Goal: Task Accomplishment & Management: Manage account settings

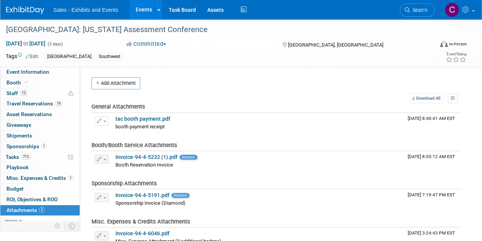
click at [141, 7] on link "Events" at bounding box center [144, 9] width 28 height 19
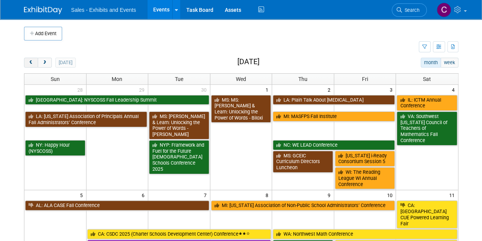
click at [31, 63] on span "prev" at bounding box center [31, 62] width 6 height 5
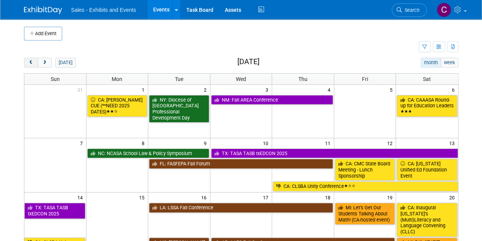
click at [31, 63] on span "prev" at bounding box center [31, 62] width 6 height 5
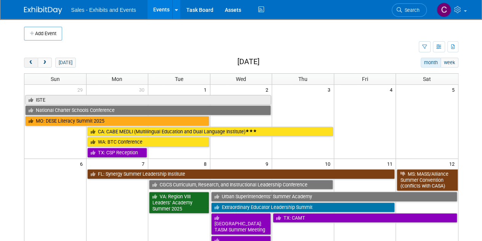
click at [31, 63] on span "prev" at bounding box center [31, 62] width 6 height 5
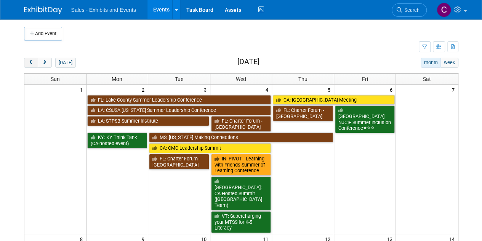
click at [31, 63] on span "prev" at bounding box center [31, 62] width 6 height 5
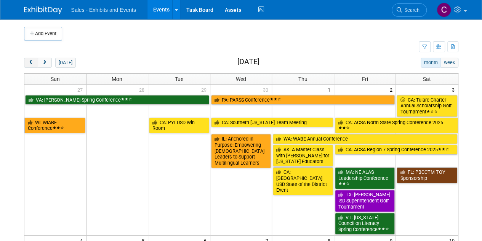
click at [31, 63] on span "prev" at bounding box center [31, 62] width 6 height 5
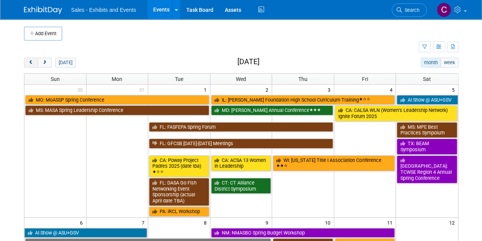
click at [31, 63] on span "prev" at bounding box center [31, 62] width 6 height 5
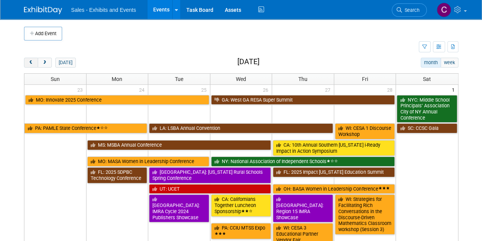
click at [31, 63] on span "prev" at bounding box center [31, 62] width 6 height 5
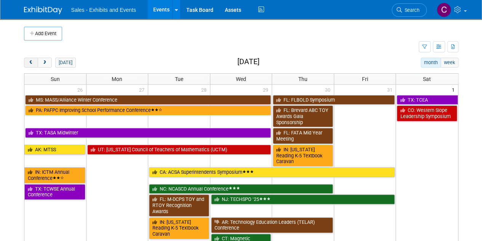
click at [31, 63] on span "prev" at bounding box center [31, 62] width 6 height 5
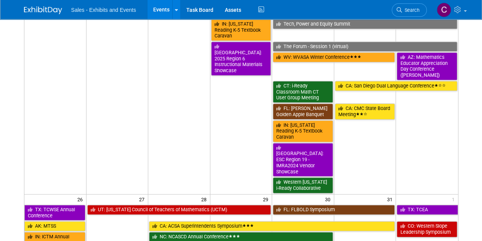
scroll to position [480, 0]
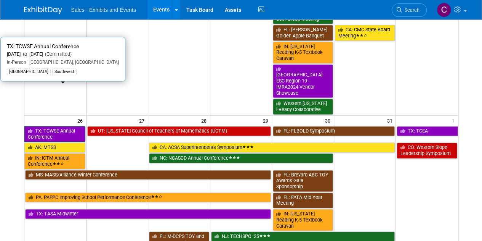
click at [50, 126] on link "TX: TCWSE Annual Conference" at bounding box center [54, 134] width 61 height 16
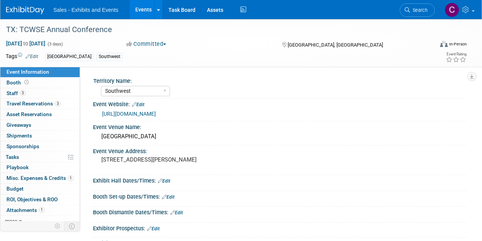
select select "Southwest"
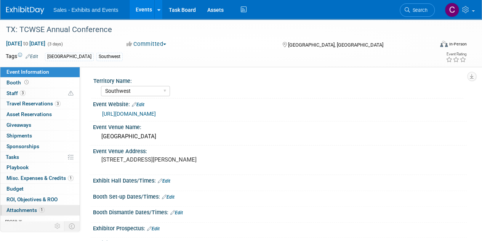
click at [21, 211] on span "Attachments 1" at bounding box center [25, 210] width 38 height 6
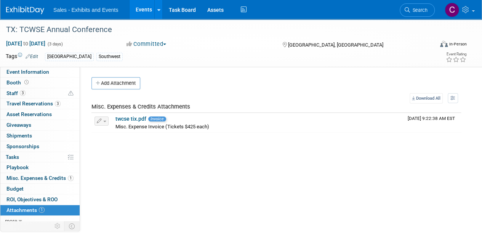
click at [141, 7] on link "Events" at bounding box center [144, 9] width 28 height 19
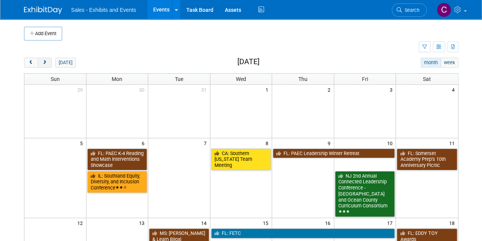
click at [43, 64] on button "next" at bounding box center [45, 63] width 14 height 10
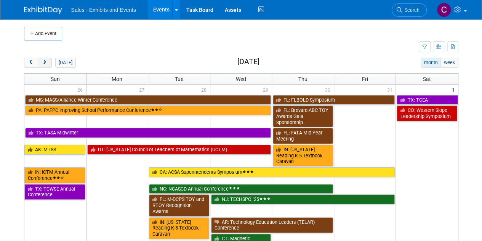
click at [43, 64] on button "next" at bounding box center [45, 63] width 14 height 10
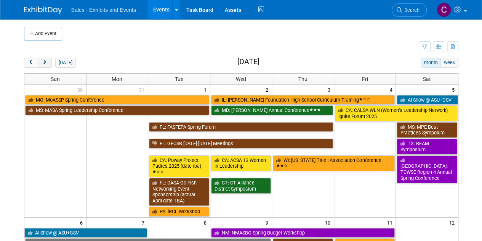
click at [43, 64] on button "next" at bounding box center [45, 63] width 14 height 10
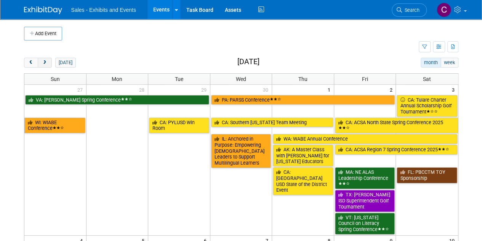
click at [43, 64] on button "next" at bounding box center [45, 63] width 14 height 10
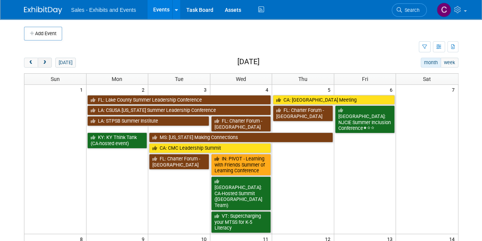
click at [43, 64] on button "next" at bounding box center [45, 63] width 14 height 10
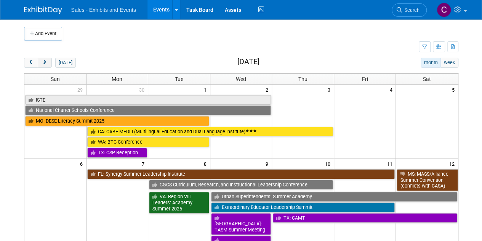
click at [43, 64] on button "next" at bounding box center [45, 63] width 14 height 10
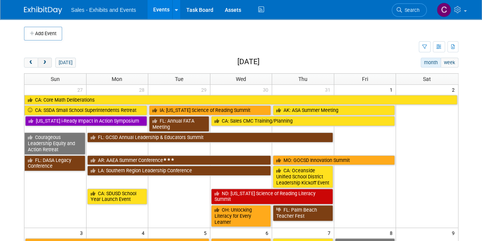
click at [43, 64] on button "next" at bounding box center [45, 63] width 14 height 10
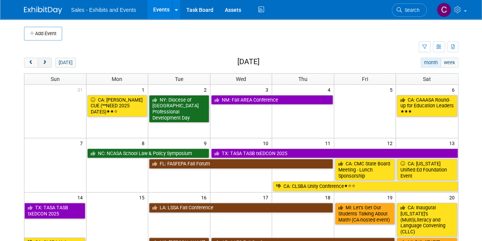
click at [43, 64] on button "next" at bounding box center [45, 63] width 14 height 10
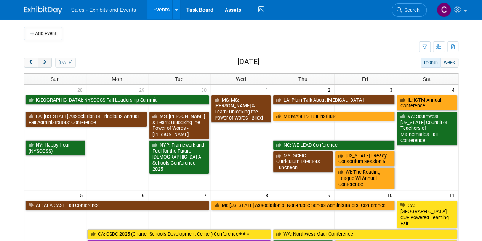
click at [43, 64] on button "next" at bounding box center [45, 63] width 14 height 10
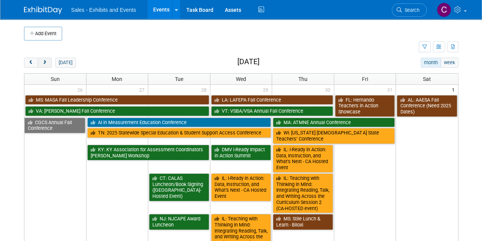
click at [43, 64] on button "next" at bounding box center [45, 63] width 14 height 10
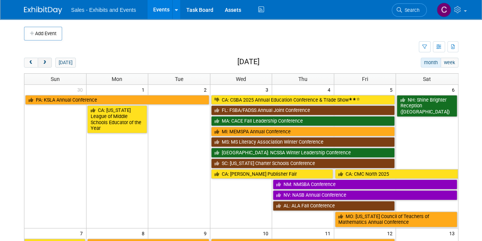
click at [43, 64] on button "next" at bounding box center [45, 63] width 14 height 10
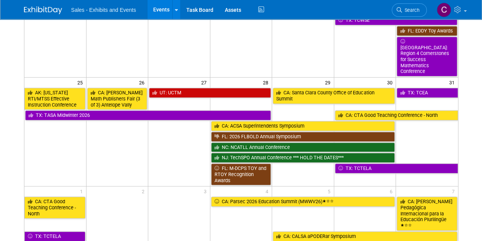
scroll to position [264, 0]
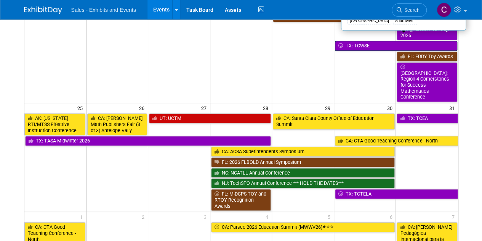
click at [352, 41] on link "TX: TCWSE" at bounding box center [396, 46] width 122 height 10
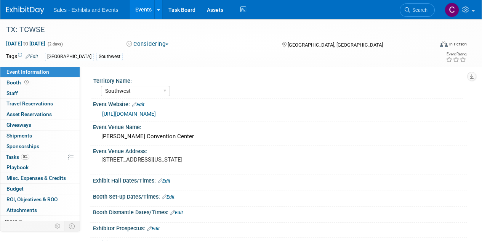
select select "Southwest"
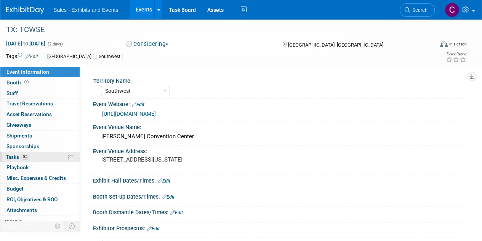
click at [14, 157] on span "Tasks 0%" at bounding box center [18, 157] width 24 height 6
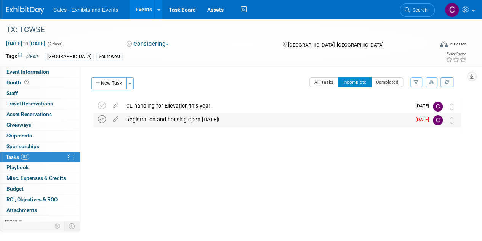
click at [102, 120] on icon at bounding box center [102, 119] width 8 height 8
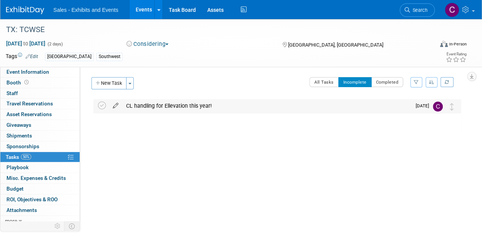
click at [117, 106] on icon at bounding box center [115, 104] width 13 height 10
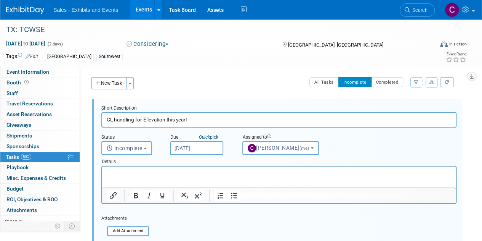
click at [143, 119] on input "CL handling for Ellevation this year!" at bounding box center [278, 119] width 355 height 15
type input "CL handling for both CA & Ellevation this year! Sponsor reg opens on THURSDAY"
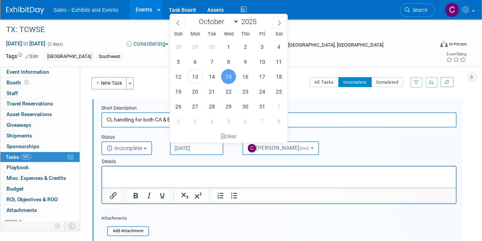
drag, startPoint x: 187, startPoint y: 143, endPoint x: 220, endPoint y: 143, distance: 33.6
click at [187, 143] on input "Oct 15, 2025" at bounding box center [196, 148] width 53 height 14
click at [246, 74] on span "16" at bounding box center [245, 76] width 15 height 15
type input "Oct 16, 2025"
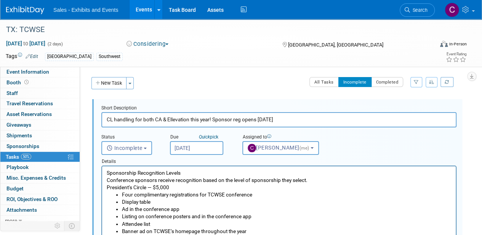
drag, startPoint x: 453, startPoint y: 217, endPoint x: 498, endPoint y: 325, distance: 116.4
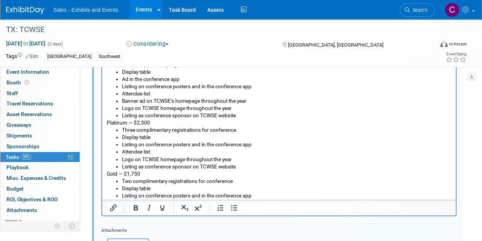
scroll to position [237, 0]
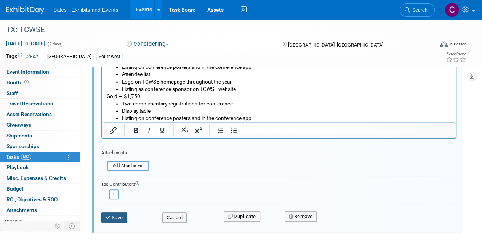
click at [114, 216] on button "Save" at bounding box center [114, 217] width 26 height 11
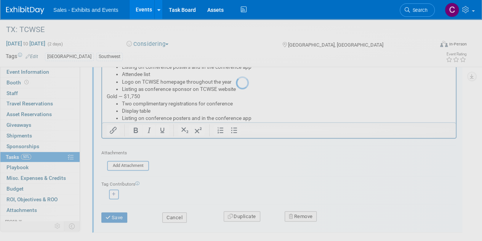
scroll to position [0, 0]
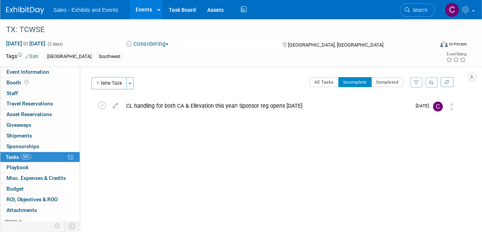
click at [150, 5] on link "Events" at bounding box center [144, 9] width 28 height 19
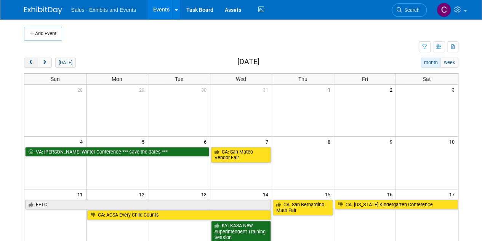
click at [30, 63] on span "prev" at bounding box center [31, 62] width 6 height 5
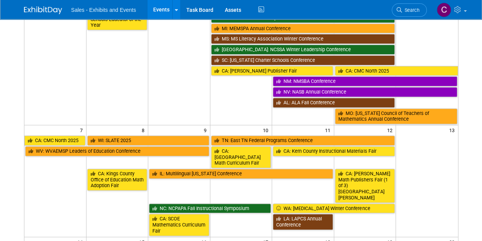
scroll to position [151, 0]
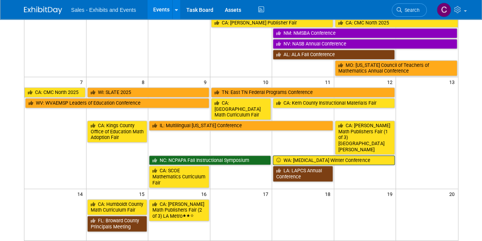
click at [291, 155] on link "WA: [MEDICAL_DATA] Winter Conference" at bounding box center [334, 160] width 122 height 10
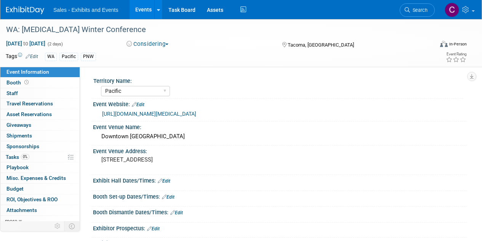
select select "Pacific"
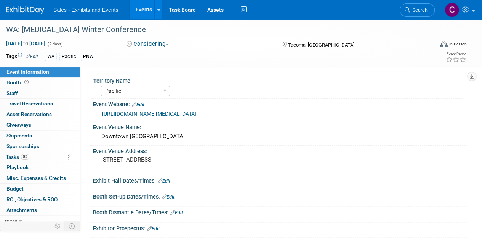
click at [161, 43] on button "Considering" at bounding box center [148, 44] width 48 height 8
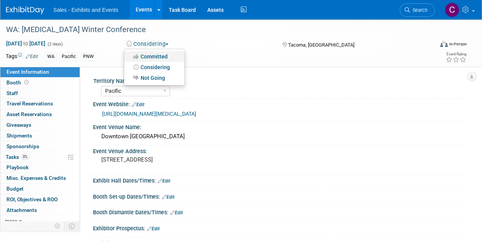
click at [151, 57] on link "Committed" at bounding box center [154, 56] width 60 height 11
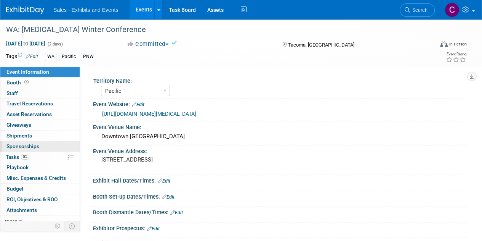
click at [16, 145] on span "Sponsorships 0" at bounding box center [22, 146] width 33 height 6
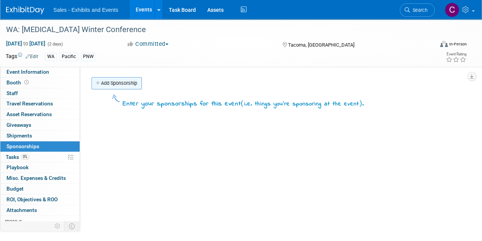
click at [116, 78] on link "Add Sponsorship" at bounding box center [117, 83] width 50 height 12
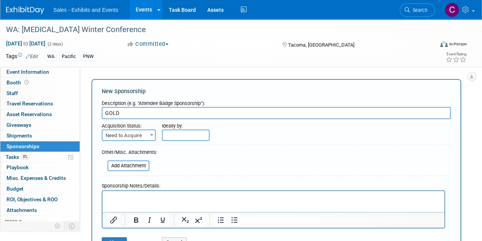
type input "GOLD"
click at [135, 137] on span "Need to Acquire" at bounding box center [129, 135] width 53 height 11
select select "2"
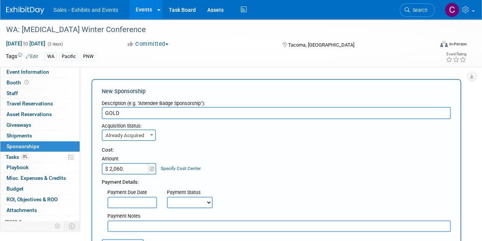
type input "$ 2,060.00"
click at [173, 203] on select "Not Paid Yet Partially Paid Paid in Full" at bounding box center [190, 201] width 46 height 11
select select "1"
click at [167, 196] on select "Not Paid Yet Partially Paid Paid in Full" at bounding box center [190, 201] width 46 height 11
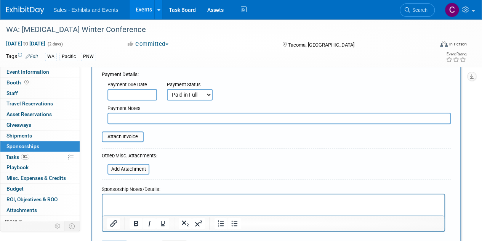
scroll to position [125, 0]
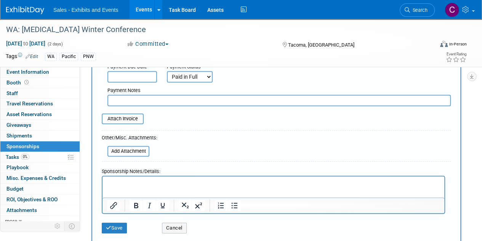
click at [157, 102] on input "text" at bounding box center [280, 100] width 344 height 11
type input "amex on line - cl emailed Paul to verify"
drag, startPoint x: 124, startPoint y: 226, endPoint x: 157, endPoint y: 202, distance: 40.4
click at [124, 226] on button "Save" at bounding box center [114, 227] width 25 height 11
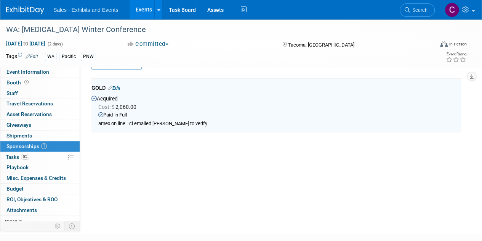
scroll to position [16, 0]
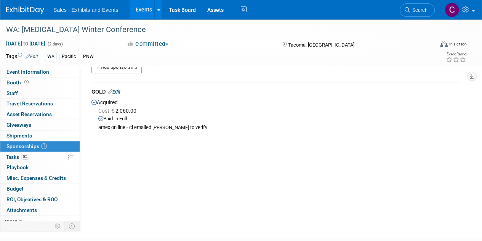
click at [119, 90] on link "Edit" at bounding box center [114, 92] width 13 height 6
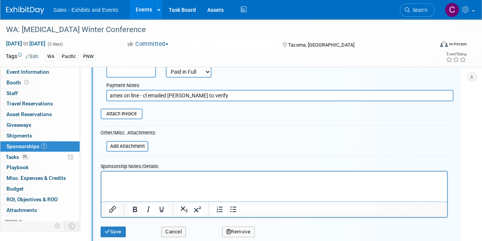
scroll to position [138, 0]
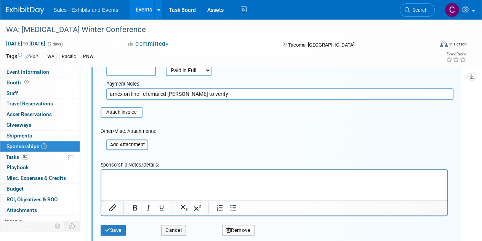
click at [159, 180] on html at bounding box center [274, 174] width 346 height 11
click at [109, 232] on button "Save" at bounding box center [113, 230] width 25 height 11
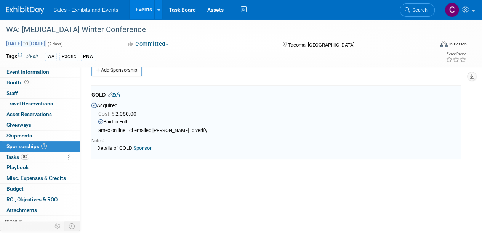
scroll to position [11, 0]
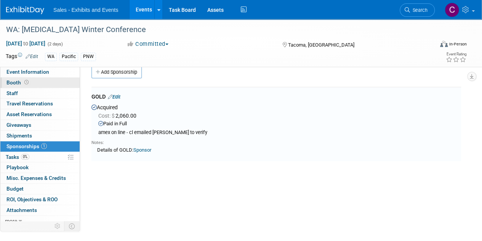
click at [15, 83] on span "Booth" at bounding box center [18, 82] width 24 height 6
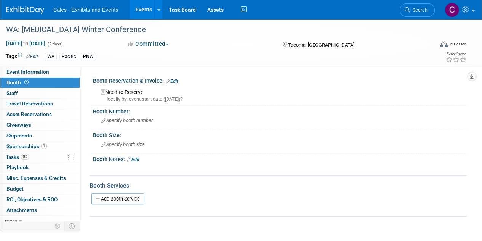
click at [176, 81] on link "Edit" at bounding box center [172, 81] width 13 height 5
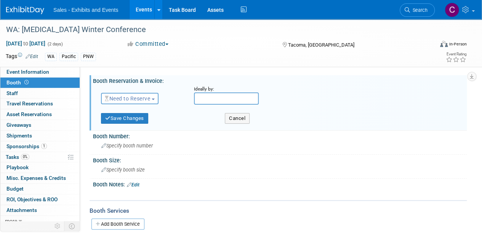
click at [136, 103] on button "Need to Reserve" at bounding box center [130, 98] width 58 height 11
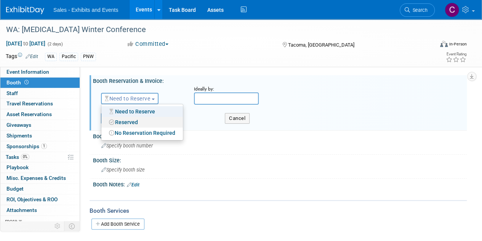
click at [133, 119] on link "Reserved" at bounding box center [142, 122] width 82 height 11
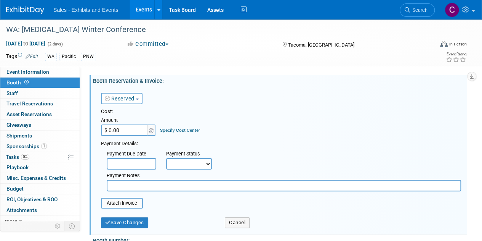
click at [177, 162] on select "Not Paid Yet Partially Paid Paid in Full" at bounding box center [189, 163] width 46 height 11
click at [137, 94] on button "Reserved" at bounding box center [122, 98] width 42 height 11
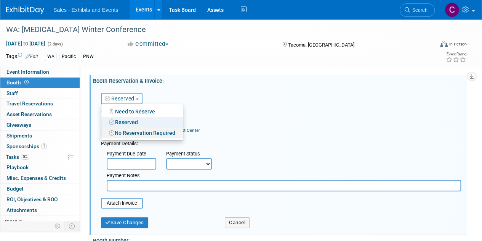
click at [131, 132] on link "No Reservation Required" at bounding box center [142, 132] width 82 height 11
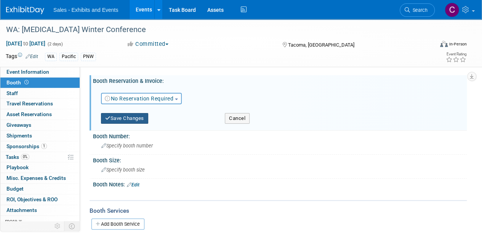
click at [137, 117] on button "Save Changes" at bounding box center [124, 118] width 47 height 11
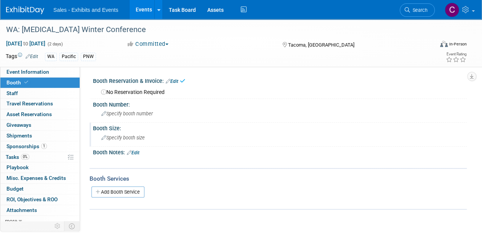
click at [139, 135] on span "Specify booth size" at bounding box center [122, 138] width 43 height 6
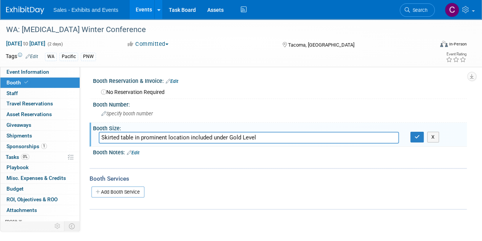
type input "Skirted table in prominent location included under Gold Level"
click at [413, 135] on button "button" at bounding box center [418, 137] width 14 height 11
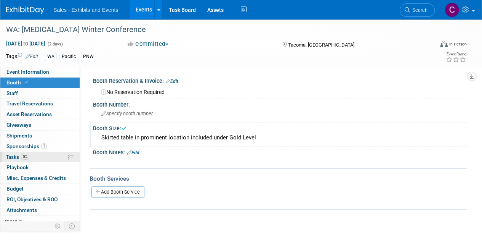
click at [12, 157] on span "Tasks 0%" at bounding box center [18, 157] width 24 height 6
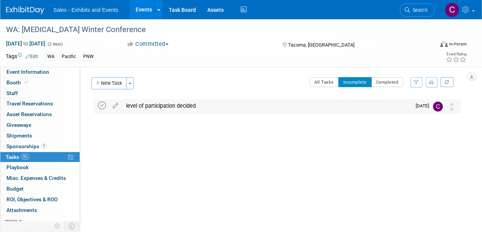
click at [101, 103] on icon at bounding box center [102, 105] width 8 height 8
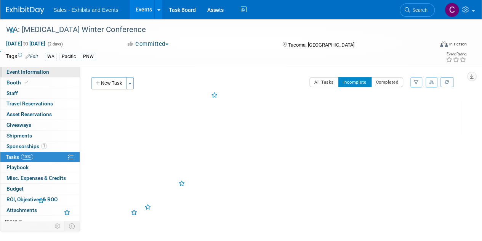
click at [31, 69] on span "Event Information" at bounding box center [27, 72] width 43 height 6
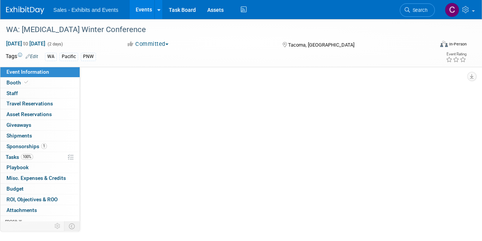
select select "Pacific"
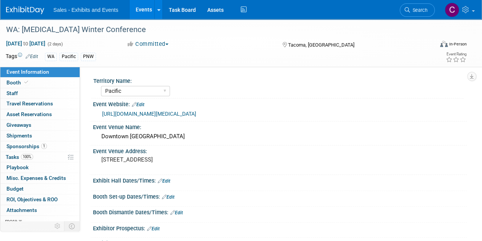
click at [142, 8] on link "Events" at bounding box center [144, 9] width 28 height 19
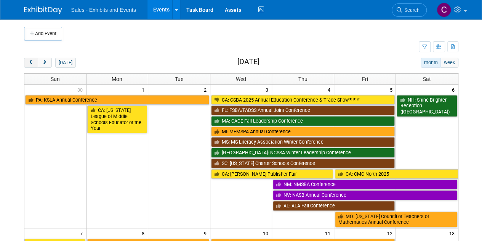
click at [32, 65] on button "prev" at bounding box center [31, 63] width 14 height 10
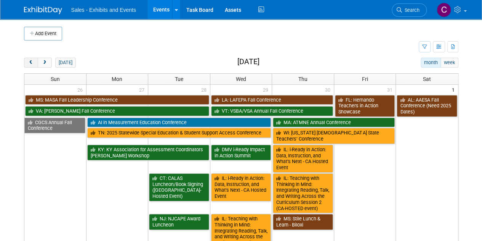
click at [32, 65] on button "prev" at bounding box center [31, 63] width 14 height 10
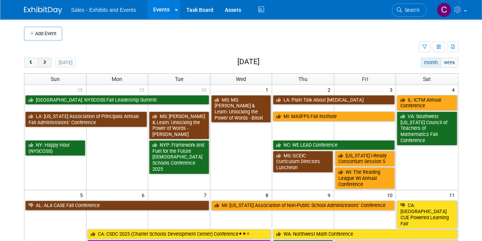
click at [45, 63] on span "next" at bounding box center [45, 62] width 6 height 5
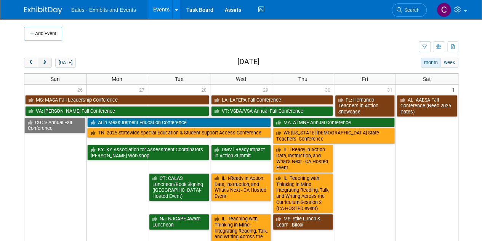
click at [45, 63] on span "next" at bounding box center [45, 62] width 6 height 5
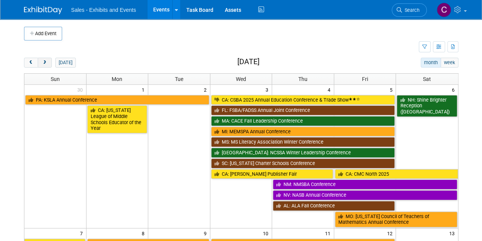
click at [45, 63] on span "next" at bounding box center [45, 62] width 6 height 5
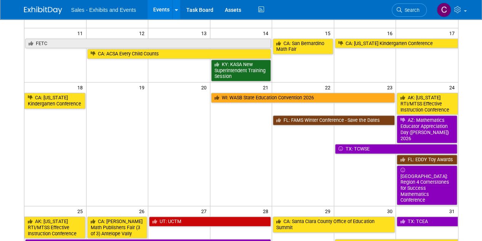
scroll to position [178, 0]
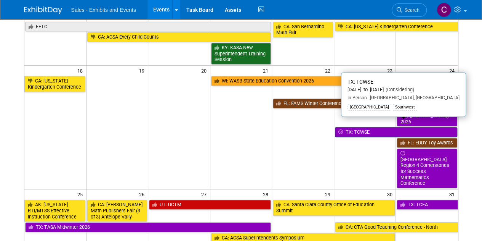
click at [355, 127] on link "TX: TCWSE" at bounding box center [396, 132] width 122 height 10
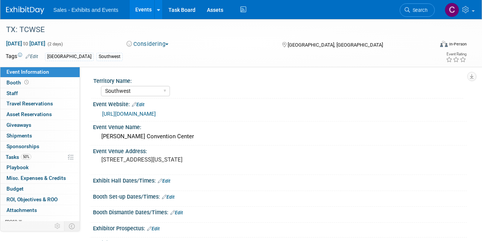
select select "Southwest"
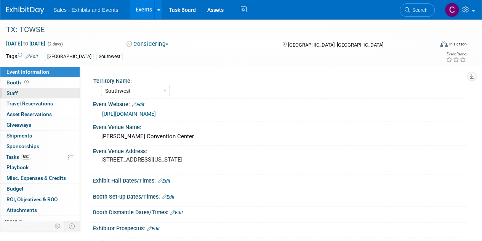
click at [18, 90] on link "0 Staff 0" at bounding box center [39, 93] width 79 height 10
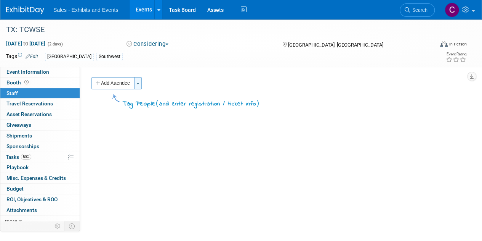
click at [138, 82] on button "Toggle Dropdown" at bounding box center [138, 83] width 8 height 12
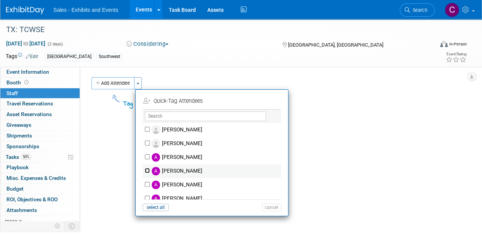
click at [147, 168] on input "[PERSON_NAME]" at bounding box center [147, 170] width 5 height 5
checkbox input "true"
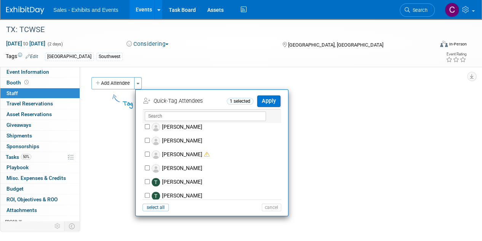
scroll to position [3846, 0]
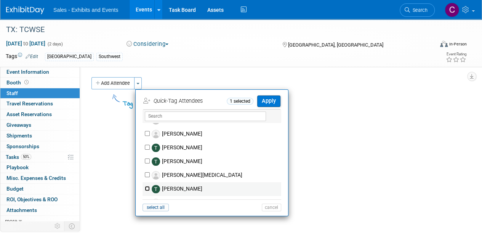
drag, startPoint x: 147, startPoint y: 180, endPoint x: 169, endPoint y: 180, distance: 21.7
click at [147, 186] on input "[PERSON_NAME]" at bounding box center [147, 188] width 5 height 5
checkbox input "true"
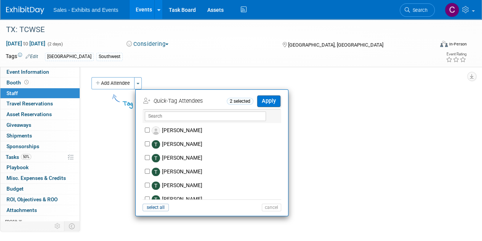
scroll to position [4016, 0]
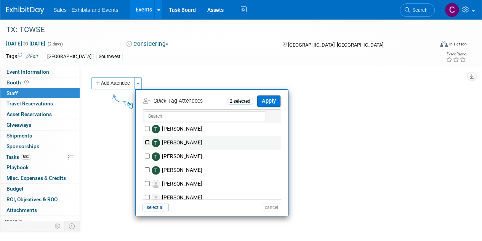
click at [146, 140] on input "[PERSON_NAME]" at bounding box center [147, 142] width 5 height 5
checkbox input "true"
click at [273, 99] on button "Apply" at bounding box center [268, 100] width 23 height 11
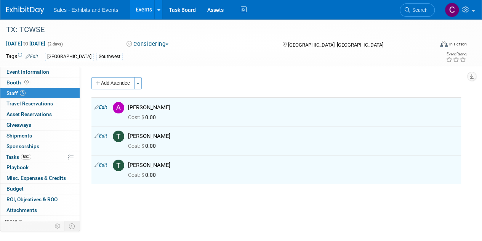
click at [152, 12] on link "Events" at bounding box center [144, 9] width 28 height 19
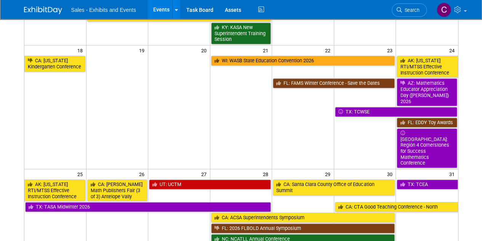
scroll to position [209, 0]
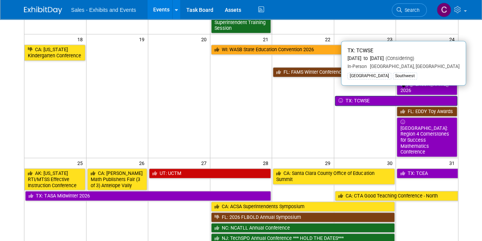
click at [362, 96] on link "TX: TCWSE" at bounding box center [396, 101] width 122 height 10
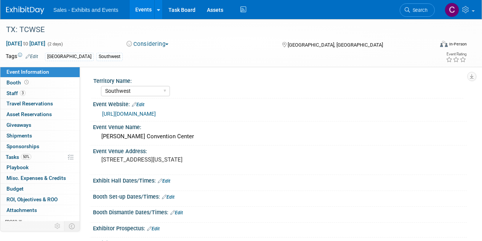
select select "Southwest"
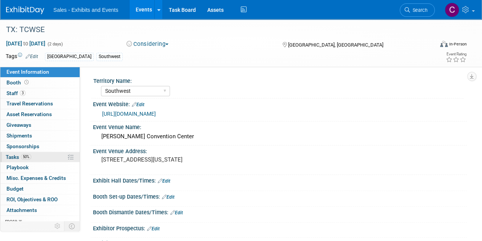
click at [12, 159] on link "50% Tasks 50%" at bounding box center [39, 157] width 79 height 10
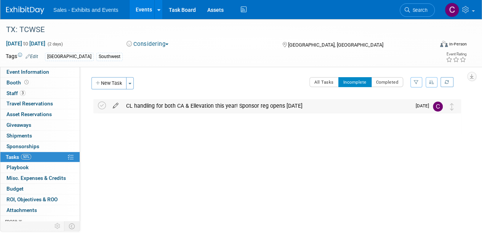
click at [113, 104] on icon at bounding box center [115, 104] width 13 height 10
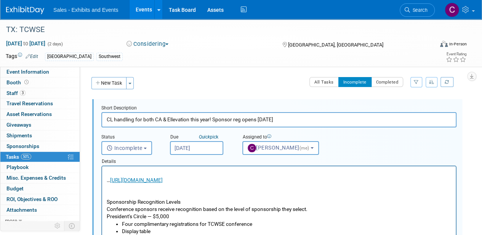
click at [163, 118] on input "CL handling for both CA & Ellevation this year! Sponsor reg opens on THURSDAY" at bounding box center [278, 119] width 355 height 15
click at [217, 117] on input "CL handling for both CA (platinum) & Ellevation this year! Sponsor reg opens on…" at bounding box center [278, 119] width 355 height 15
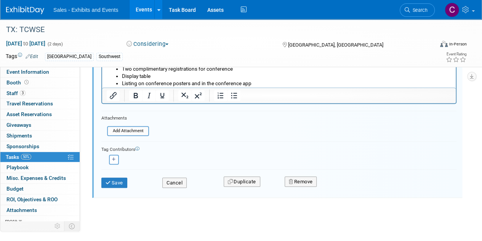
scroll to position [274, 0]
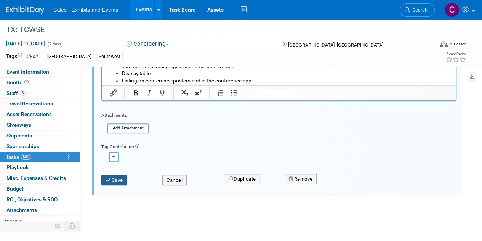
type input "CL handling for both CA (platinum) & Ellevation (level tba) this year! Sponsor …"
click at [121, 181] on button "Save" at bounding box center [114, 180] width 26 height 11
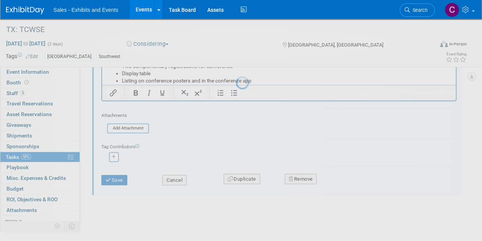
scroll to position [0, 0]
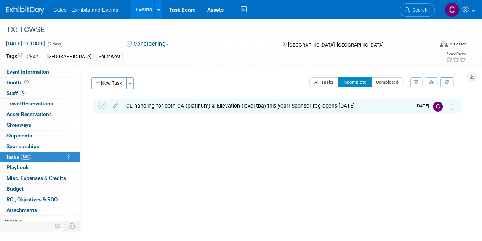
click at [145, 10] on link "Events" at bounding box center [144, 9] width 28 height 19
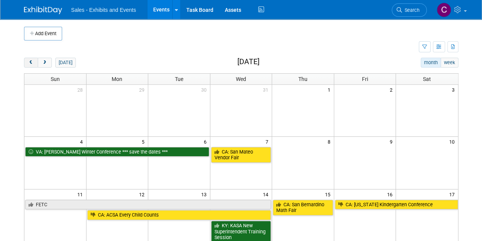
click at [28, 59] on button "prev" at bounding box center [31, 63] width 14 height 10
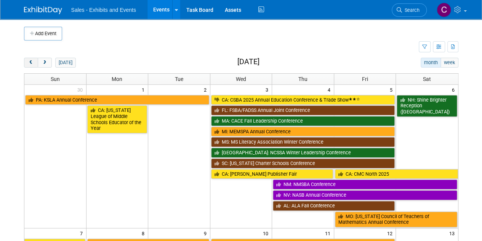
click at [28, 59] on button "prev" at bounding box center [31, 63] width 14 height 10
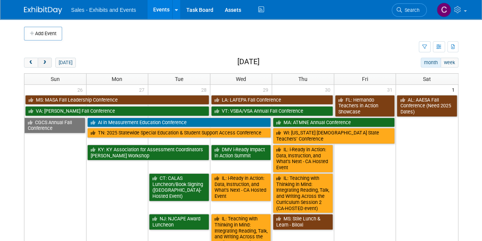
click at [44, 59] on button "next" at bounding box center [45, 63] width 14 height 10
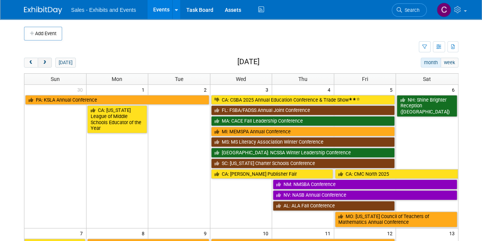
click at [44, 59] on button "next" at bounding box center [45, 63] width 14 height 10
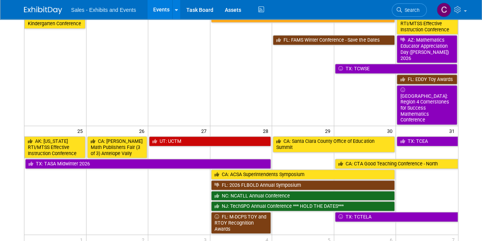
scroll to position [244, 0]
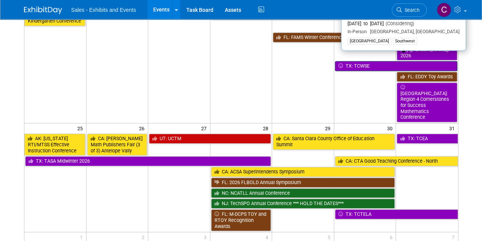
click at [361, 61] on link "TX: TCWSE" at bounding box center [396, 66] width 122 height 10
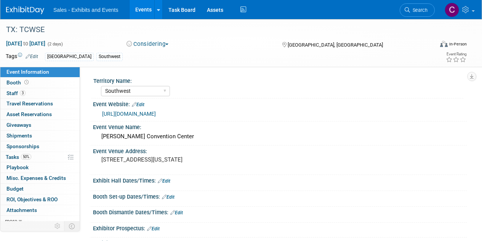
select select "Southwest"
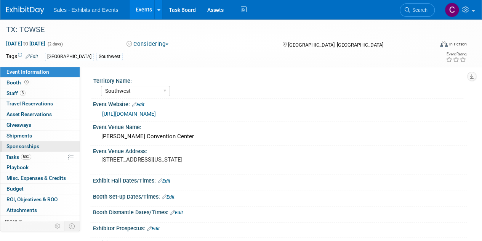
click at [15, 148] on span "Sponsorships 0" at bounding box center [22, 146] width 33 height 6
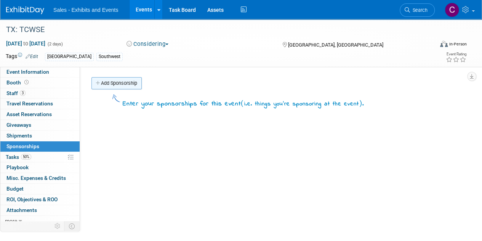
click at [118, 84] on link "Add Sponsorship" at bounding box center [117, 83] width 50 height 12
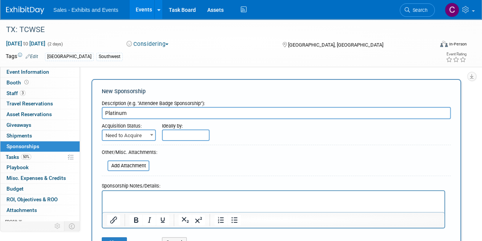
type input "Platinum"
click at [130, 200] on p "Rich Text Area. Press ALT-0 for help." at bounding box center [273, 198] width 333 height 8
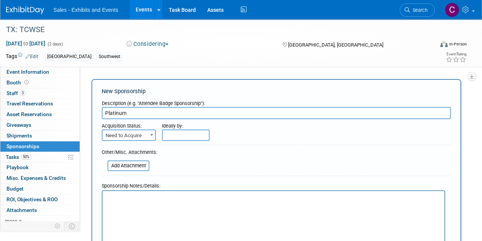
scroll to position [21, 0]
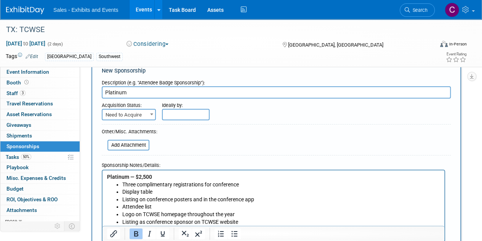
click at [185, 108] on div "Ideally by:" at bounding box center [291, 103] width 259 height 10
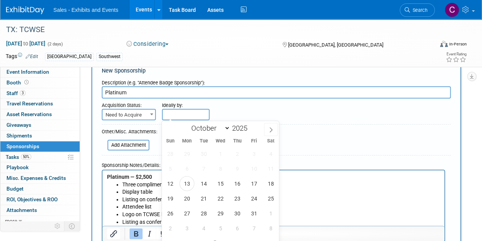
click at [183, 114] on input "text" at bounding box center [186, 114] width 48 height 11
click at [236, 183] on span "16" at bounding box center [237, 183] width 15 height 15
type input "Oct 16, 2025"
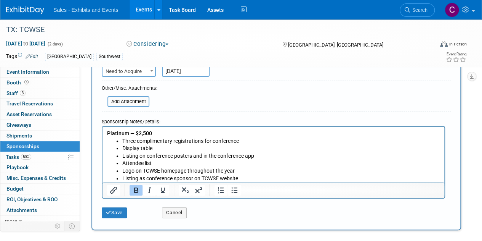
scroll to position [135, 0]
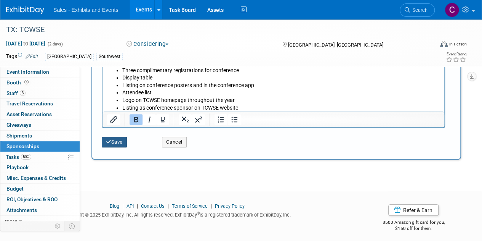
click at [112, 140] on button "Save" at bounding box center [114, 142] width 25 height 11
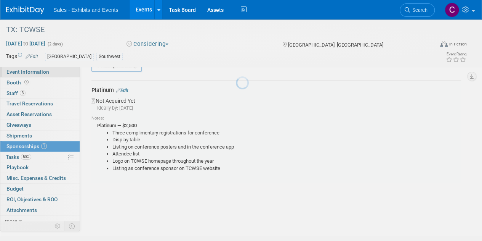
scroll to position [16, 0]
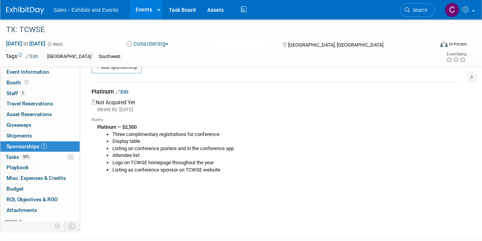
click at [146, 8] on link "Events" at bounding box center [144, 9] width 28 height 19
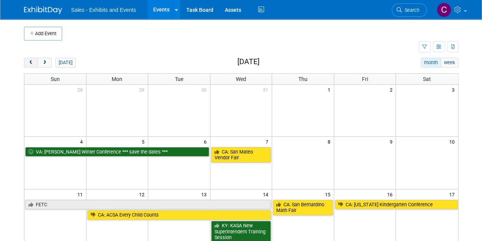
click at [30, 61] on span "prev" at bounding box center [31, 62] width 6 height 5
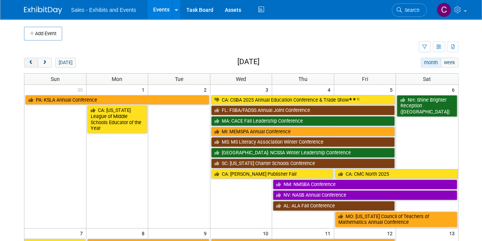
click at [30, 61] on span "prev" at bounding box center [31, 62] width 6 height 5
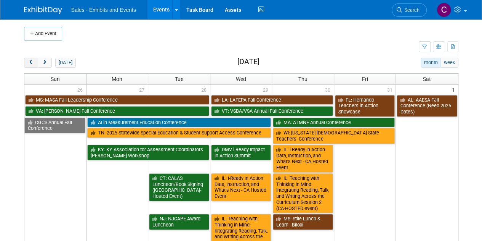
click at [30, 61] on span "prev" at bounding box center [31, 62] width 6 height 5
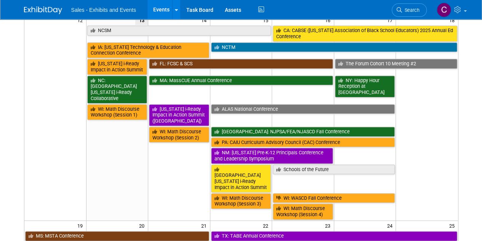
scroll to position [332, 0]
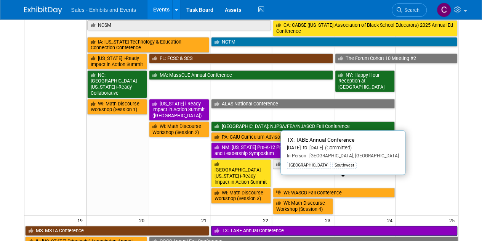
click at [240, 225] on link "TX: TABE Annual Conference" at bounding box center [334, 230] width 246 height 10
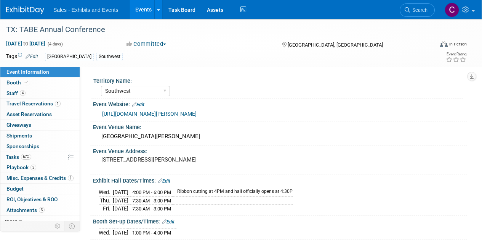
select select "Southwest"
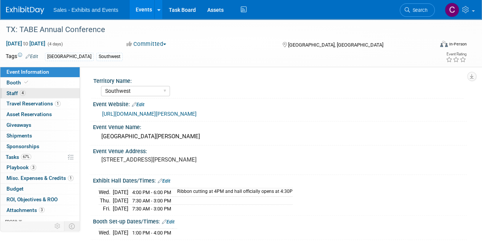
click at [10, 95] on span "Staff 4" at bounding box center [15, 93] width 19 height 6
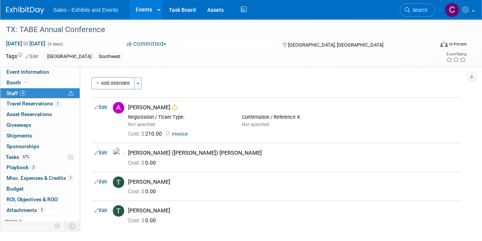
click at [139, 10] on link "Events" at bounding box center [144, 9] width 28 height 19
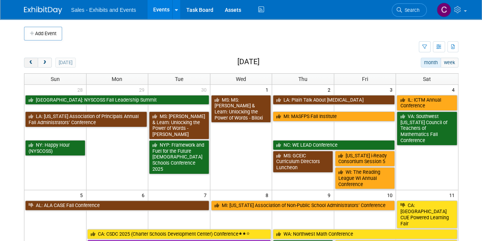
click at [27, 64] on button "prev" at bounding box center [31, 63] width 14 height 10
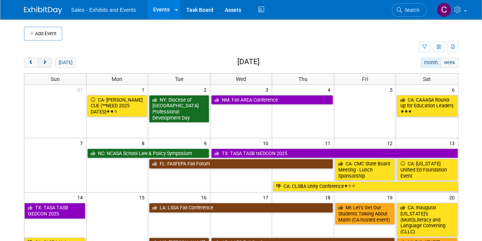
click at [47, 63] on button "next" at bounding box center [45, 63] width 14 height 10
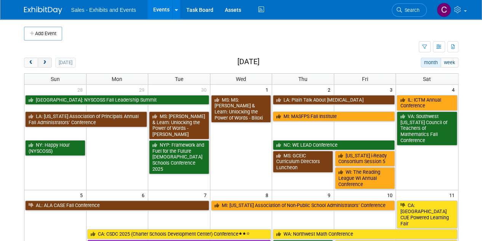
click at [47, 63] on button "next" at bounding box center [45, 63] width 14 height 10
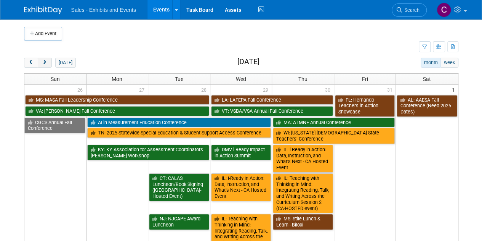
click at [47, 63] on button "next" at bounding box center [45, 63] width 14 height 10
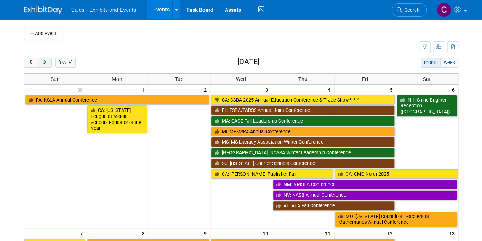
click at [47, 63] on button "next" at bounding box center [45, 63] width 14 height 10
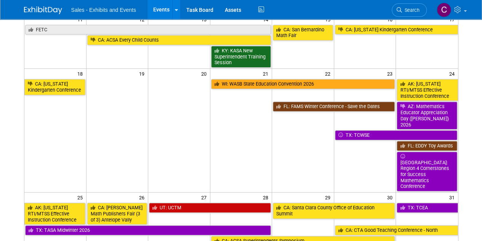
scroll to position [185, 0]
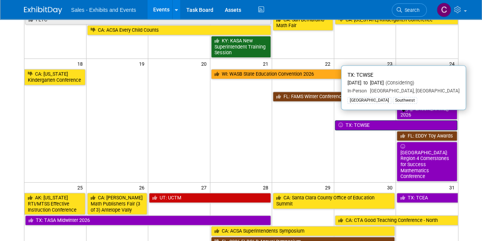
click at [359, 120] on link "TX: TCWSE" at bounding box center [396, 125] width 122 height 10
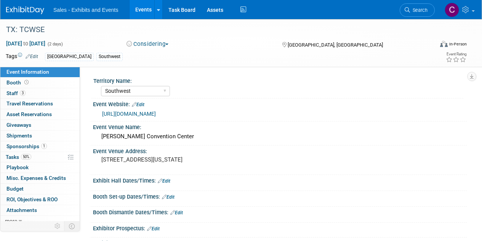
select select "Southwest"
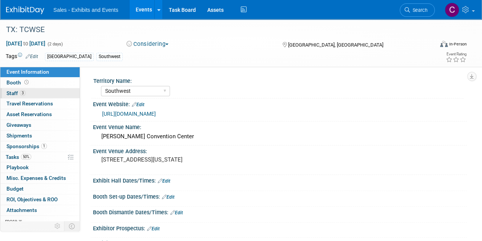
click at [11, 93] on span "Staff 3" at bounding box center [15, 93] width 19 height 6
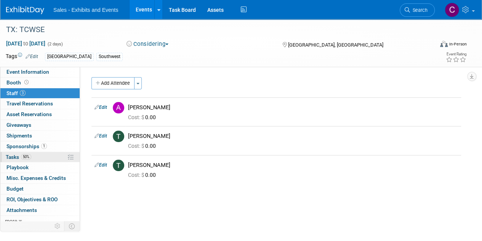
click at [10, 157] on span "Tasks 50%" at bounding box center [19, 157] width 26 height 6
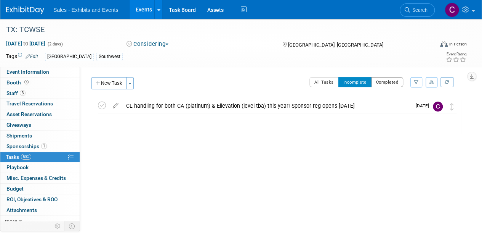
drag, startPoint x: 389, startPoint y: 80, endPoint x: 317, endPoint y: 82, distance: 71.7
click at [389, 80] on button "Completed" at bounding box center [387, 82] width 32 height 10
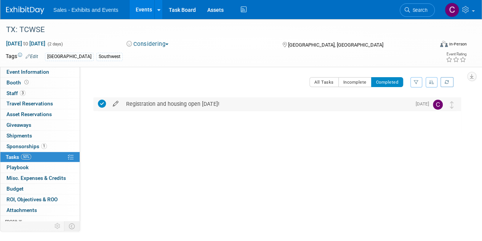
click at [117, 104] on icon at bounding box center [115, 102] width 13 height 10
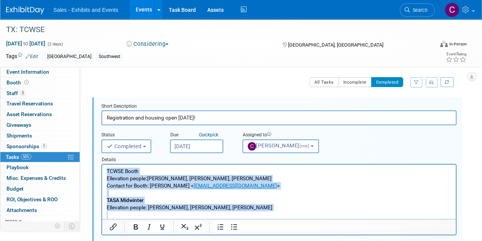
drag, startPoint x: 107, startPoint y: 169, endPoint x: 115, endPoint y: 193, distance: 25.4
click at [247, 212] on p "TCWSE Booth Ellevation people : Hirva Raj, Yolanda Rios, Addie Rucker Contact f…" at bounding box center [279, 192] width 345 height 51
copy p "TCWSE Booth Ellevation people : Hirva Raj, Yolanda Rios, Addie Rucker Contact f…"
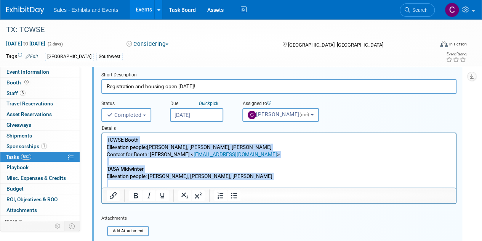
scroll to position [93, 0]
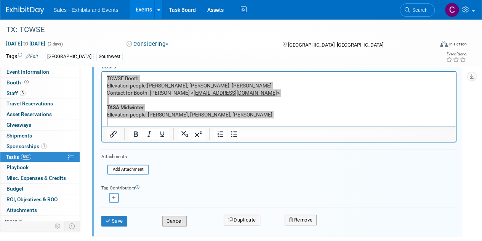
click at [180, 215] on button "Cancel" at bounding box center [174, 220] width 24 height 11
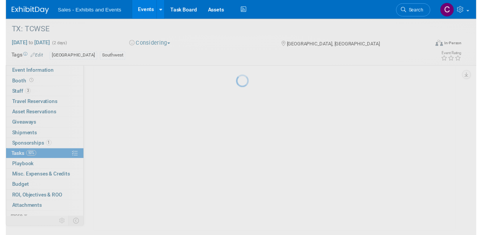
scroll to position [0, 0]
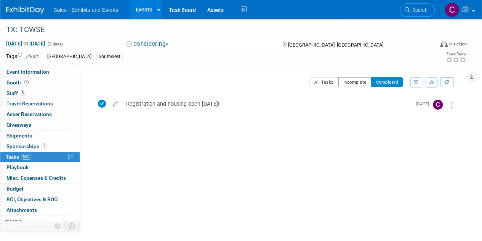
drag, startPoint x: 352, startPoint y: 78, endPoint x: 230, endPoint y: 82, distance: 122.5
click at [352, 78] on button "Incomplete" at bounding box center [355, 82] width 33 height 10
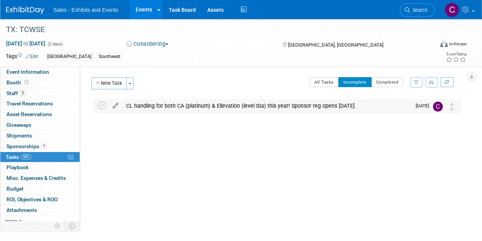
click at [115, 103] on icon at bounding box center [115, 104] width 13 height 10
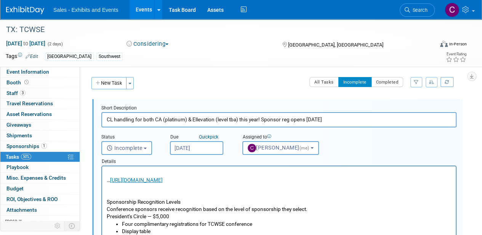
click at [117, 193] on p "… https://tcwse.org/conferences-events/conference-sponsorships/ Sponsorship Rec…" at bounding box center [279, 194] width 345 height 51
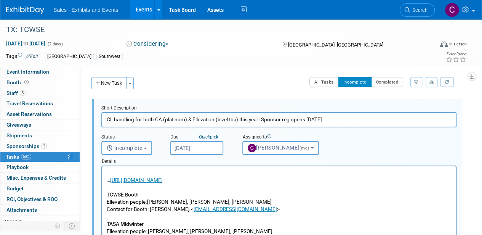
scroll to position [0, 0]
click at [221, 119] on input "CL handling for both CA (platinum) & Ellevation (level tba) this year! Sponsor …" at bounding box center [278, 119] width 355 height 15
drag, startPoint x: 221, startPoint y: 119, endPoint x: 230, endPoint y: 119, distance: 9.2
click at [230, 119] on input "CL handling for both CA (platinum) & Ellevation (level tba) this year! Sponsor …" at bounding box center [278, 119] width 355 height 15
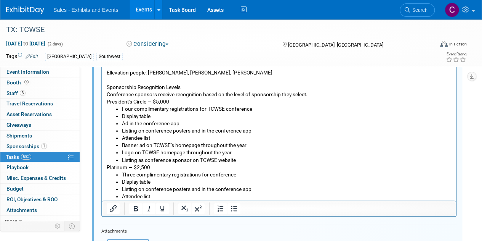
scroll to position [244, 0]
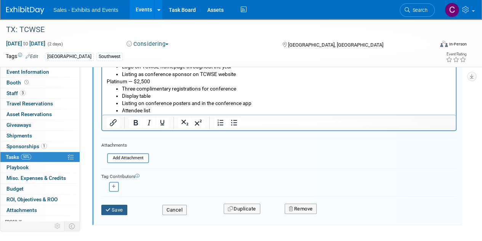
type input "CL handling for both CA (platinum) & Ellevation (gold) this year! Sponsor reg o…"
click at [121, 211] on button "Save" at bounding box center [114, 209] width 26 height 11
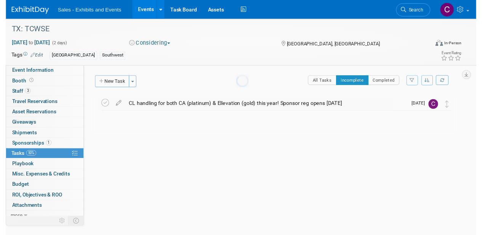
scroll to position [0, 0]
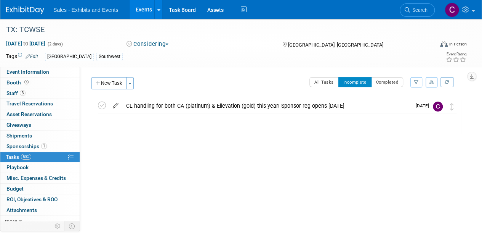
click at [115, 108] on icon at bounding box center [115, 104] width 13 height 10
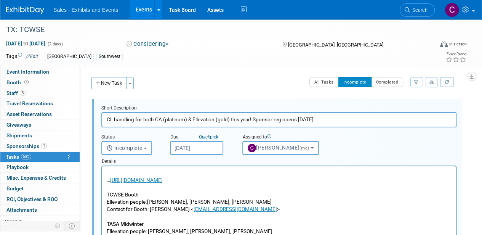
click at [185, 200] on p "… https://tcwse.org/conferences-events/conference-sponsorships/ TCWSE Booth Ell…" at bounding box center [279, 216] width 345 height 95
drag, startPoint x: 185, startPoint y: 200, endPoint x: 196, endPoint y: 201, distance: 10.8
click at [196, 201] on p "… https://tcwse.org/conferences-events/conference-sponsorships/ TCWSE Booth Ell…" at bounding box center [279, 216] width 345 height 95
click at [214, 200] on p "… https://tcwse.org/conferences-events/conference-sponsorships/ TCWSE Booth Ell…" at bounding box center [279, 216] width 345 height 95
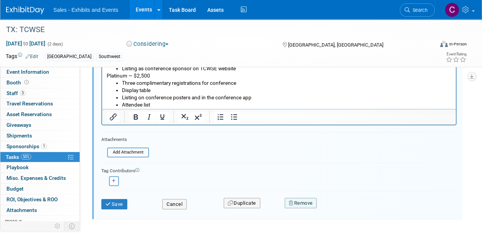
scroll to position [253, 0]
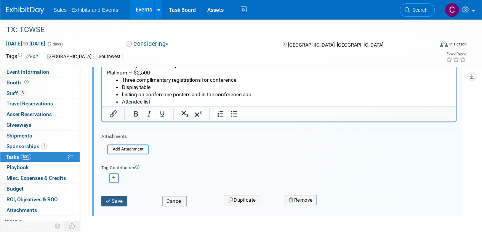
click at [110, 201] on icon "submit" at bounding box center [109, 200] width 6 height 5
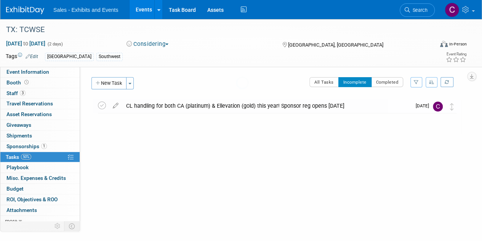
scroll to position [0, 0]
click at [143, 10] on link "Events" at bounding box center [144, 9] width 28 height 19
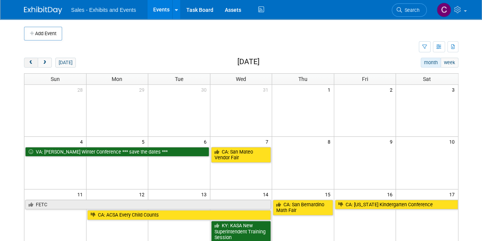
click at [33, 60] on span "prev" at bounding box center [31, 62] width 6 height 5
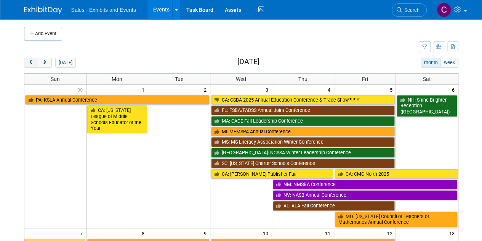
click at [33, 60] on span "prev" at bounding box center [31, 62] width 6 height 5
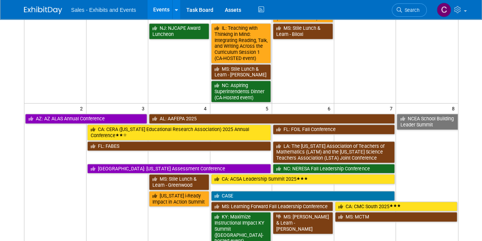
scroll to position [152, 0]
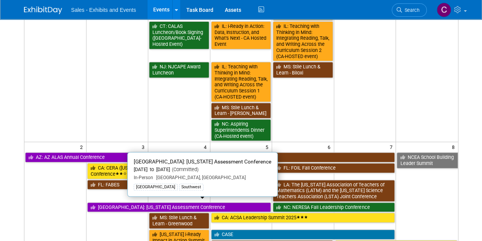
click at [106, 204] on link "[GEOGRAPHIC_DATA]: [US_STATE] Assessment Conference" at bounding box center [179, 207] width 184 height 10
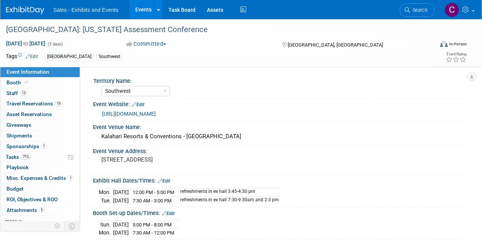
select select "Southwest"
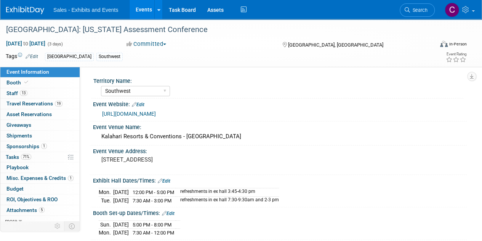
click at [6, 156] on span "Tasks 71%" at bounding box center [19, 157] width 26 height 6
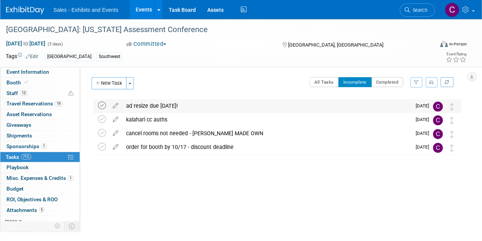
click at [100, 106] on icon at bounding box center [102, 105] width 8 height 8
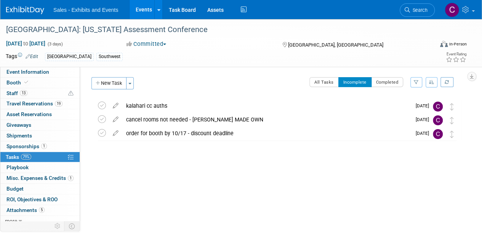
click at [140, 6] on link "Events" at bounding box center [144, 9] width 28 height 19
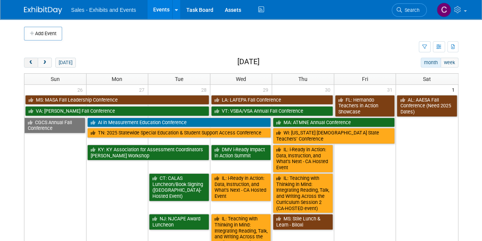
click at [29, 63] on span "prev" at bounding box center [31, 62] width 6 height 5
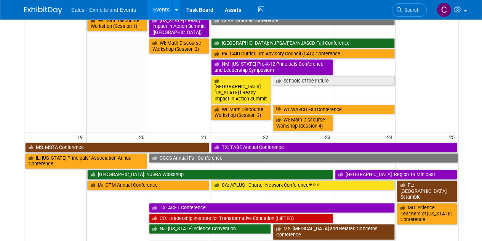
scroll to position [245, 0]
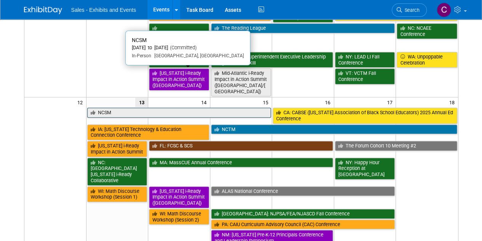
click at [154, 108] on link "NCSM" at bounding box center [179, 113] width 184 height 10
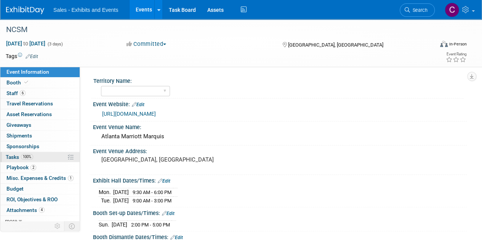
click at [12, 157] on span "Tasks 100%" at bounding box center [19, 157] width 27 height 6
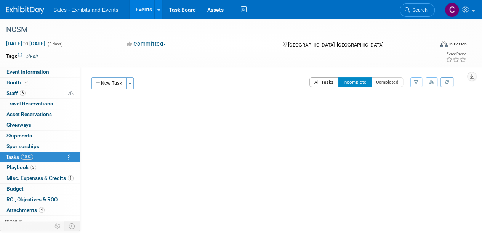
click at [328, 79] on button "All Tasks" at bounding box center [324, 82] width 29 height 10
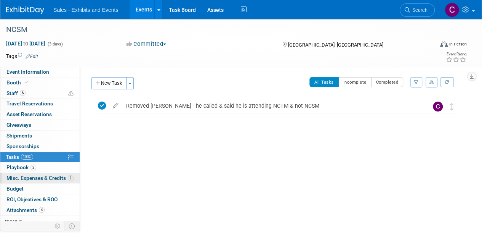
click at [37, 173] on link "1 Misc. Expenses & Credits 1" at bounding box center [39, 178] width 79 height 10
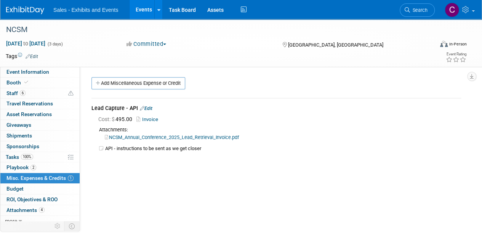
click at [148, 135] on link "NCSM_Annual_Conference_2025_Lead_Retrieval_Invoice.pdf" at bounding box center [172, 137] width 134 height 6
click at [139, 11] on link "Events" at bounding box center [144, 9] width 28 height 19
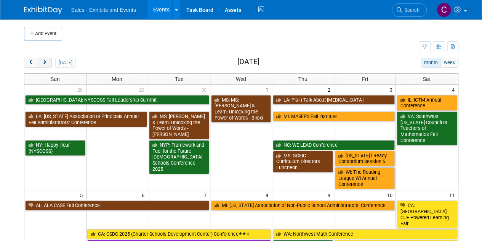
click at [50, 59] on button "next" at bounding box center [45, 63] width 14 height 10
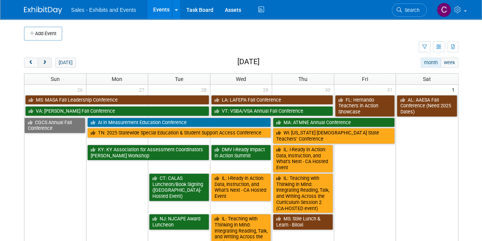
click at [49, 59] on button "next" at bounding box center [45, 63] width 14 height 10
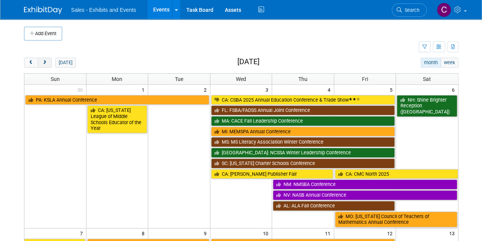
click at [49, 59] on button "next" at bounding box center [45, 63] width 14 height 10
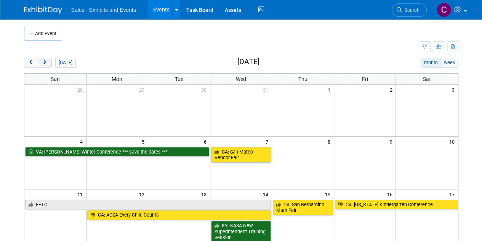
click at [49, 59] on button "next" at bounding box center [45, 63] width 14 height 10
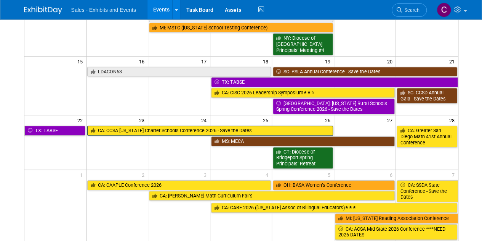
scroll to position [140, 0]
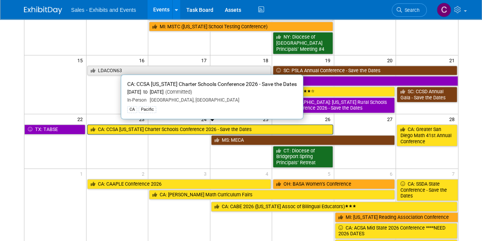
click at [123, 129] on link "CA: CCSA [US_STATE] Charter Schools Conference 2026 - Save the Dates" at bounding box center [210, 129] width 246 height 10
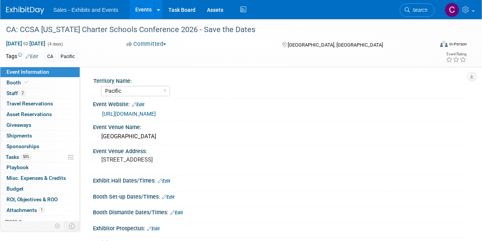
select select "Pacific"
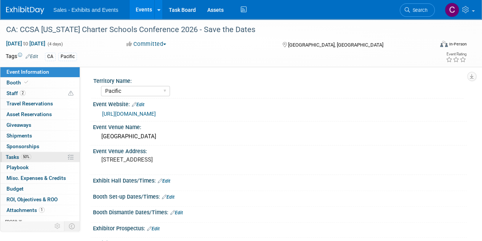
click at [7, 154] on span "Tasks 50%" at bounding box center [19, 157] width 26 height 6
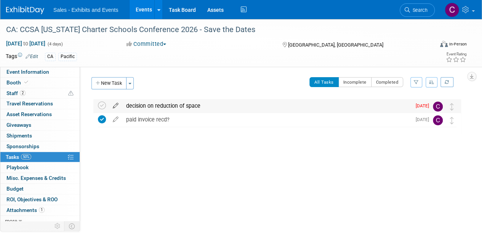
click at [116, 103] on icon at bounding box center [115, 104] width 13 height 10
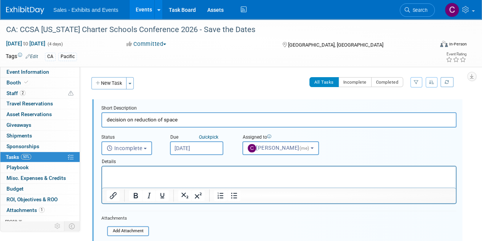
click at [192, 148] on input "[DATE]" at bounding box center [196, 148] width 53 height 14
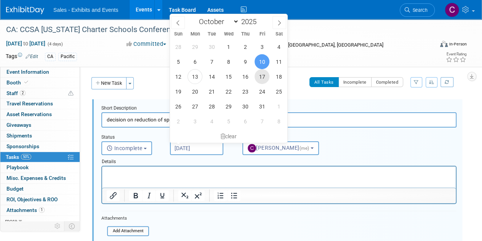
click at [263, 77] on span "17" at bounding box center [262, 76] width 15 height 15
type input "Oct 17, 2025"
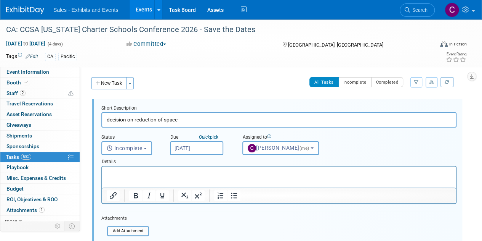
scroll to position [112, 0]
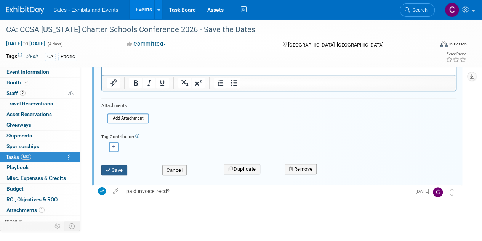
click at [117, 172] on button "Save" at bounding box center [114, 170] width 26 height 11
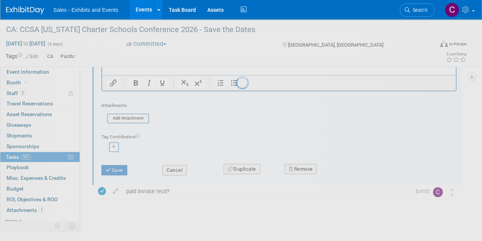
scroll to position [0, 0]
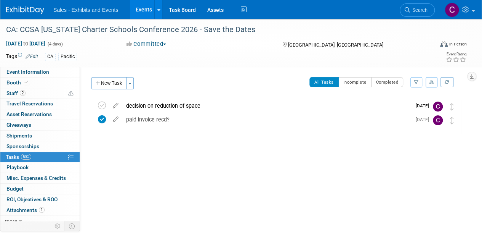
click at [143, 10] on link "Events" at bounding box center [144, 9] width 28 height 19
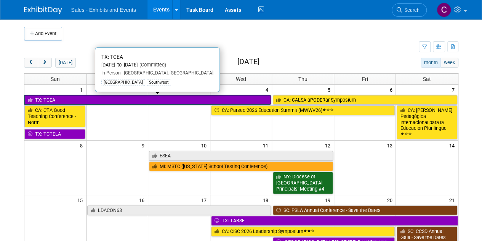
click at [61, 100] on link "TX: TCEA" at bounding box center [147, 100] width 247 height 10
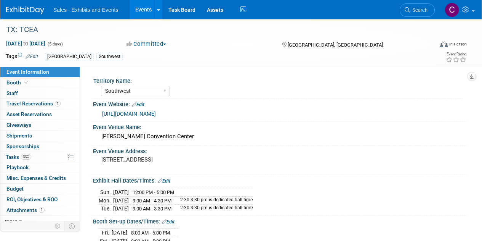
select select "Southwest"
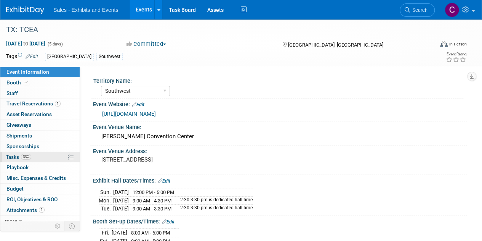
click at [16, 152] on link "33% Tasks 33%" at bounding box center [39, 157] width 79 height 10
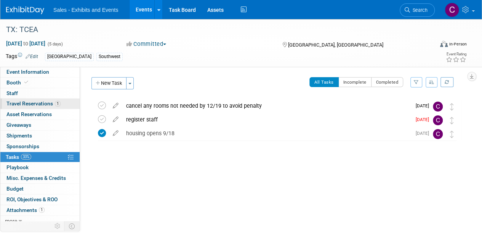
click at [35, 102] on span "Travel Reservations 1" at bounding box center [33, 103] width 54 height 6
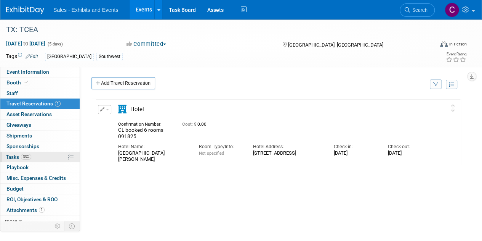
click at [15, 157] on span "Tasks 33%" at bounding box center [19, 157] width 26 height 6
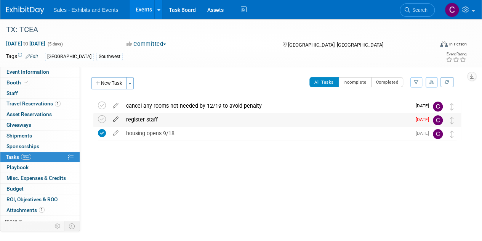
click at [117, 118] on icon at bounding box center [115, 118] width 13 height 10
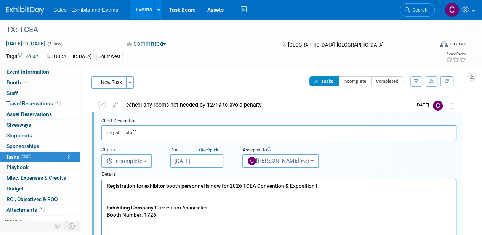
scroll to position [1, 0]
click at [213, 156] on input "Oct 10, 2025" at bounding box center [196, 161] width 53 height 14
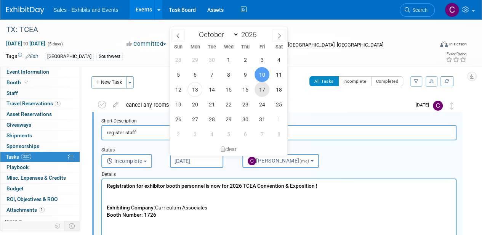
click at [264, 90] on span "17" at bounding box center [262, 89] width 15 height 15
type input "Oct 17, 2025"
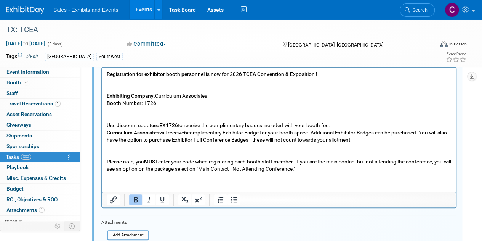
scroll to position [162, 0]
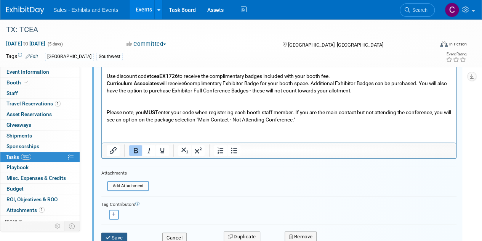
click at [111, 236] on button "Save" at bounding box center [114, 237] width 26 height 11
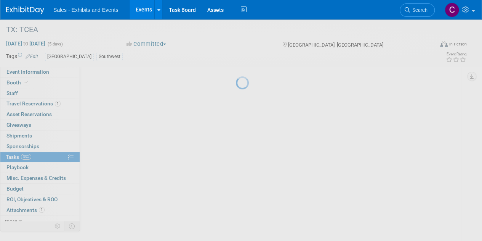
scroll to position [0, 0]
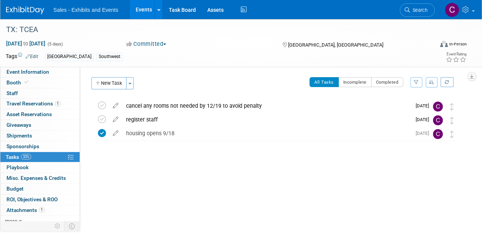
click at [143, 10] on link "Events" at bounding box center [144, 9] width 28 height 19
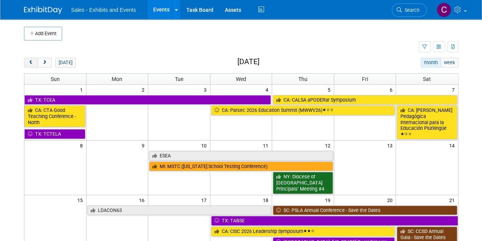
click at [30, 65] on button "prev" at bounding box center [31, 63] width 14 height 10
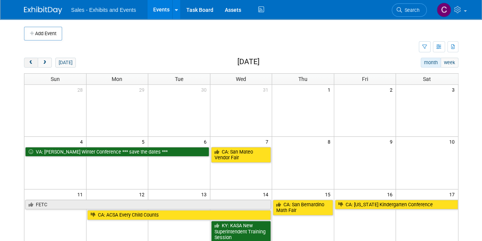
click at [30, 65] on button "prev" at bounding box center [31, 63] width 14 height 10
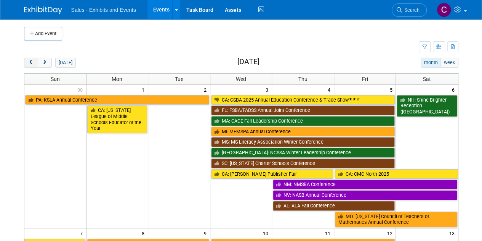
click at [30, 65] on button "prev" at bounding box center [31, 63] width 14 height 10
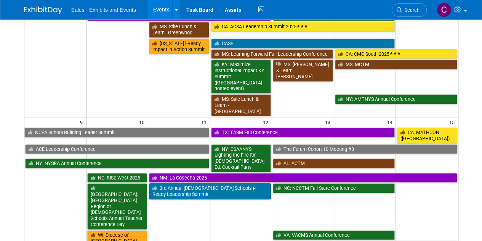
scroll to position [348, 0]
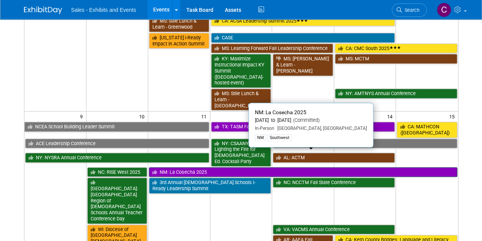
click at [190, 167] on link "NM: La Cosecha 2025" at bounding box center [303, 172] width 308 height 10
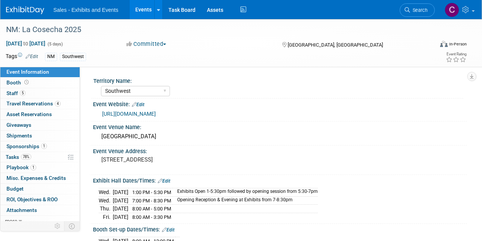
select select "Southwest"
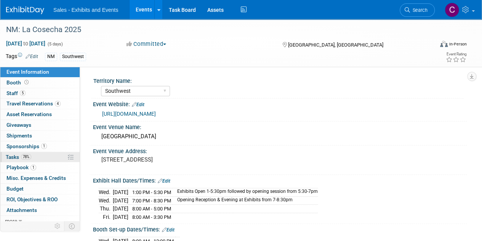
click at [15, 158] on span "Tasks 78%" at bounding box center [19, 157] width 26 height 6
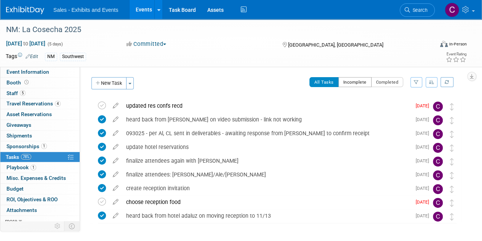
click at [360, 82] on button "Incomplete" at bounding box center [355, 82] width 33 height 10
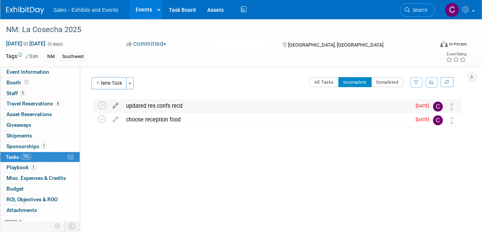
click at [117, 101] on icon at bounding box center [115, 104] width 13 height 10
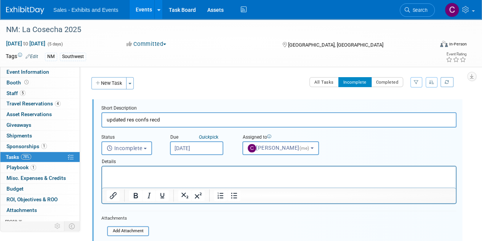
click at [196, 151] on input "Oct 13, 2025" at bounding box center [196, 148] width 53 height 14
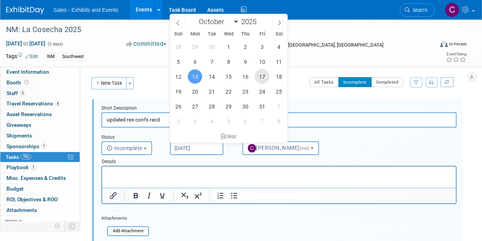
click at [266, 76] on span "17" at bounding box center [262, 76] width 15 height 15
type input "Oct 17, 2025"
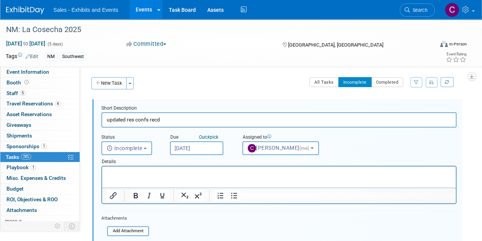
scroll to position [115, 0]
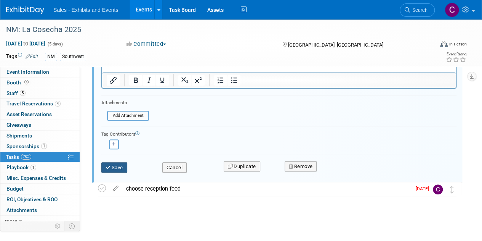
click at [111, 170] on button "Save" at bounding box center [114, 167] width 26 height 11
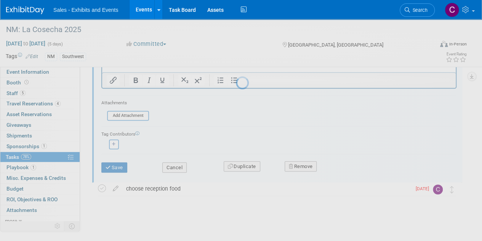
scroll to position [0, 0]
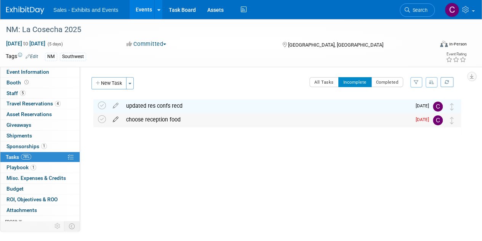
click at [118, 117] on icon at bounding box center [115, 118] width 13 height 10
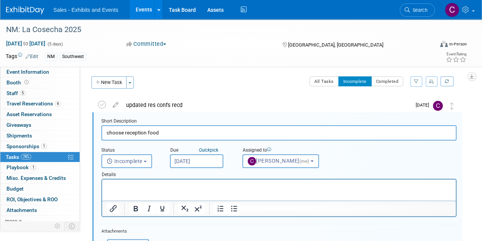
scroll to position [1, 0]
click at [190, 164] on input "Oct 10, 2025" at bounding box center [196, 161] width 53 height 14
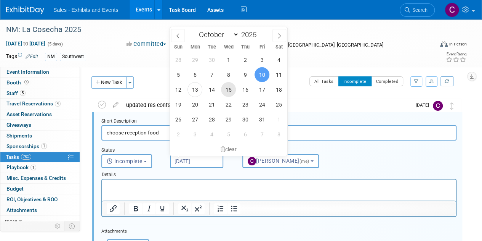
click at [231, 88] on span "15" at bounding box center [228, 89] width 15 height 15
type input "Oct 15, 2025"
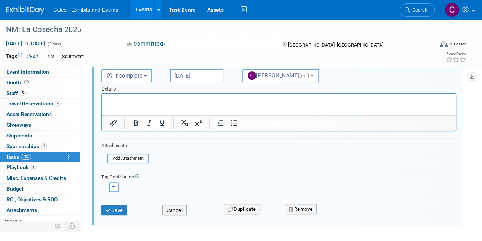
scroll to position [104, 0]
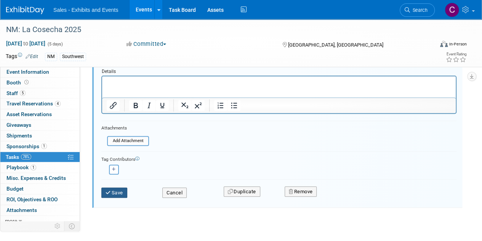
click at [107, 193] on icon "submit" at bounding box center [109, 192] width 6 height 5
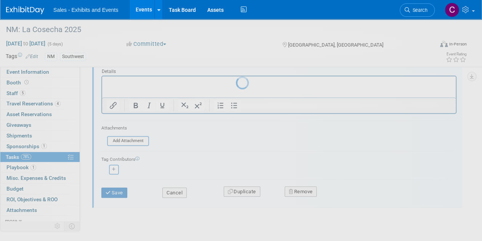
scroll to position [0, 0]
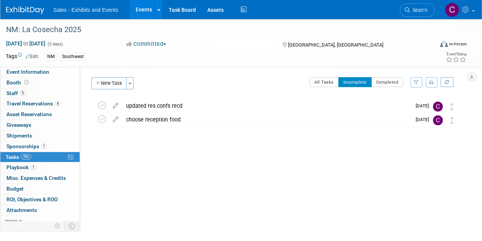
click at [140, 3] on link "Events" at bounding box center [144, 9] width 28 height 19
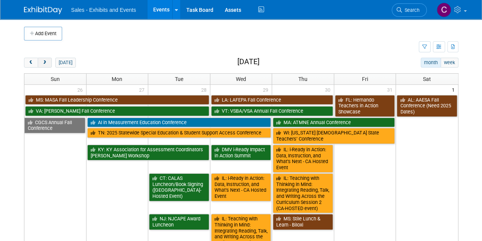
click at [43, 62] on span "next" at bounding box center [45, 62] width 6 height 5
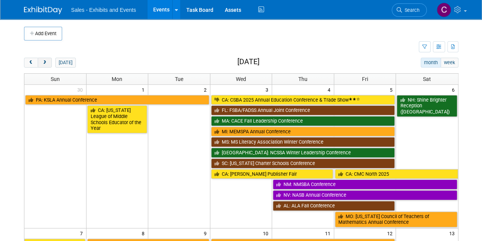
click at [43, 62] on span "next" at bounding box center [45, 62] width 6 height 5
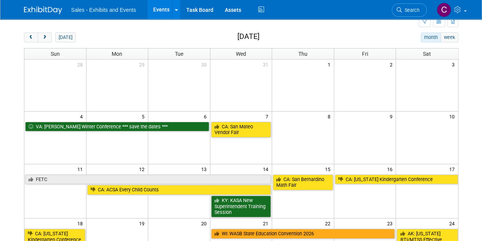
scroll to position [24, 0]
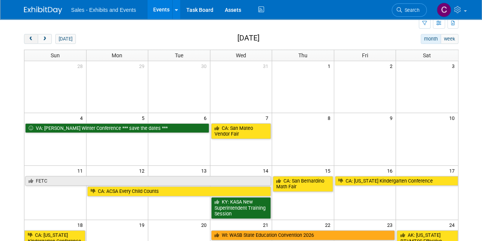
click at [27, 41] on button "prev" at bounding box center [31, 39] width 14 height 10
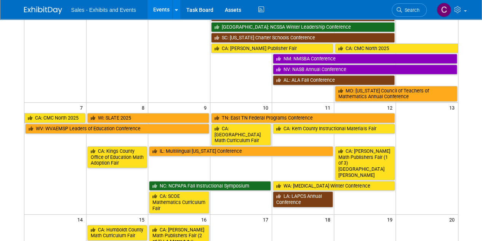
scroll to position [146, 0]
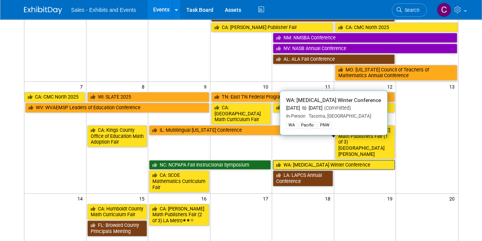
click at [300, 160] on link "WA: [MEDICAL_DATA] Winter Conference" at bounding box center [334, 165] width 122 height 10
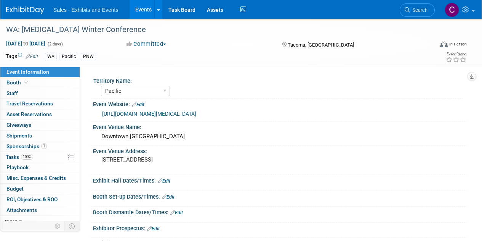
select select "Pacific"
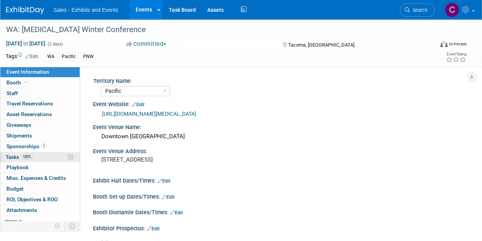
click at [15, 155] on span "Tasks 100%" at bounding box center [19, 157] width 27 height 6
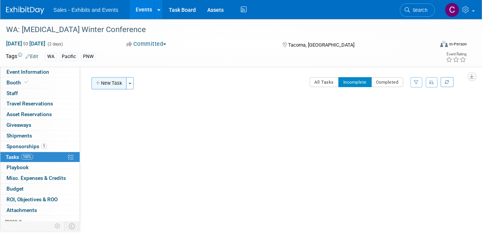
click at [109, 82] on button "New Task" at bounding box center [109, 83] width 35 height 12
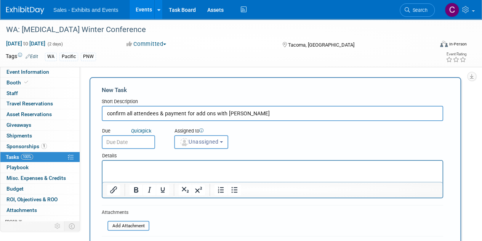
type input "confirm all attendees & payment for add ons with Paul"
click at [140, 144] on input "text" at bounding box center [128, 142] width 53 height 14
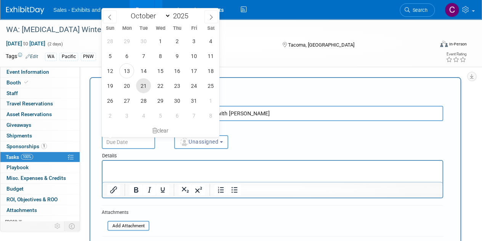
click at [142, 87] on span "21" at bounding box center [143, 85] width 15 height 15
type input "Oct 21, 2025"
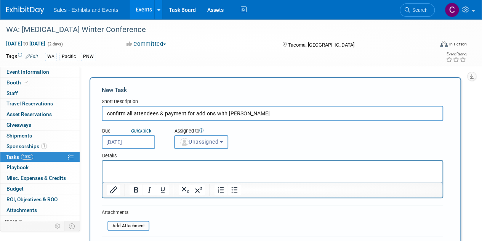
click at [199, 146] on button "Unassigned" at bounding box center [201, 142] width 54 height 14
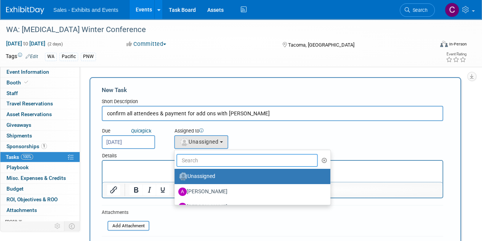
click at [205, 161] on input "text" at bounding box center [247, 160] width 141 height 13
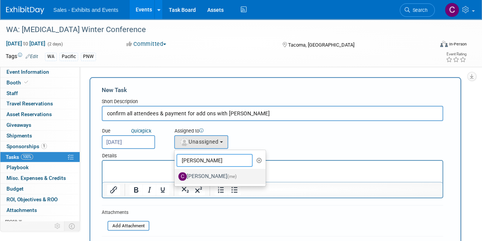
type input "christine"
click at [218, 174] on label "Christine Lurz (me)" at bounding box center [218, 176] width 80 height 12
click at [176, 174] on input "Christine Lurz (me)" at bounding box center [173, 175] width 5 height 5
select select "a9e3834d-668b-4315-a5d4-069993be606a"
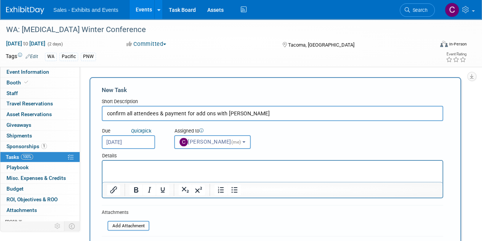
scroll to position [71, 0]
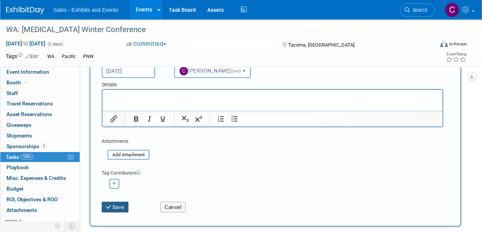
click at [115, 204] on button "Save" at bounding box center [115, 206] width 27 height 11
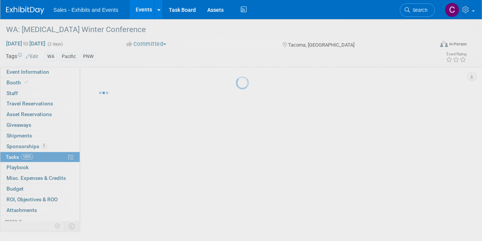
scroll to position [0, 0]
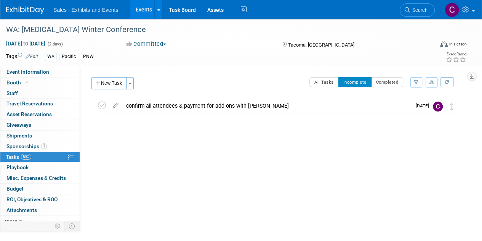
click at [146, 7] on link "Events" at bounding box center [144, 9] width 28 height 19
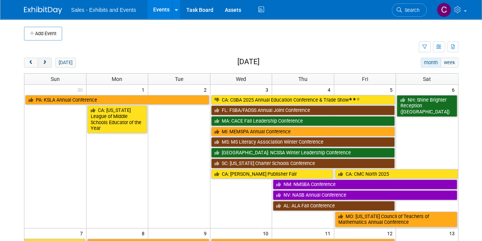
click at [50, 64] on button "next" at bounding box center [45, 63] width 14 height 10
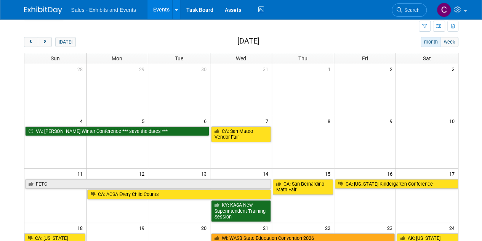
scroll to position [20, 0]
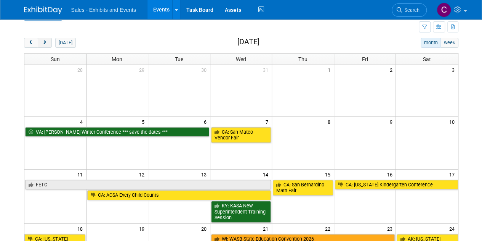
click at [45, 40] on span "next" at bounding box center [45, 42] width 6 height 5
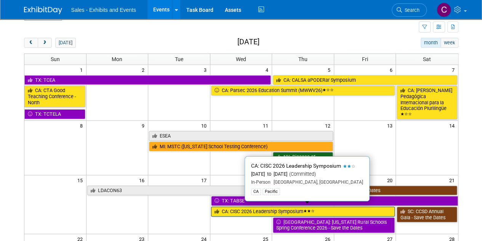
click at [241, 210] on link "CA: CISC 2026 Leadership Symposium" at bounding box center [303, 211] width 184 height 10
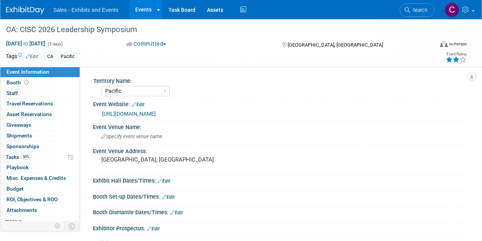
select select "Pacific"
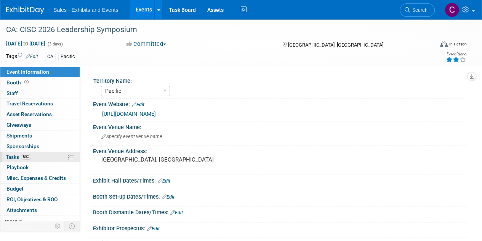
click at [7, 154] on span "Tasks 50%" at bounding box center [19, 157] width 26 height 6
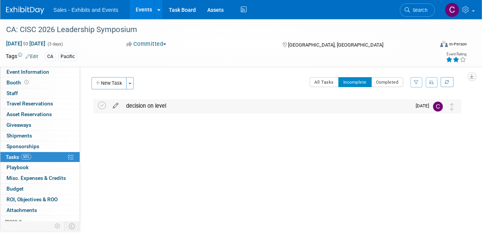
click at [119, 106] on icon at bounding box center [115, 104] width 13 height 10
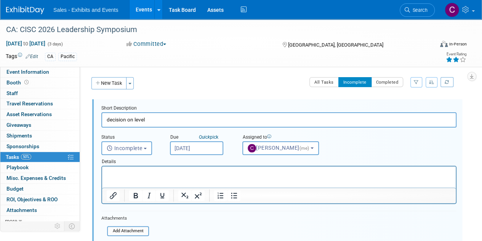
click at [143, 14] on link "Events" at bounding box center [144, 9] width 28 height 19
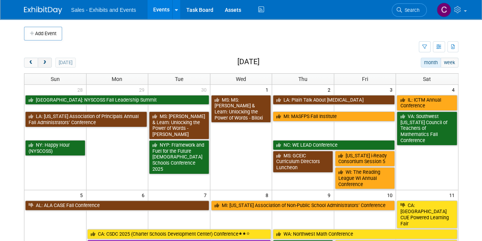
click at [42, 63] on span "next" at bounding box center [45, 62] width 6 height 5
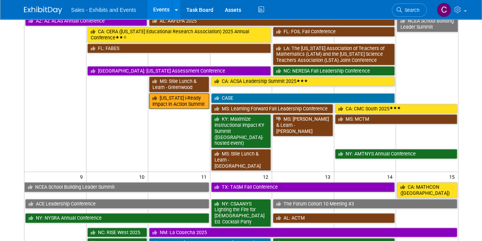
scroll to position [290, 0]
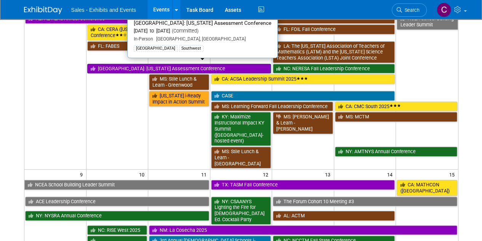
click at [122, 64] on link "[GEOGRAPHIC_DATA]: [US_STATE] Assessment Conference" at bounding box center [179, 69] width 184 height 10
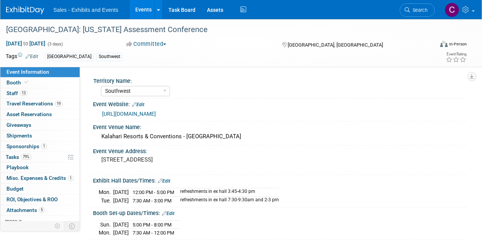
select select "Southwest"
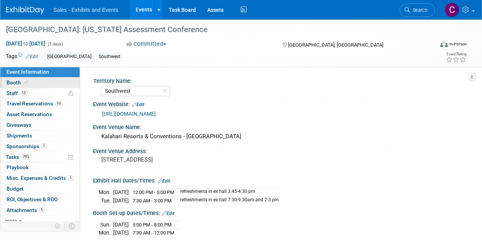
click at [15, 84] on span "Booth" at bounding box center [17, 82] width 23 height 6
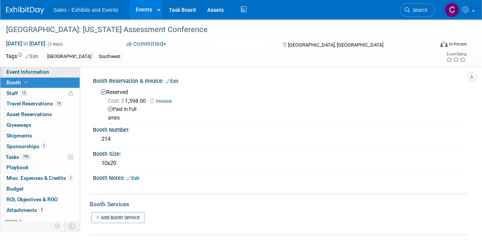
click at [18, 72] on span "Event Information" at bounding box center [27, 72] width 43 height 6
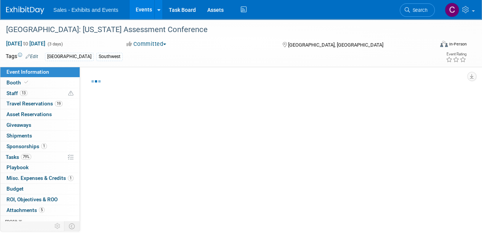
select select "Southwest"
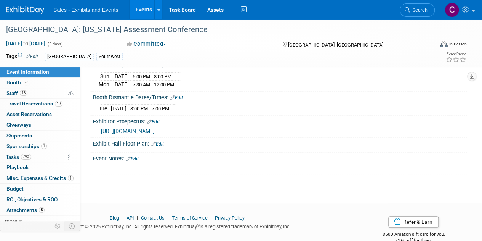
scroll to position [123, 0]
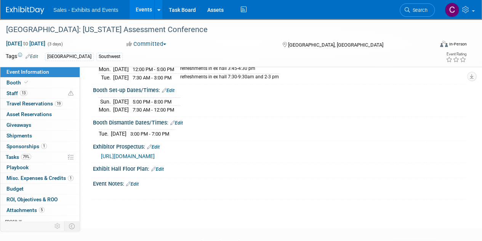
click at [139, 182] on link "Edit" at bounding box center [132, 183] width 13 height 5
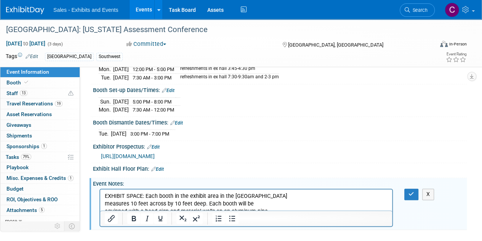
scroll to position [156, 0]
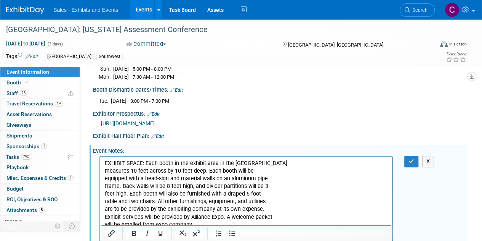
click at [286, 164] on p "EXHIBIT SPACE: Each booth in the exhibit area in the Exhibit Hall measures 10 f…" at bounding box center [246, 193] width 283 height 69
click at [429, 157] on button "X" at bounding box center [429, 161] width 12 height 11
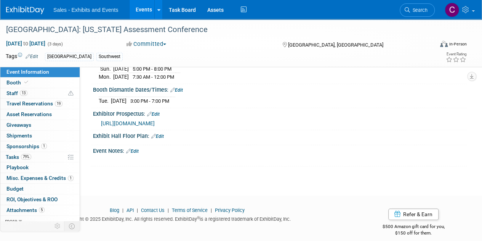
click at [15, 77] on link "Event Information" at bounding box center [39, 72] width 79 height 10
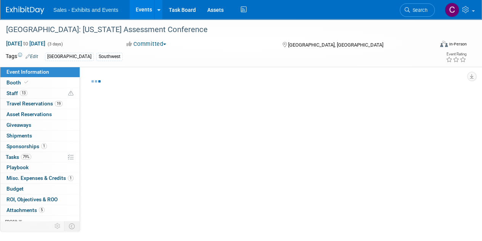
select select "Southwest"
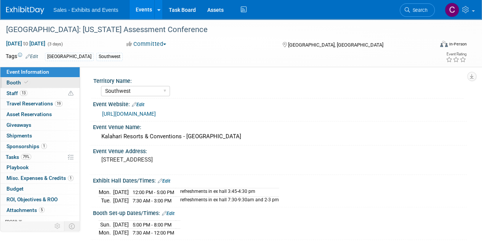
click at [23, 84] on span at bounding box center [26, 82] width 7 height 6
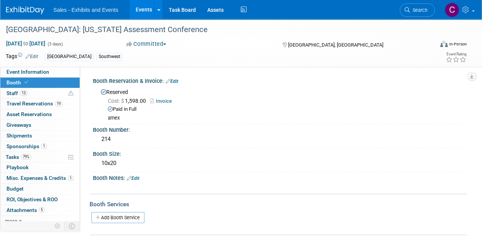
click at [137, 177] on link "Edit" at bounding box center [133, 177] width 13 height 5
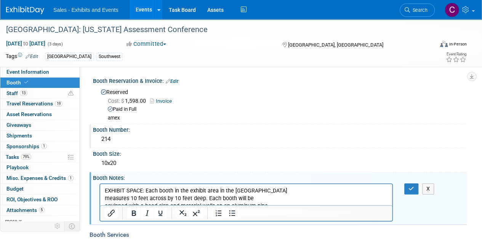
scroll to position [30, 0]
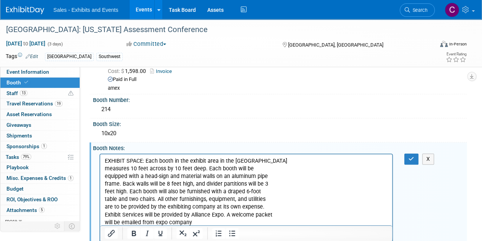
click at [285, 157] on p "EXHIBIT SPACE: Each booth in the exhibit area in the Exhibit Hall measures 10 f…" at bounding box center [246, 191] width 283 height 69
click at [143, 166] on p "EXHIBIT SPACE: Each booth in the exhibit area in the Exhibit Hall measures 10 f…" at bounding box center [246, 191] width 283 height 69
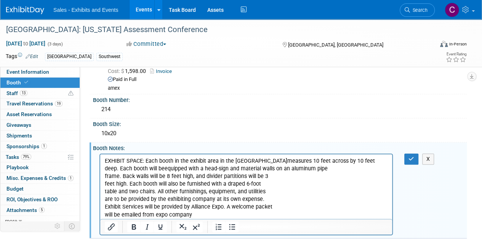
click at [323, 170] on p "EXHIBIT SPACE: Each booth in the exhibit area in the Exhibit Hall measures 10 f…" at bounding box center [246, 187] width 283 height 61
drag, startPoint x: 198, startPoint y: 180, endPoint x: 194, endPoint y: 175, distance: 6.1
click at [198, 180] on p "EXHIBIT SPACE: Each booth in the exhibit area in the Exhibit Hall measures 10 f…" at bounding box center [246, 187] width 283 height 61
click at [195, 174] on p "EXHIBIT SPACE: Each booth in the exhibit area in the Exhibit Hall measures 10 f…" at bounding box center [246, 187] width 283 height 61
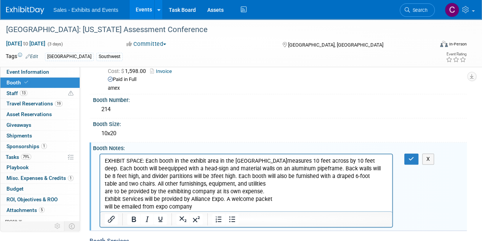
click at [203, 174] on p "EXHIBIT SPACE: Each booth in the exhibit area in the Exhibit Hall measures 10 f…" at bounding box center [246, 184] width 283 height 54
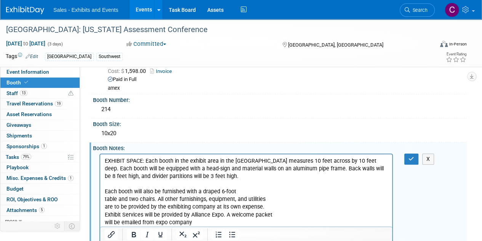
click at [269, 192] on p "Each booth will also be furnished with a draped 6-foot table and two chairs. Al…" at bounding box center [246, 206] width 283 height 38
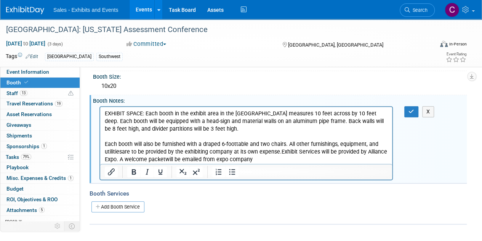
scroll to position [77, 0]
click at [262, 156] on p "Each booth will also be furnished with a draped 6-foot table and two chairs. Al…" at bounding box center [246, 151] width 283 height 23
click at [410, 106] on button "button" at bounding box center [412, 111] width 14 height 11
drag, startPoint x: 410, startPoint y: 111, endPoint x: 406, endPoint y: 110, distance: 4.6
click at [410, 111] on div "X" at bounding box center [280, 142] width 374 height 77
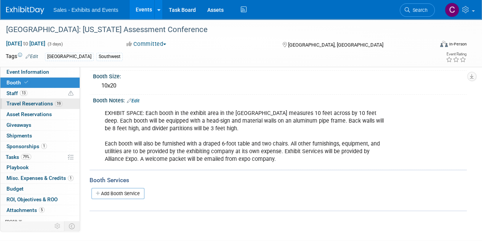
click at [19, 105] on span "Travel Reservations 19" at bounding box center [34, 103] width 56 height 6
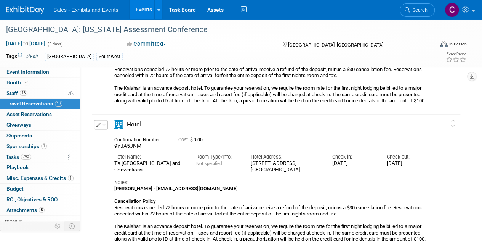
scroll to position [2187, 0]
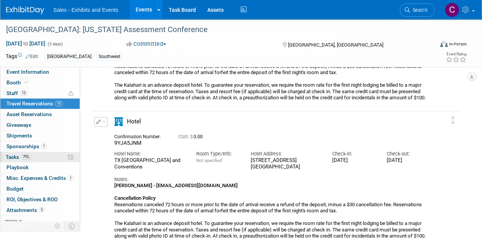
click at [17, 154] on span "Tasks 79%" at bounding box center [19, 157] width 26 height 6
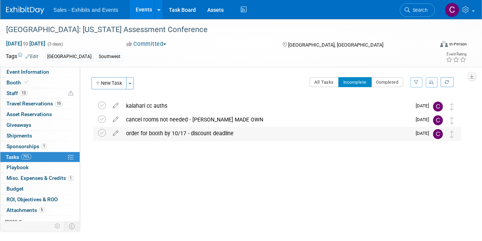
click at [201, 135] on div "order for booth by 10/17 - discount deadline" at bounding box center [266, 133] width 289 height 13
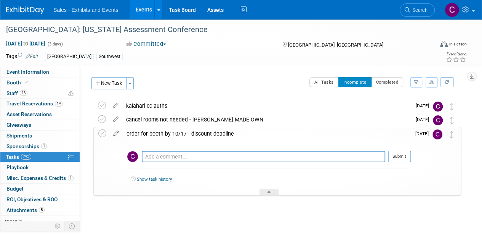
click at [117, 134] on icon at bounding box center [115, 132] width 13 height 10
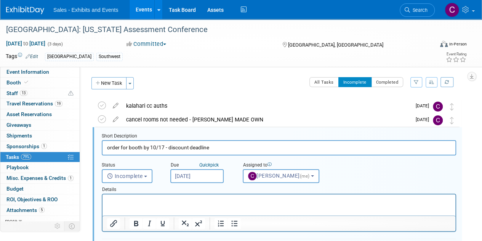
scroll to position [15, 0]
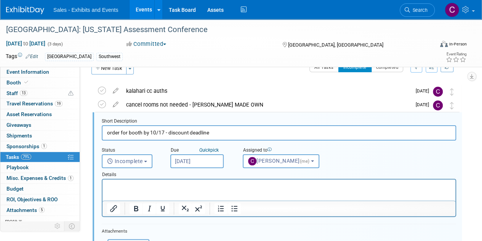
click at [195, 158] on input "Oct 15, 2025" at bounding box center [196, 161] width 53 height 14
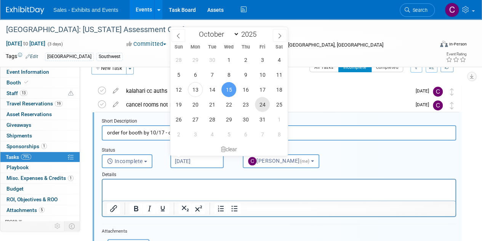
click at [261, 104] on span "24" at bounding box center [262, 104] width 15 height 15
type input "Oct 24, 2025"
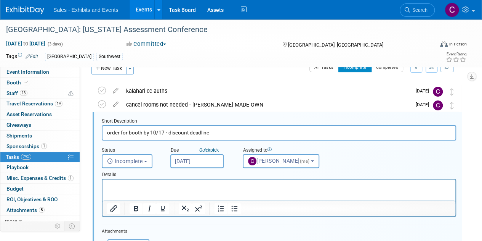
click at [160, 132] on input "order for booth by 10/17 - discount deadline" at bounding box center [279, 132] width 355 height 15
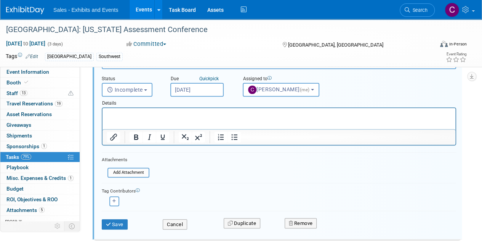
scroll to position [131, 0]
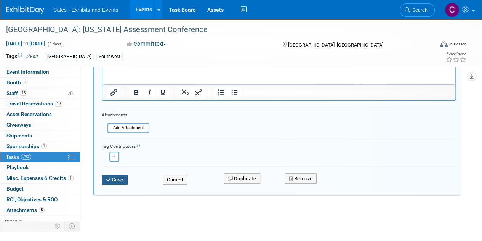
type input "order for booth by 10/24- discount deadline"
click at [113, 178] on button "Save" at bounding box center [115, 179] width 26 height 11
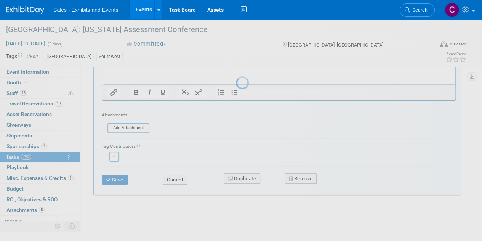
scroll to position [0, 0]
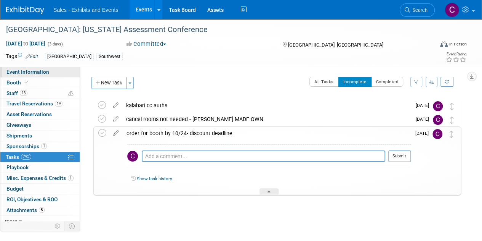
click at [32, 73] on span "Event Information" at bounding box center [27, 72] width 43 height 6
select select "Southwest"
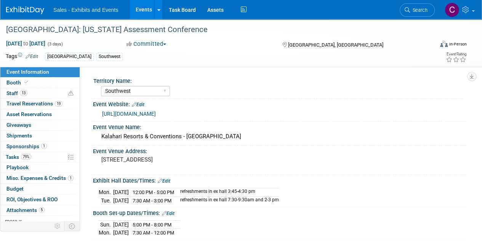
click at [138, 10] on link "Events" at bounding box center [144, 9] width 28 height 19
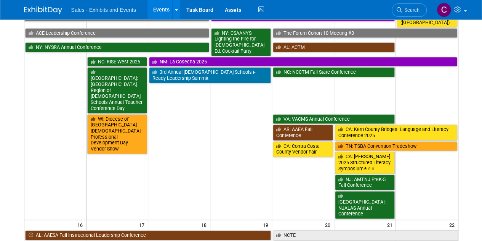
scroll to position [268, 0]
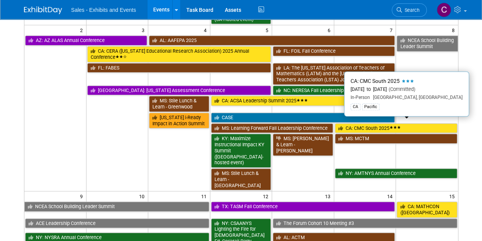
drag, startPoint x: 355, startPoint y: 124, endPoint x: 296, endPoint y: 116, distance: 59.9
click at [355, 124] on link "CA: CMC South 2025" at bounding box center [396, 128] width 122 height 10
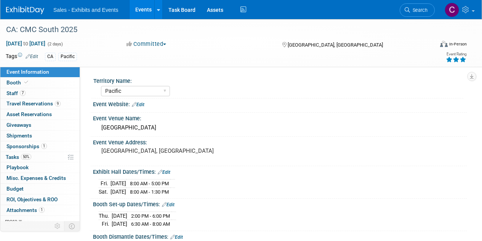
select select "Pacific"
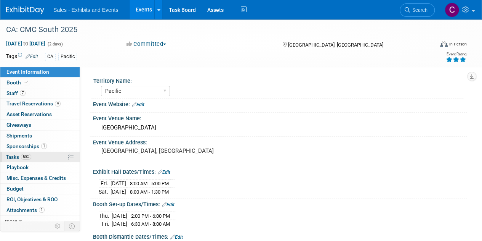
click at [9, 154] on span "Tasks 50%" at bounding box center [19, 157] width 26 height 6
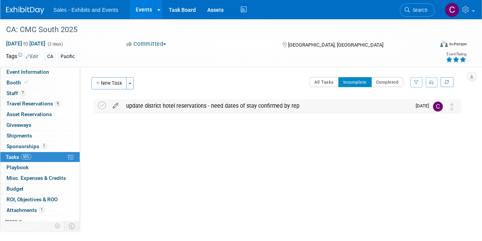
click at [118, 104] on icon at bounding box center [115, 104] width 13 height 10
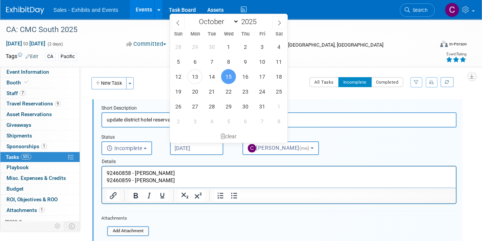
click at [195, 154] on input "Oct 15, 2025" at bounding box center [196, 148] width 53 height 14
click at [230, 91] on span "22" at bounding box center [228, 91] width 15 height 15
type input "Oct 22, 2025"
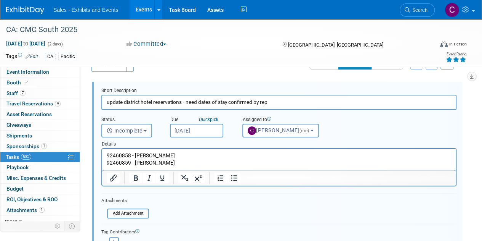
scroll to position [103, 0]
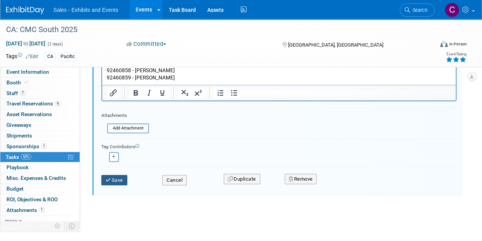
click at [118, 177] on button "Save" at bounding box center [114, 180] width 26 height 11
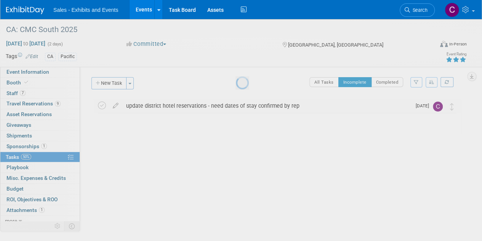
scroll to position [0, 0]
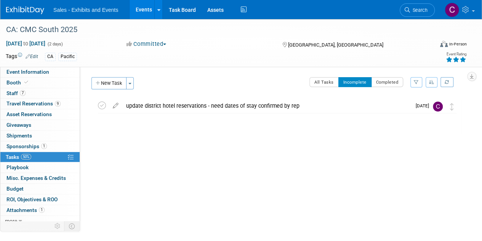
click at [144, 8] on link "Events" at bounding box center [144, 9] width 28 height 19
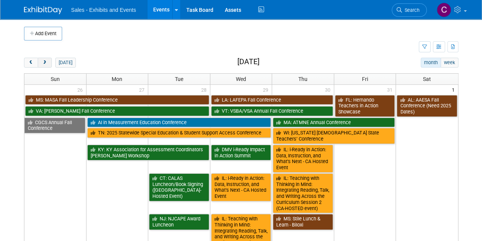
click at [45, 65] on button "next" at bounding box center [45, 63] width 14 height 10
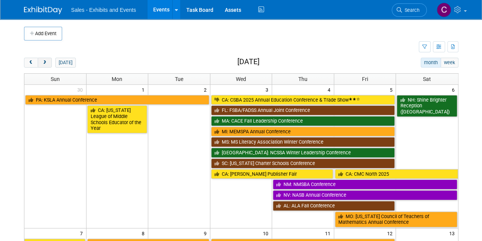
click at [45, 65] on button "next" at bounding box center [45, 63] width 14 height 10
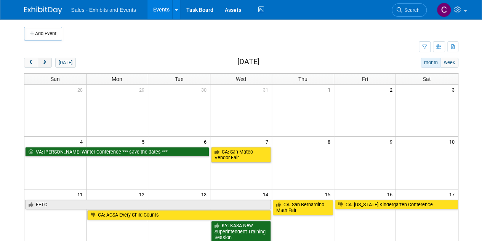
click at [45, 65] on button "next" at bounding box center [45, 63] width 14 height 10
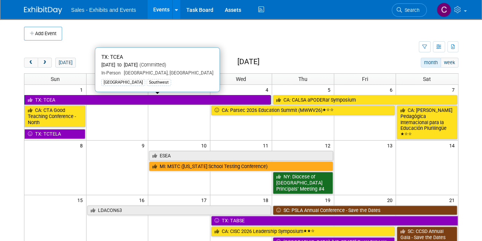
click at [60, 96] on link "TX: TCEA" at bounding box center [147, 100] width 247 height 10
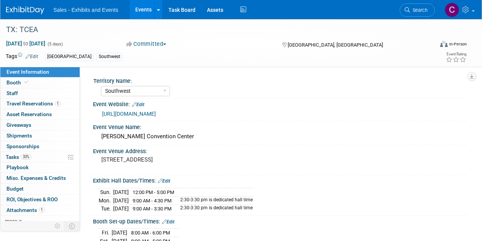
select select "Southwest"
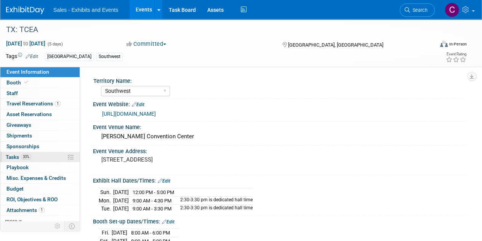
click at [8, 154] on span "Tasks 33%" at bounding box center [19, 157] width 26 height 6
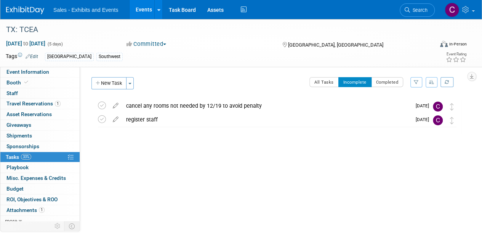
click at [148, 12] on link "Events" at bounding box center [144, 9] width 28 height 19
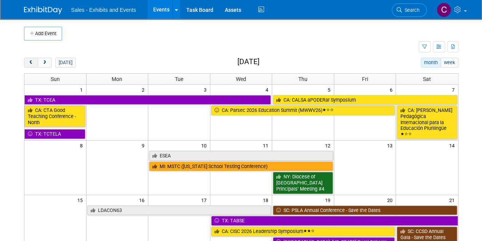
click at [32, 64] on span "prev" at bounding box center [31, 62] width 6 height 5
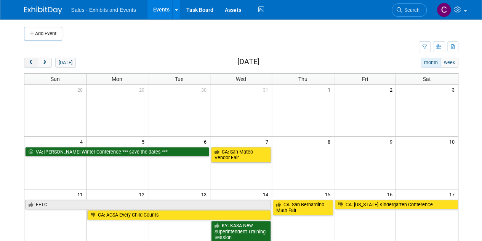
click at [32, 64] on span "prev" at bounding box center [31, 62] width 6 height 5
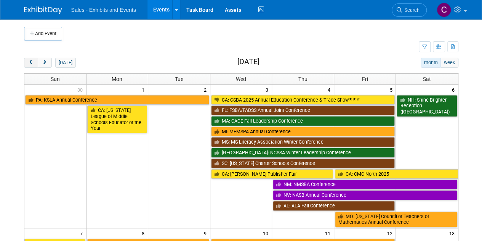
click at [31, 62] on span "prev" at bounding box center [31, 62] width 6 height 5
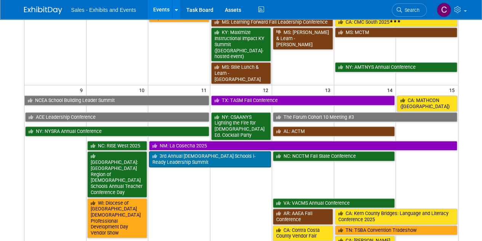
scroll to position [377, 0]
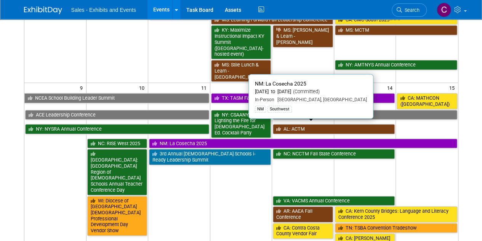
click at [194, 138] on link "NM: La Cosecha 2025" at bounding box center [303, 143] width 308 height 10
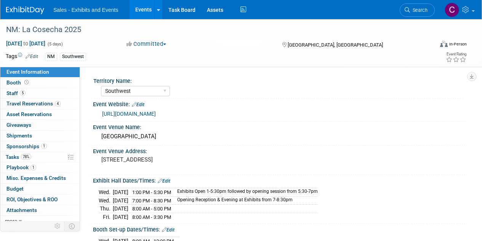
select select "Southwest"
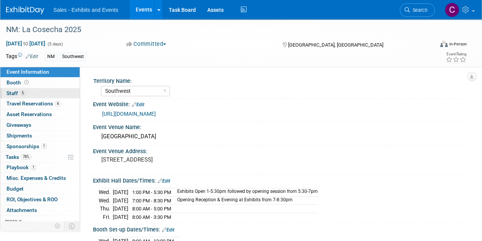
click at [14, 92] on span "Staff 5" at bounding box center [15, 93] width 19 height 6
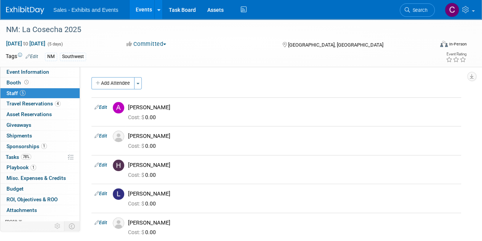
click at [139, 9] on link "Events" at bounding box center [144, 9] width 28 height 19
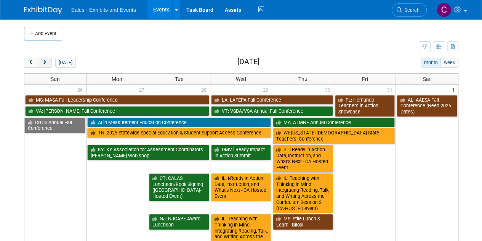
click at [47, 67] on button "next" at bounding box center [45, 63] width 14 height 10
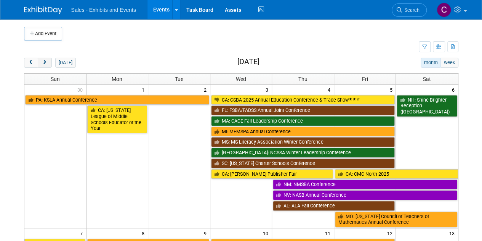
click at [47, 67] on button "next" at bounding box center [45, 63] width 14 height 10
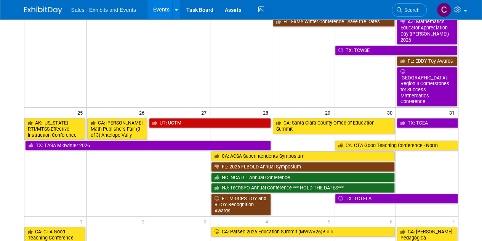
scroll to position [261, 0]
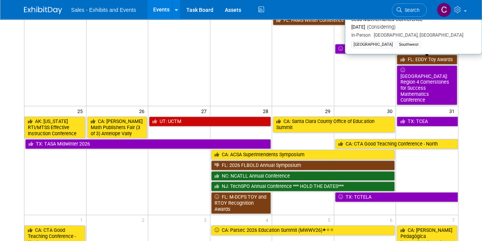
drag, startPoint x: 423, startPoint y: 73, endPoint x: 412, endPoint y: 73, distance: 10.7
click at [423, 73] on link "[GEOGRAPHIC_DATA]: Region 4 Cornerstones for Success Mathematics Conference" at bounding box center [427, 85] width 60 height 40
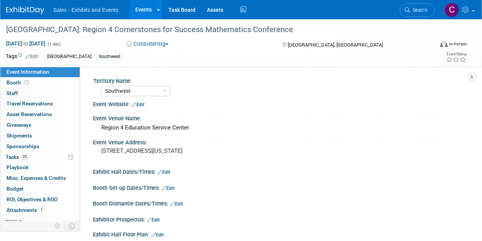
select select "Southwest"
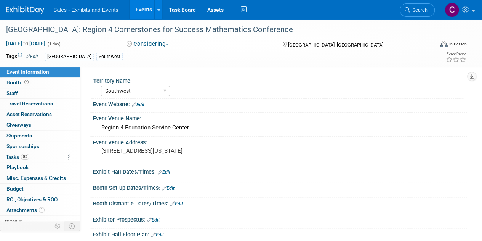
click at [146, 5] on link "Events" at bounding box center [144, 9] width 28 height 19
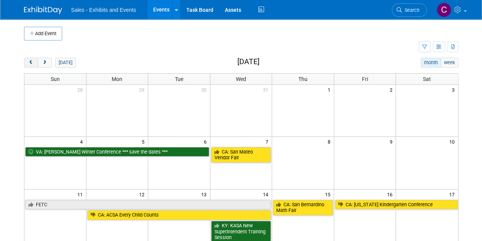
click at [34, 59] on button "prev" at bounding box center [31, 63] width 14 height 10
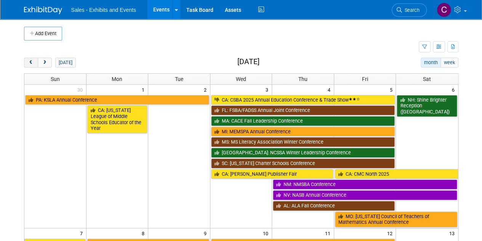
click at [34, 59] on button "prev" at bounding box center [31, 63] width 14 height 10
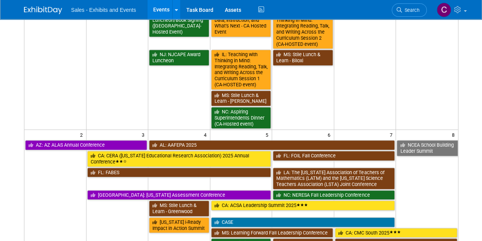
scroll to position [186, 0]
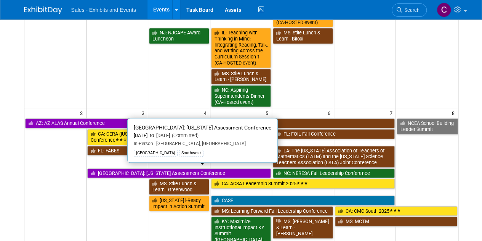
click at [120, 170] on link "[GEOGRAPHIC_DATA]: [US_STATE] Assessment Conference" at bounding box center [179, 173] width 184 height 10
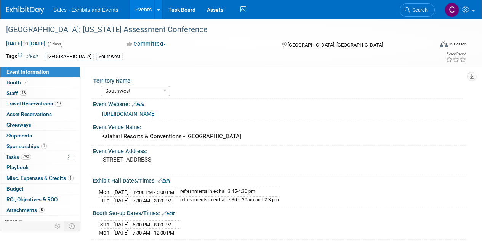
select select "Southwest"
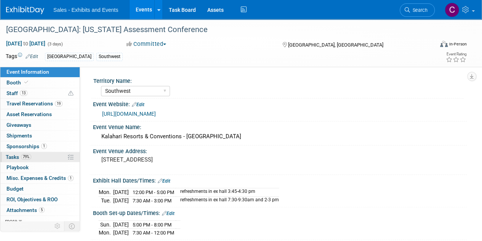
click at [11, 152] on link "79% Tasks 79%" at bounding box center [39, 157] width 79 height 10
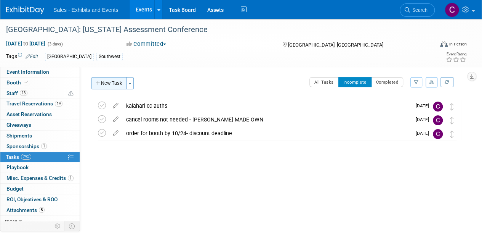
click at [109, 86] on button "New Task" at bounding box center [109, 83] width 35 height 12
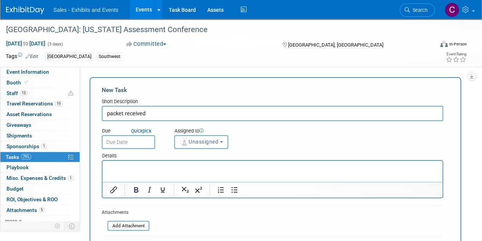
type input "packet received"
click at [117, 140] on input "text" at bounding box center [128, 142] width 53 height 14
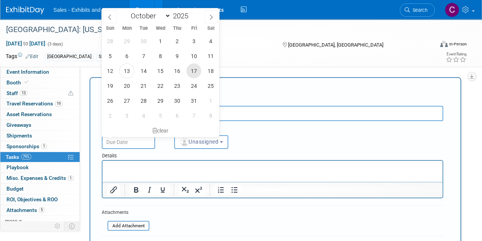
click at [196, 69] on span "17" at bounding box center [193, 70] width 15 height 15
type input "Oct 17, 2025"
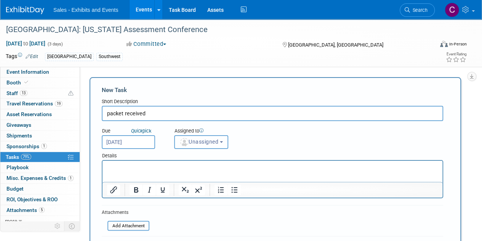
click at [192, 143] on span "Unassigned" at bounding box center [199, 141] width 39 height 6
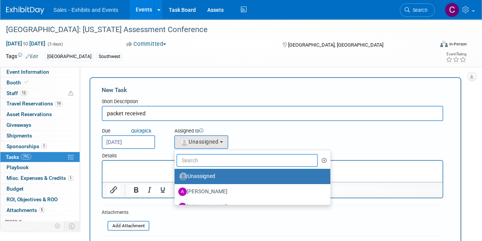
click at [212, 165] on input "text" at bounding box center [247, 160] width 141 height 13
type input "v"
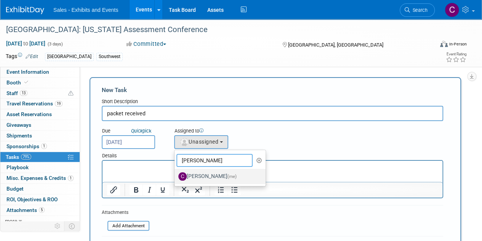
type input "christin"
drag, startPoint x: 231, startPoint y: 178, endPoint x: 128, endPoint y: 17, distance: 191.2
click at [231, 178] on label "Christine Lurz (me)" at bounding box center [218, 176] width 80 height 12
click at [176, 178] on input "Christine Lurz (me)" at bounding box center [173, 175] width 5 height 5
select select "a9e3834d-668b-4315-a5d4-069993be606a"
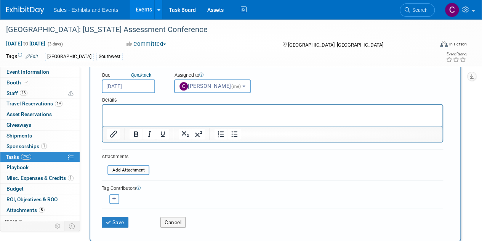
scroll to position [102, 0]
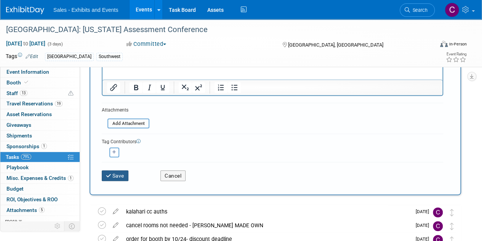
click at [119, 178] on button "Save" at bounding box center [115, 175] width 27 height 11
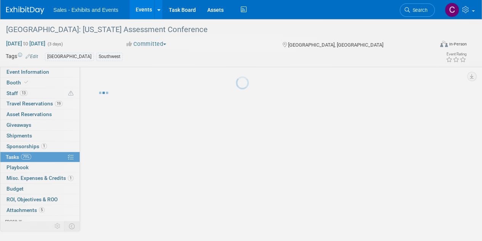
scroll to position [0, 0]
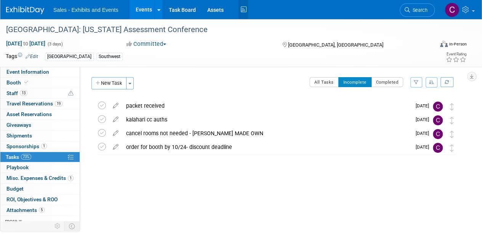
click at [245, 8] on icon at bounding box center [244, 10] width 10 height 12
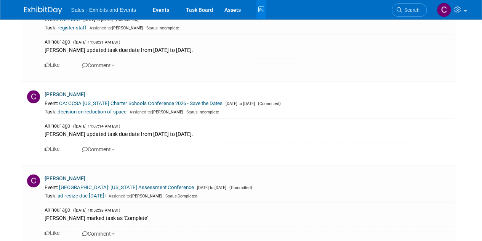
scroll to position [723, 0]
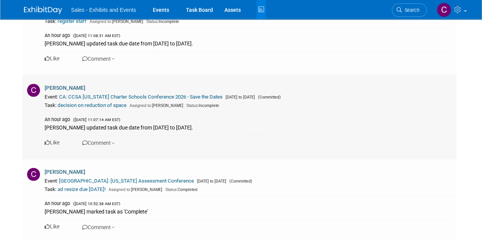
click at [114, 98] on td "[PERSON_NAME] Event: [GEOGRAPHIC_DATA]: CCSA [US_STATE] Charter Schools Confere…" at bounding box center [250, 117] width 413 height 84
click at [64, 94] on link "CA: CCSA [US_STATE] Charter Schools Conference 2026 - Save the Dates" at bounding box center [141, 97] width 164 height 6
click at [160, 9] on link "Events" at bounding box center [161, 9] width 28 height 19
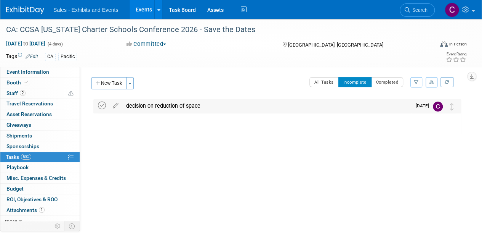
click at [100, 106] on icon at bounding box center [102, 105] width 8 height 8
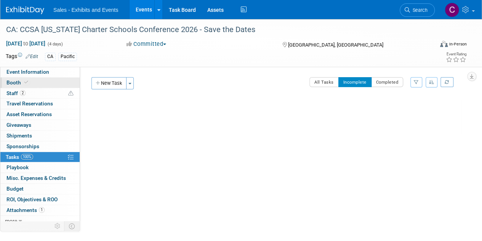
click at [11, 80] on span "Booth" at bounding box center [17, 82] width 23 height 6
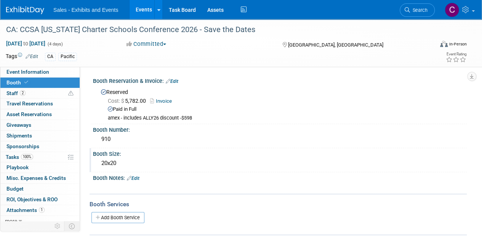
click at [110, 159] on div "20x20" at bounding box center [280, 163] width 363 height 12
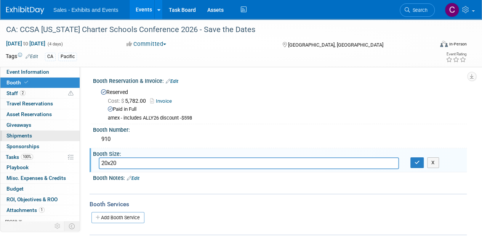
drag, startPoint x: 123, startPoint y: 161, endPoint x: 35, endPoint y: 138, distance: 91.0
click at [35, 138] on div "Event Information Event Info Booth Booth 2 Staff 2 Staff 0 Travel Reservations …" at bounding box center [241, 127] width 482 height 216
type input "10x20"
click at [416, 164] on button "button" at bounding box center [418, 162] width 14 height 11
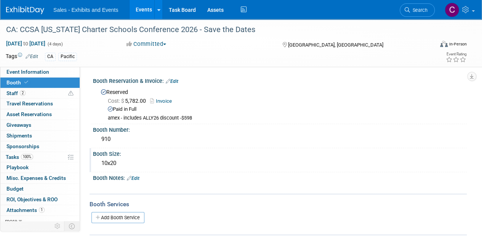
click at [135, 177] on link "Edit" at bounding box center [133, 177] width 13 height 5
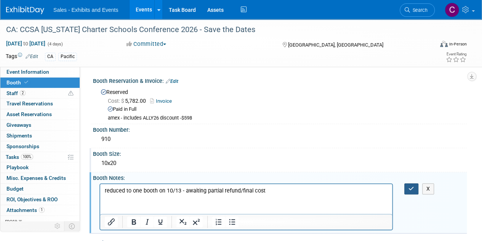
click at [412, 189] on icon "button" at bounding box center [412, 188] width 6 height 5
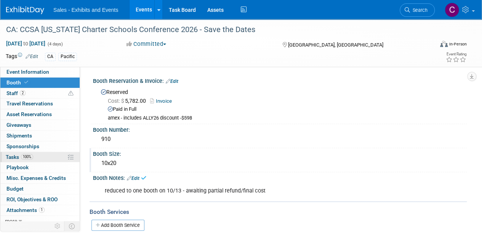
click at [14, 158] on span "Tasks 100%" at bounding box center [19, 157] width 27 height 6
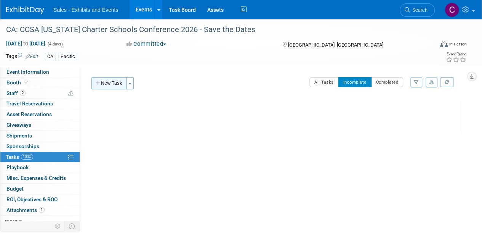
click at [114, 84] on button "New Task" at bounding box center [109, 83] width 35 height 12
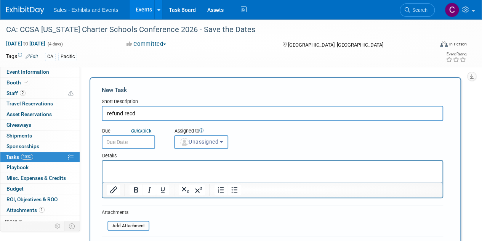
type input "refund recd"
click at [129, 141] on input "text" at bounding box center [128, 142] width 53 height 14
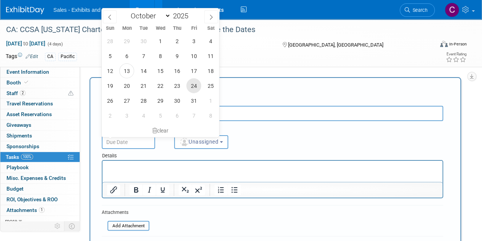
click at [194, 85] on span "24" at bounding box center [193, 85] width 15 height 15
type input "Oct 24, 2025"
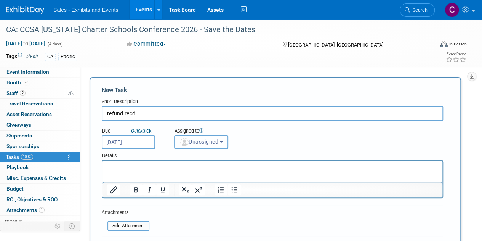
click at [218, 139] on span "Unassigned" at bounding box center [199, 141] width 39 height 6
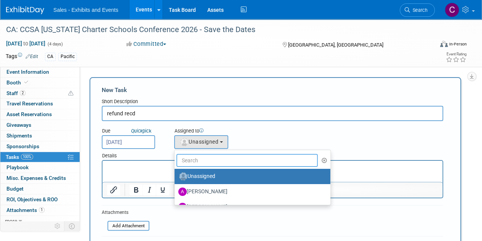
click at [229, 155] on input "text" at bounding box center [247, 160] width 141 height 13
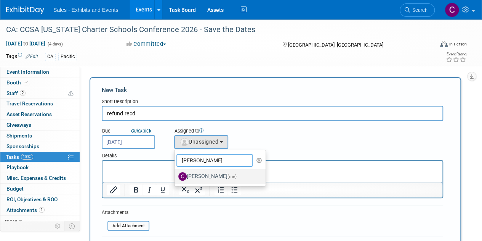
type input "christine"
drag, startPoint x: 227, startPoint y: 170, endPoint x: 319, endPoint y: 4, distance: 190.2
click at [227, 170] on label "Christine Lurz (me)" at bounding box center [218, 176] width 80 height 12
click at [176, 173] on input "Christine Lurz (me)" at bounding box center [173, 175] width 5 height 5
select select "a9e3834d-668b-4315-a5d4-069993be606a"
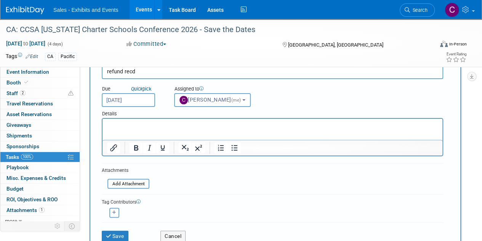
scroll to position [96, 0]
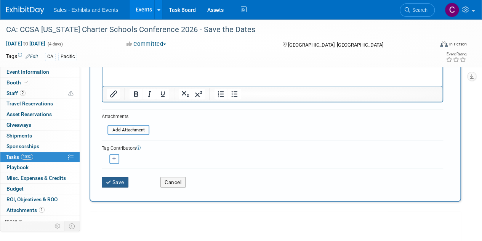
click at [112, 177] on button "Save" at bounding box center [115, 182] width 27 height 11
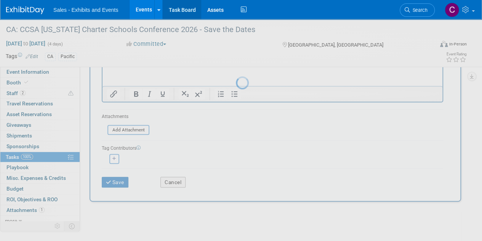
scroll to position [0, 0]
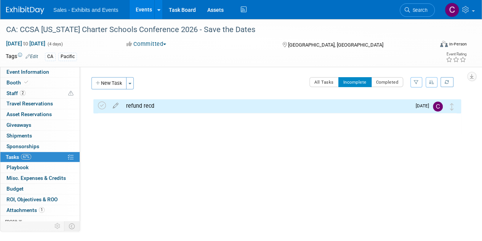
drag, startPoint x: 140, startPoint y: 8, endPoint x: 145, endPoint y: 41, distance: 33.2
click at [140, 8] on link "Events" at bounding box center [144, 9] width 28 height 19
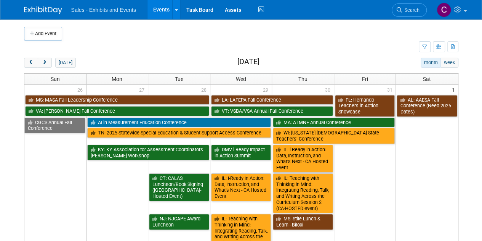
click at [161, 8] on link "Events" at bounding box center [162, 9] width 28 height 19
click at [197, 10] on link "Task Board" at bounding box center [200, 9] width 39 height 19
click at [46, 61] on span "next" at bounding box center [45, 62] width 6 height 5
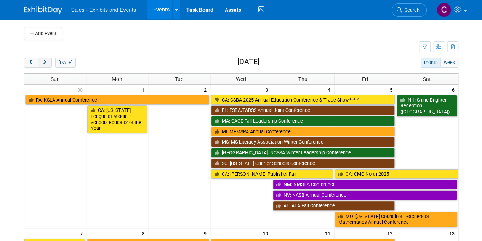
click at [46, 61] on span "next" at bounding box center [45, 62] width 6 height 5
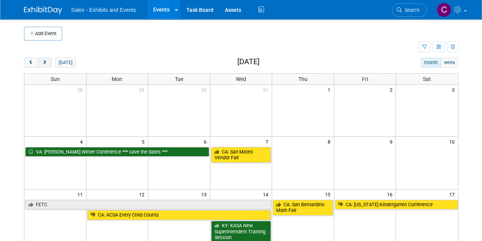
click at [46, 61] on span "next" at bounding box center [45, 62] width 6 height 5
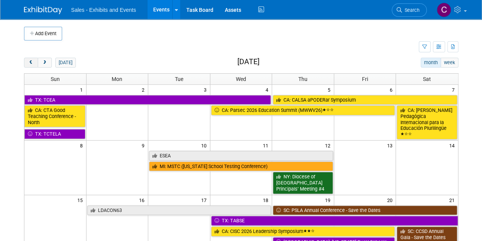
click at [27, 64] on button "prev" at bounding box center [31, 63] width 14 height 10
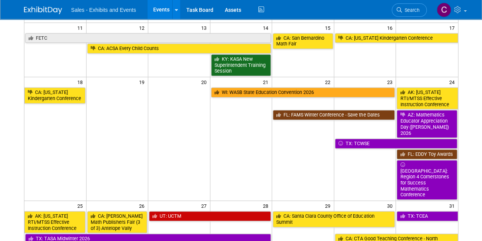
scroll to position [195, 0]
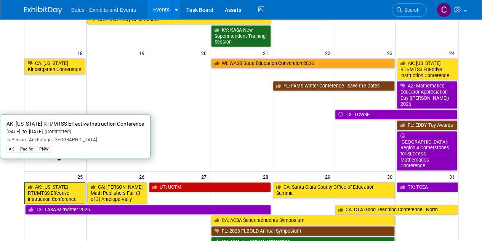
click at [81, 182] on link "AK: [US_STATE] RTI/MTSS Effective Instruction Conference" at bounding box center [54, 193] width 61 height 22
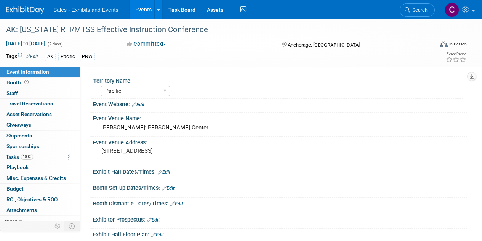
select select "Pacific"
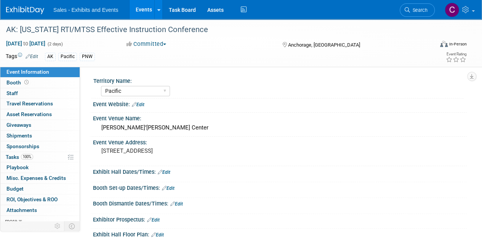
click at [130, 9] on link "Events" at bounding box center [144, 9] width 28 height 19
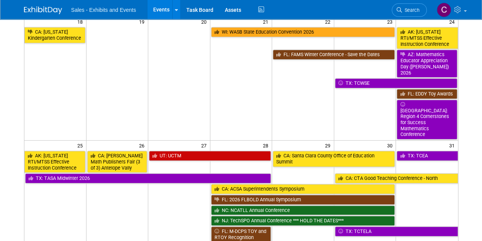
scroll to position [244, 0]
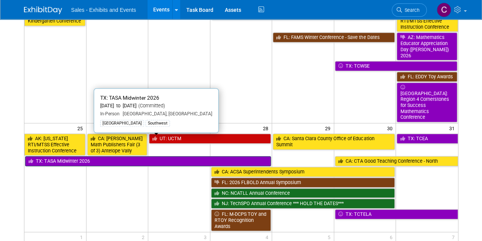
click at [125, 156] on link "TX: TASA Midwinter 2026" at bounding box center [148, 161] width 246 height 10
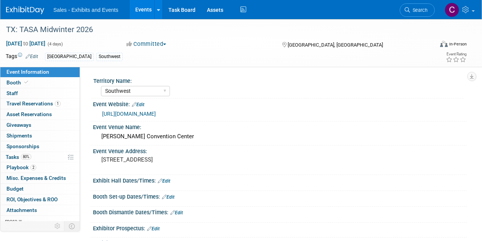
select select "Southwest"
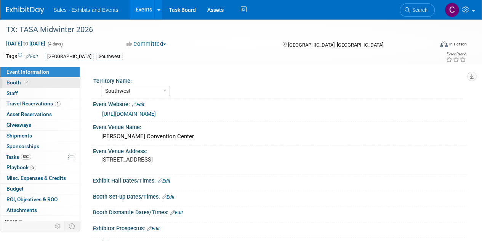
click at [31, 78] on link "Booth" at bounding box center [39, 82] width 79 height 10
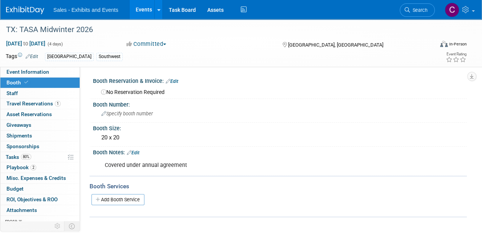
click at [149, 10] on link "Events" at bounding box center [144, 9] width 28 height 19
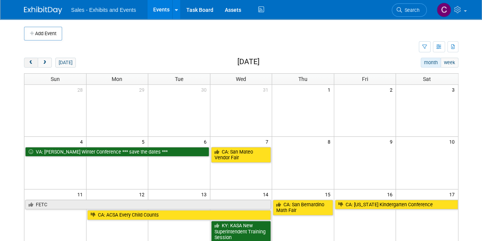
click at [26, 61] on button "prev" at bounding box center [31, 63] width 14 height 10
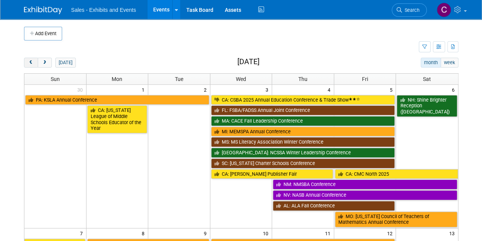
click at [26, 61] on button "prev" at bounding box center [31, 63] width 14 height 10
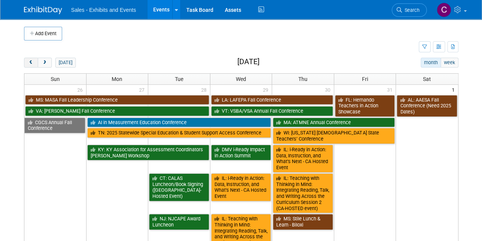
click at [26, 61] on button "prev" at bounding box center [31, 63] width 14 height 10
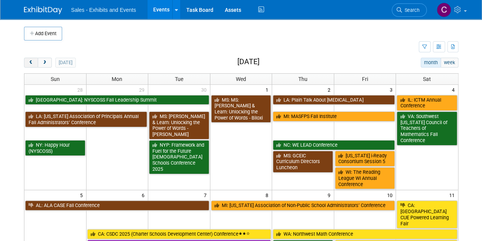
click at [26, 61] on button "prev" at bounding box center [31, 63] width 14 height 10
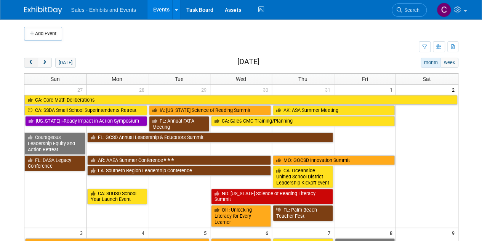
click at [26, 61] on button "prev" at bounding box center [31, 63] width 14 height 10
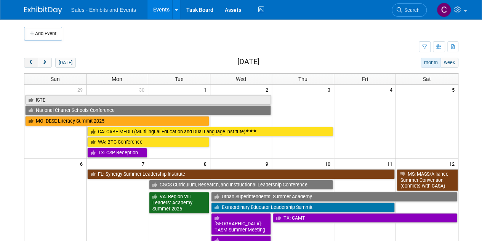
click at [26, 61] on button "prev" at bounding box center [31, 63] width 14 height 10
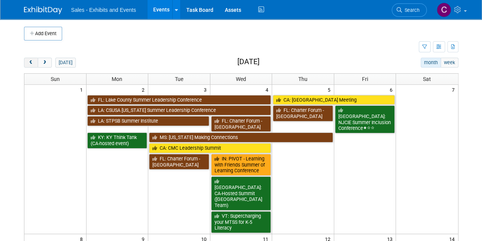
click at [26, 61] on button "prev" at bounding box center [31, 63] width 14 height 10
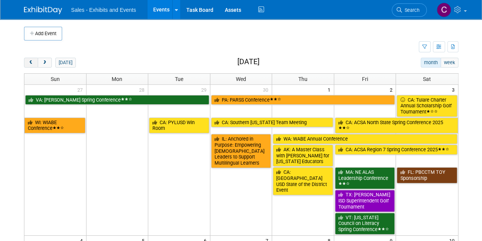
click at [26, 61] on button "prev" at bounding box center [31, 63] width 14 height 10
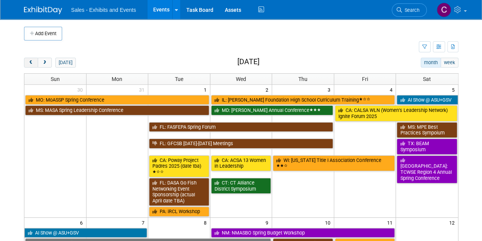
click at [26, 61] on button "prev" at bounding box center [31, 63] width 14 height 10
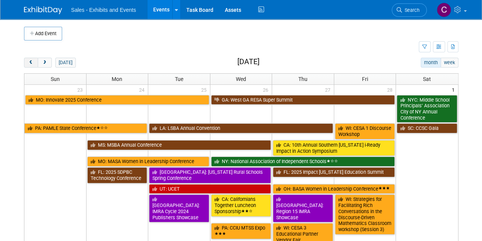
click at [26, 61] on button "prev" at bounding box center [31, 63] width 14 height 10
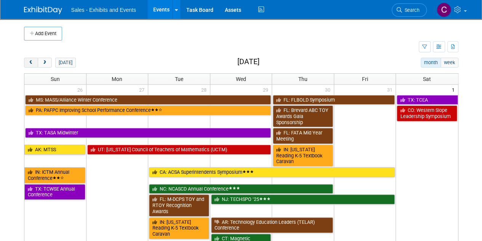
click at [26, 61] on button "prev" at bounding box center [31, 63] width 14 height 10
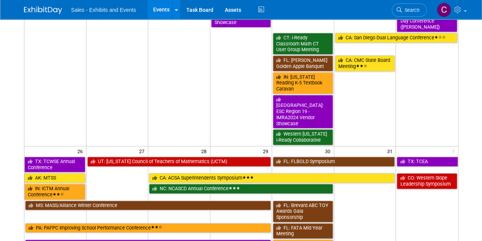
scroll to position [456, 0]
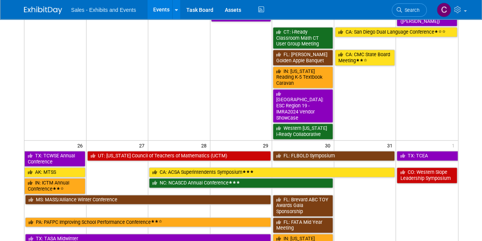
click at [80, 216] on td "PA: PAFPC Improving School Performance Conference" at bounding box center [148, 224] width 248 height 16
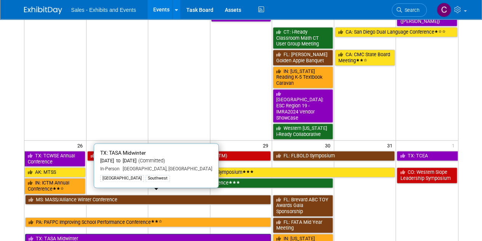
click at [85, 233] on link "TX: TASA Midwinter" at bounding box center [148, 238] width 246 height 10
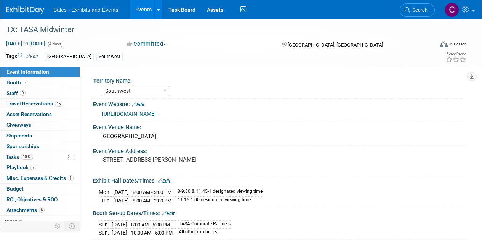
select select "Southwest"
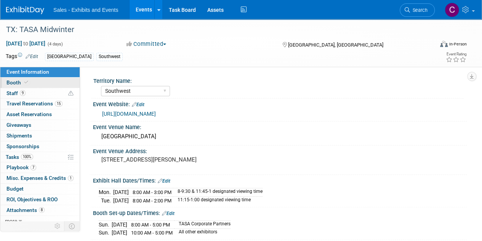
click at [16, 80] on span "Booth" at bounding box center [17, 82] width 23 height 6
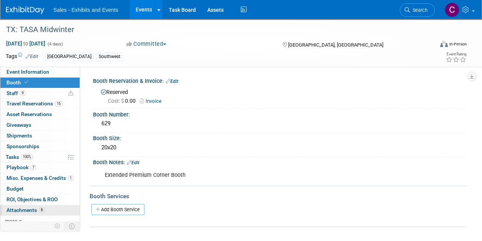
click at [15, 211] on span "Attachments 8" at bounding box center [25, 210] width 38 height 6
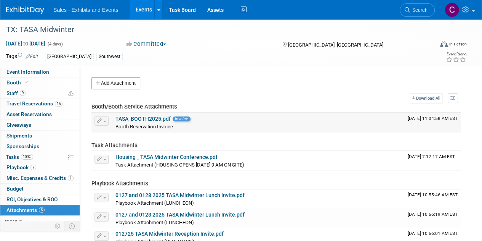
click at [137, 119] on link "TASA_BOOTH2025.pdf" at bounding box center [143, 119] width 55 height 6
click at [16, 80] on span "Booth" at bounding box center [17, 82] width 23 height 6
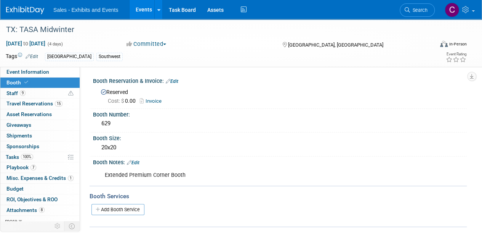
click at [141, 13] on link "Events" at bounding box center [144, 9] width 28 height 19
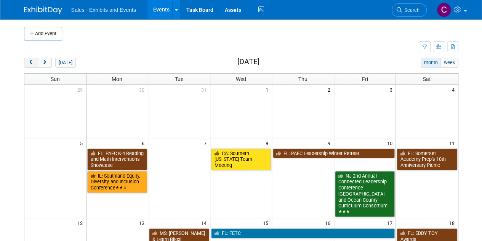
click at [32, 62] on span "prev" at bounding box center [31, 62] width 6 height 5
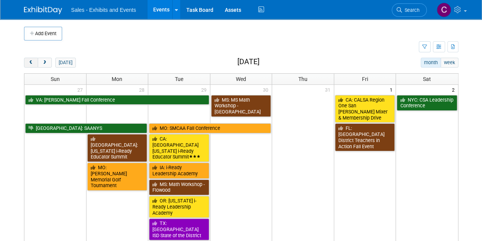
click at [32, 62] on span "prev" at bounding box center [31, 62] width 6 height 5
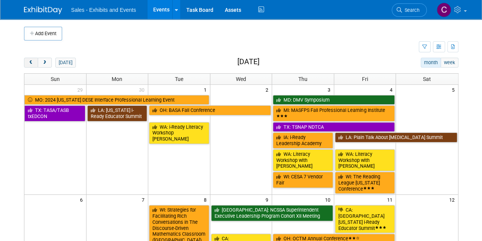
click at [32, 62] on span "prev" at bounding box center [31, 62] width 6 height 5
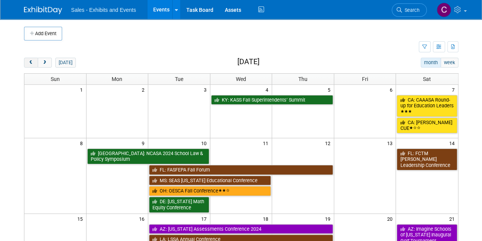
click at [32, 62] on span "prev" at bounding box center [31, 62] width 6 height 5
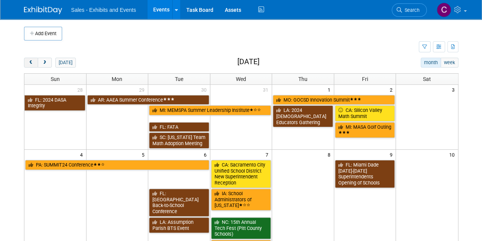
click at [32, 62] on span "prev" at bounding box center [31, 62] width 6 height 5
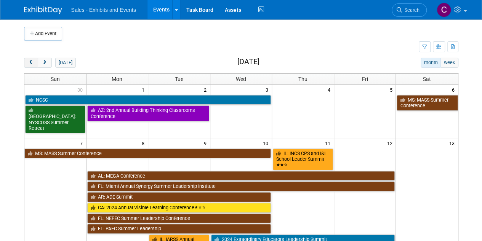
click at [32, 62] on span "prev" at bounding box center [31, 62] width 6 height 5
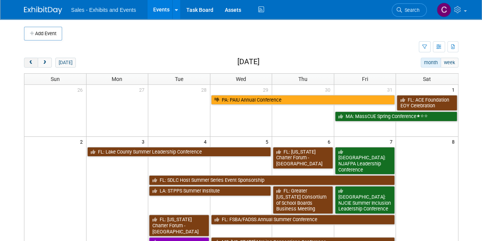
click at [32, 62] on span "prev" at bounding box center [31, 62] width 6 height 5
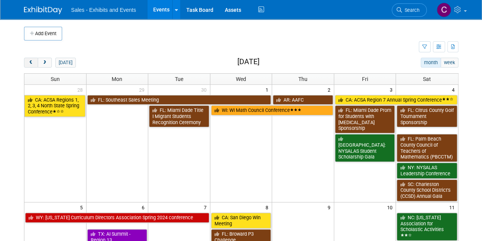
click at [32, 62] on span "prev" at bounding box center [31, 62] width 6 height 5
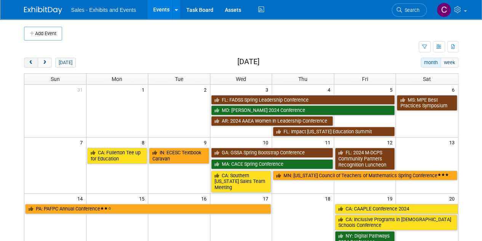
click at [32, 62] on span "prev" at bounding box center [31, 62] width 6 height 5
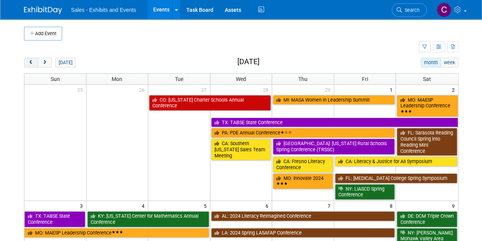
click at [32, 62] on span "prev" at bounding box center [31, 62] width 6 height 5
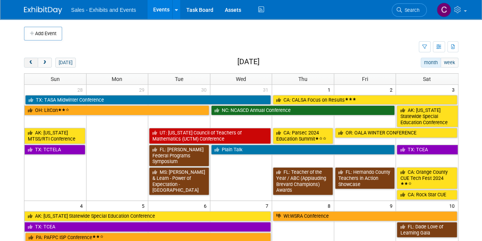
click at [32, 62] on span "prev" at bounding box center [31, 62] width 6 height 5
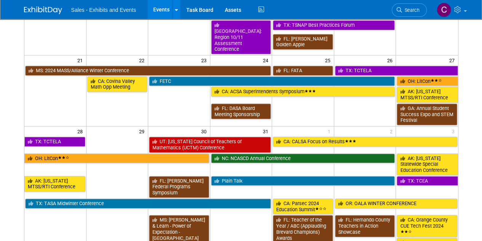
scroll to position [239, 0]
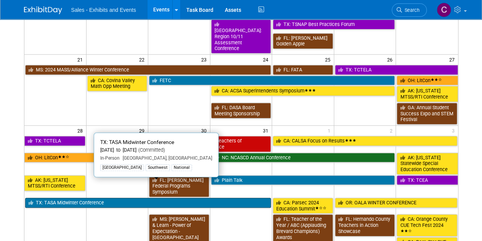
click at [68, 198] on link "TX: TASA Midwinter Conference" at bounding box center [148, 203] width 246 height 10
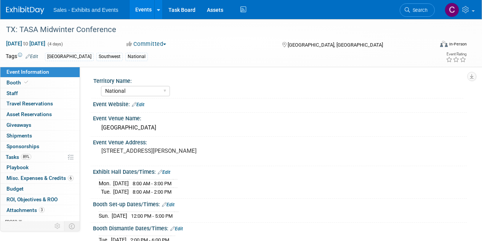
select select "National"
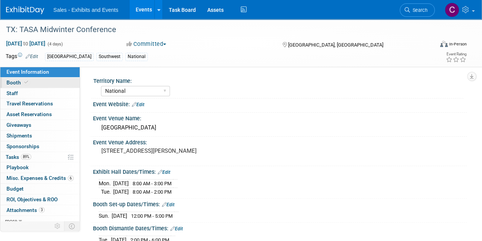
click at [14, 85] on span "Booth" at bounding box center [17, 82] width 23 height 6
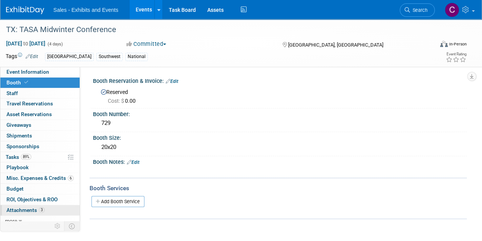
click at [25, 205] on link "3 Attachments 3" at bounding box center [39, 210] width 79 height 10
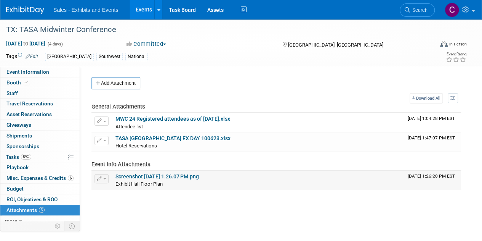
click at [166, 174] on link "Screenshot [DATE] 1.26.07 PM.png" at bounding box center [158, 176] width 84 height 6
click at [22, 69] on span "Event Information" at bounding box center [27, 72] width 43 height 6
select select "National"
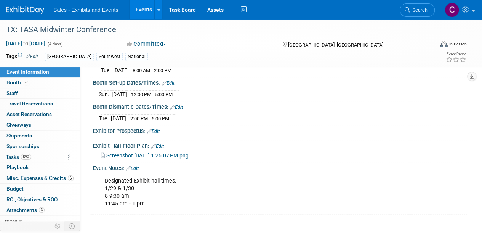
scroll to position [137, 0]
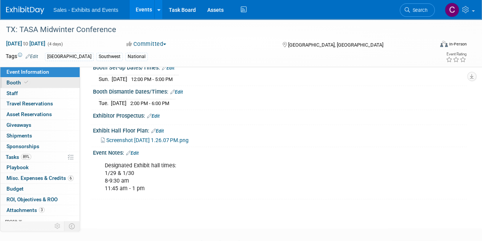
click at [14, 83] on span "Booth" at bounding box center [17, 82] width 23 height 6
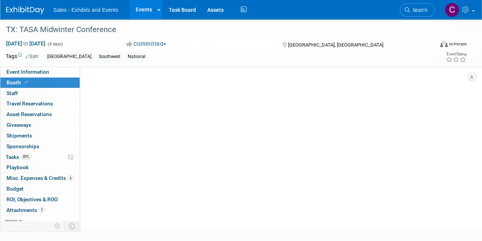
scroll to position [0, 0]
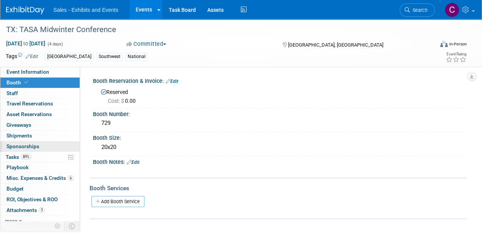
click at [18, 145] on span "Sponsorships 0" at bounding box center [22, 146] width 33 height 6
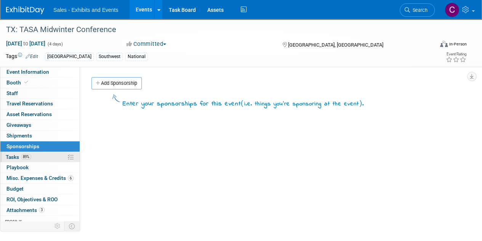
click at [16, 154] on span "Tasks 89%" at bounding box center [19, 157] width 26 height 6
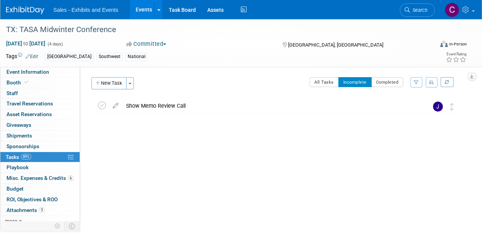
click at [145, 13] on link "Events" at bounding box center [144, 9] width 28 height 19
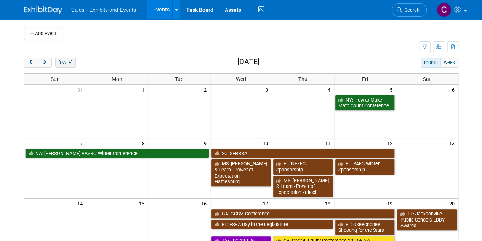
click at [61, 67] on button "[DATE]" at bounding box center [65, 63] width 20 height 10
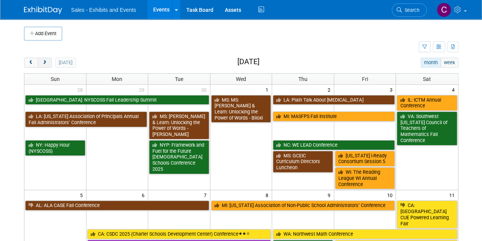
click at [46, 61] on span "next" at bounding box center [45, 62] width 6 height 5
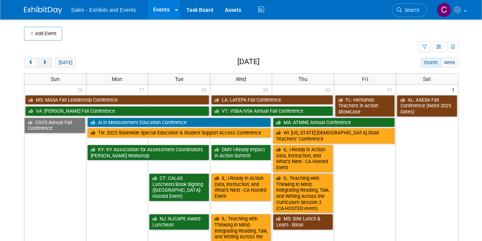
click at [46, 61] on span "next" at bounding box center [45, 62] width 6 height 5
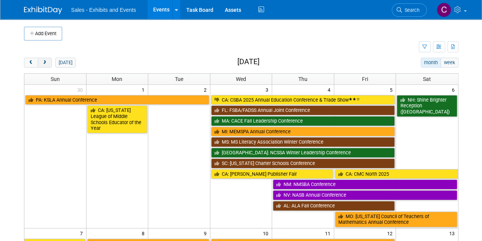
click at [46, 61] on span "next" at bounding box center [45, 62] width 6 height 5
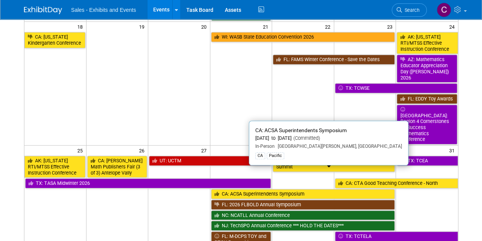
scroll to position [223, 0]
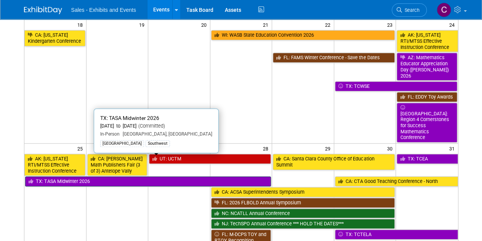
click at [78, 176] on link "TX: TASA Midwinter 2026" at bounding box center [148, 181] width 246 height 10
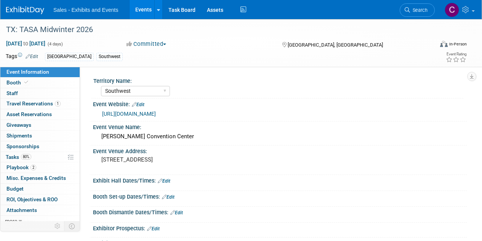
select select "Southwest"
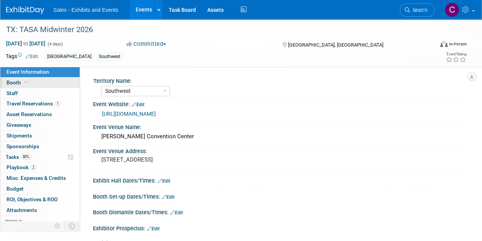
click at [17, 81] on span "Booth" at bounding box center [17, 82] width 23 height 6
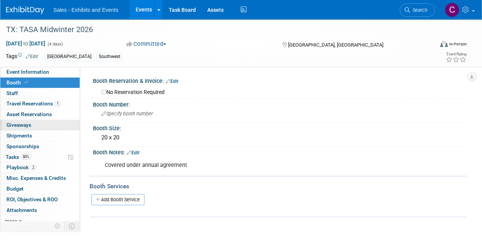
drag, startPoint x: 133, startPoint y: 135, endPoint x: 40, endPoint y: 129, distance: 93.7
click at [111, 135] on div "20 x 20" at bounding box center [280, 138] width 363 height 12
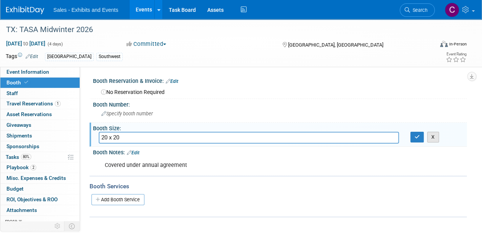
click at [433, 139] on button "X" at bounding box center [433, 137] width 12 height 11
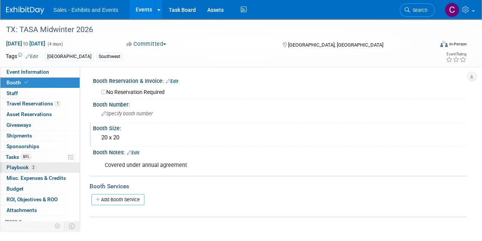
click at [18, 164] on span "Playbook 2" at bounding box center [21, 167] width 30 height 6
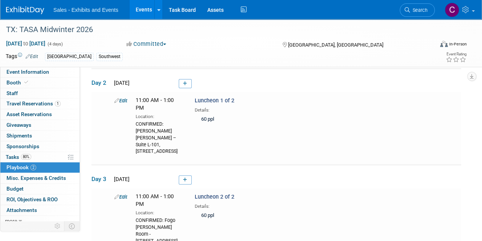
scroll to position [70, 0]
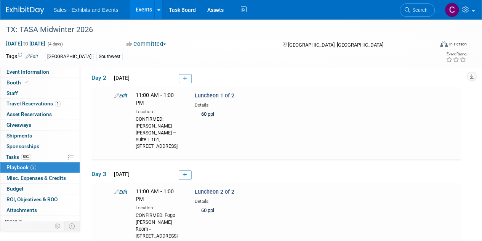
click at [135, 8] on link "Events" at bounding box center [144, 9] width 28 height 19
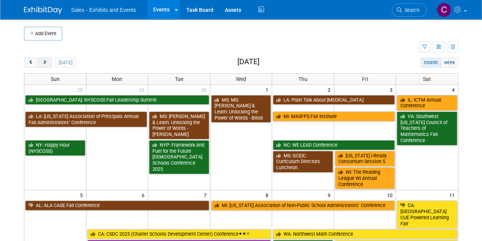
click at [51, 62] on button "next" at bounding box center [45, 63] width 14 height 10
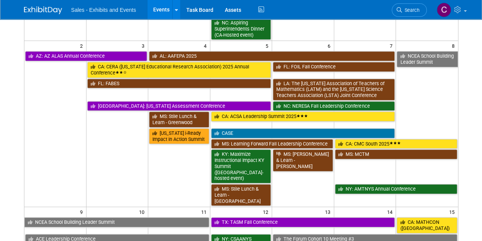
scroll to position [254, 0]
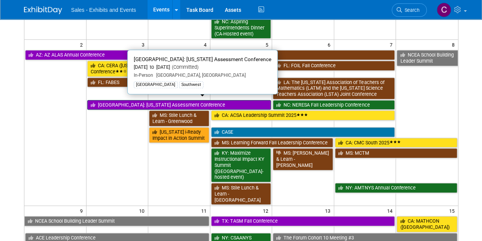
click at [108, 100] on link "[GEOGRAPHIC_DATA]: [US_STATE] Assessment Conference" at bounding box center [179, 105] width 184 height 10
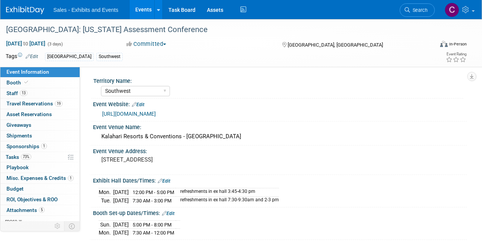
select select "Southwest"
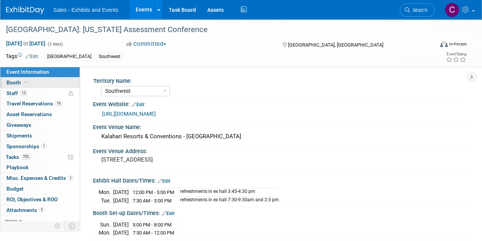
click at [22, 80] on span "Booth" at bounding box center [17, 82] width 23 height 6
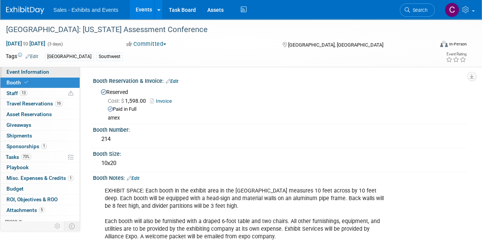
click at [27, 74] on span "Event Information" at bounding box center [27, 72] width 43 height 6
select select "Southwest"
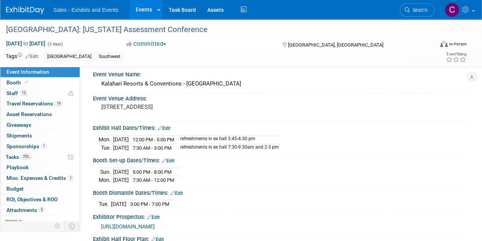
scroll to position [54, 0]
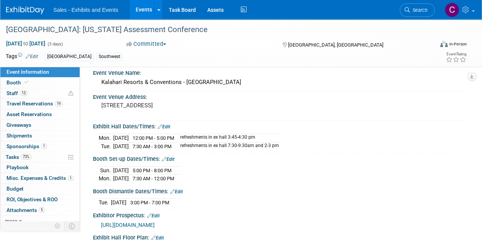
click at [147, 10] on link "Events" at bounding box center [144, 9] width 28 height 19
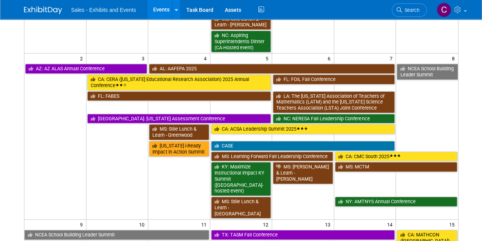
scroll to position [259, 0]
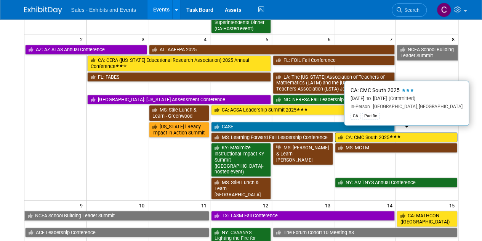
click at [361, 132] on link "CA: CMC South 2025" at bounding box center [396, 137] width 122 height 10
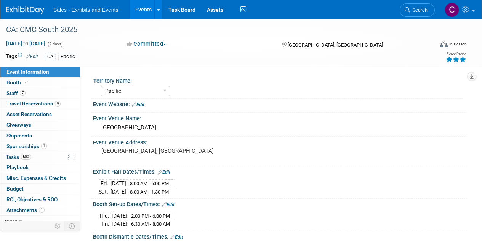
select select "Pacific"
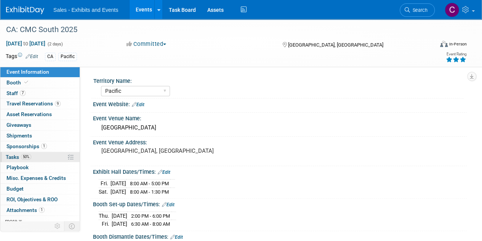
click at [12, 158] on span "Tasks 50%" at bounding box center [19, 157] width 26 height 6
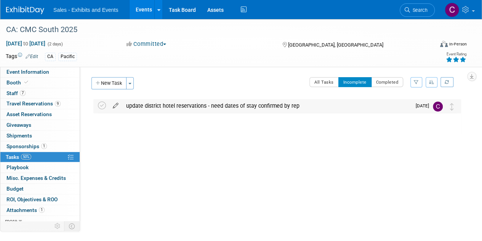
click at [118, 103] on icon at bounding box center [115, 104] width 13 height 10
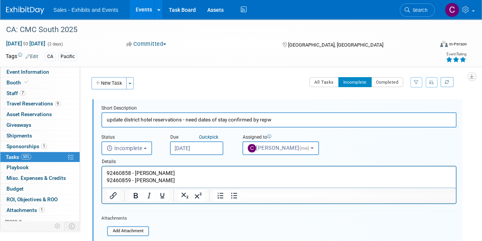
type input "update district hotel reservations - need dates of stay confirmed by rep"
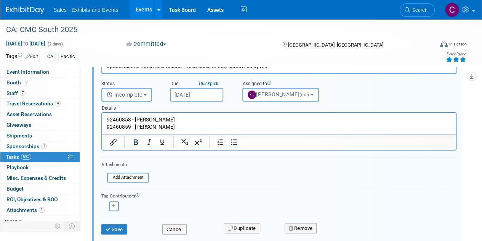
scroll to position [90, 0]
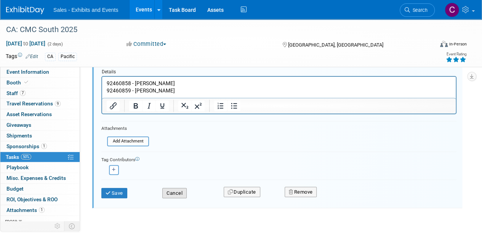
click at [179, 192] on button "Cancel" at bounding box center [174, 193] width 24 height 11
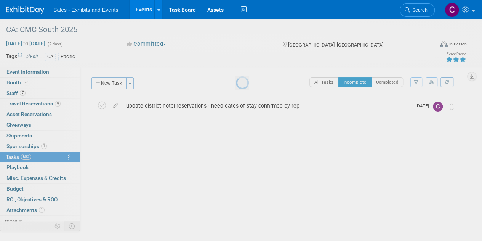
scroll to position [0, 0]
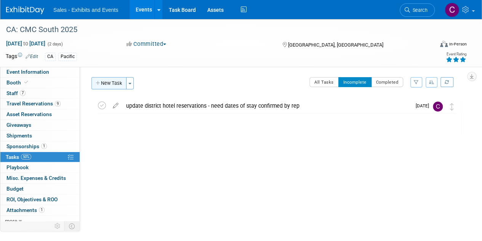
click at [107, 84] on button "New Task" at bounding box center [109, 83] width 35 height 12
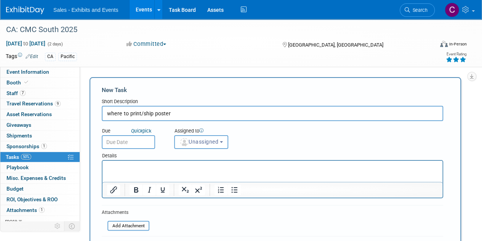
type input "where to print/ship poster"
drag, startPoint x: 47, startPoint y: 4, endPoint x: 125, endPoint y: 150, distance: 165.0
click at [125, 150] on div "Details" at bounding box center [273, 154] width 342 height 11
click at [125, 144] on input "text" at bounding box center [128, 142] width 53 height 14
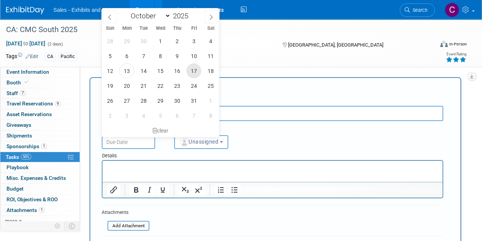
click at [188, 71] on span "17" at bounding box center [193, 70] width 15 height 15
type input "Oct 17, 2025"
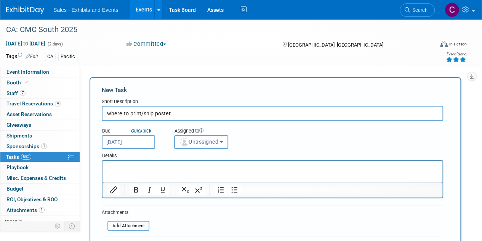
click at [203, 136] on button "Unassigned" at bounding box center [201, 142] width 54 height 14
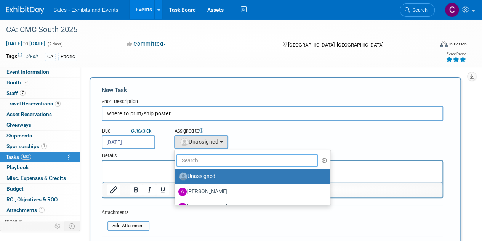
click at [207, 158] on input "text" at bounding box center [247, 160] width 141 height 13
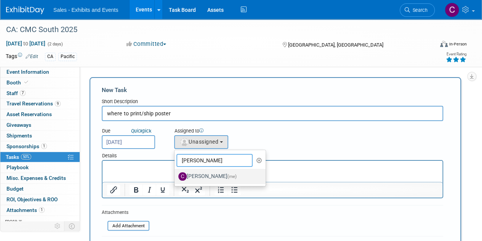
type input "christine"
click at [222, 179] on label "Christine Lurz (me)" at bounding box center [218, 176] width 80 height 12
click at [176, 178] on input "Christine Lurz (me)" at bounding box center [173, 175] width 5 height 5
select select "a9e3834d-668b-4315-a5d4-069993be606a"
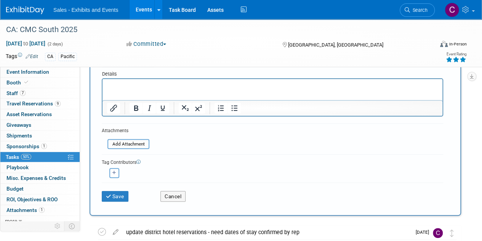
scroll to position [113, 0]
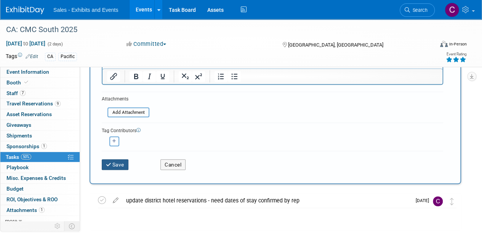
click at [118, 164] on button "Save" at bounding box center [115, 164] width 27 height 11
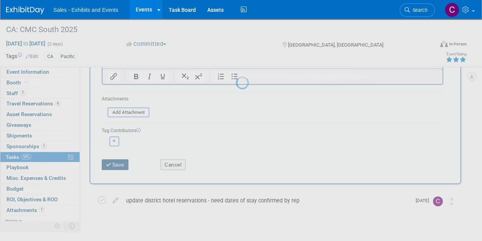
scroll to position [0, 0]
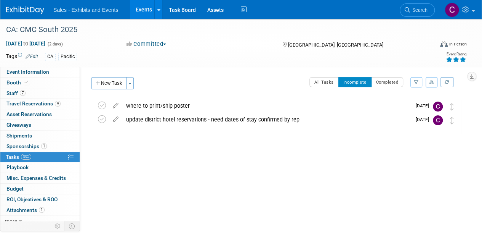
click at [140, 10] on link "Events" at bounding box center [144, 9] width 28 height 19
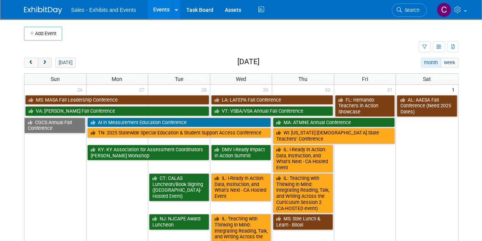
click at [43, 64] on button "next" at bounding box center [45, 63] width 14 height 10
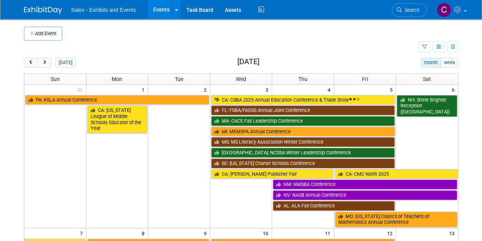
click at [31, 60] on span "prev" at bounding box center [31, 62] width 6 height 5
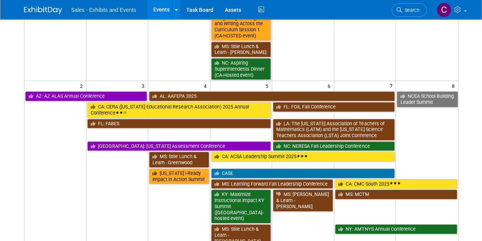
scroll to position [246, 0]
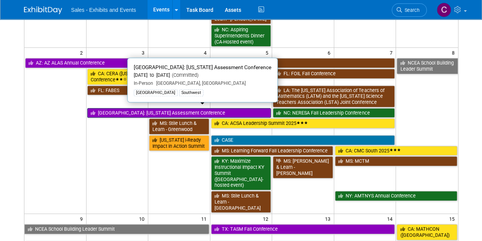
click at [97, 111] on link "[GEOGRAPHIC_DATA]: [US_STATE] Assessment Conference" at bounding box center [179, 113] width 184 height 10
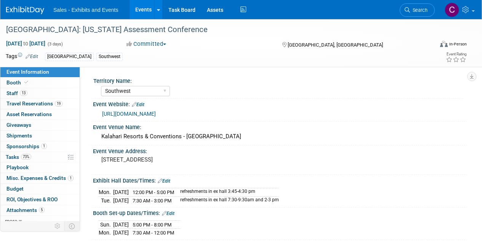
select select "Southwest"
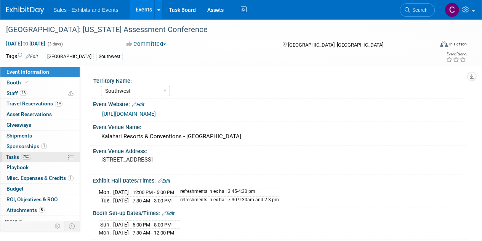
click at [12, 156] on span "Tasks 73%" at bounding box center [19, 157] width 26 height 6
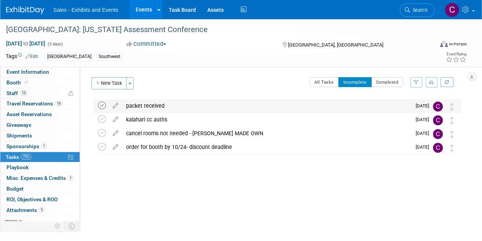
click at [101, 105] on icon at bounding box center [102, 105] width 8 height 8
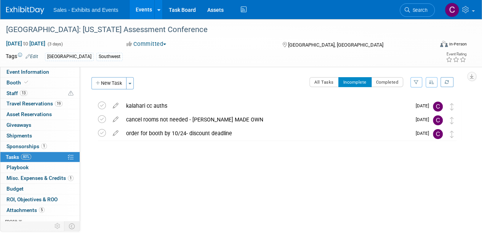
click at [146, 13] on link "Events" at bounding box center [144, 9] width 28 height 19
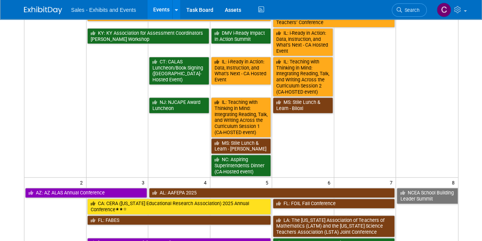
scroll to position [204, 0]
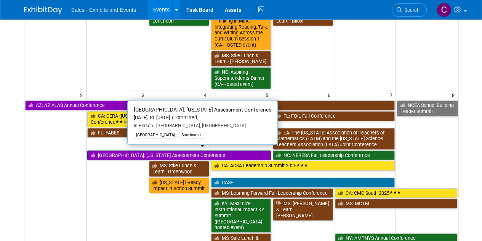
click at [123, 150] on link "[GEOGRAPHIC_DATA]: [US_STATE] Assessment Conference" at bounding box center [179, 155] width 184 height 10
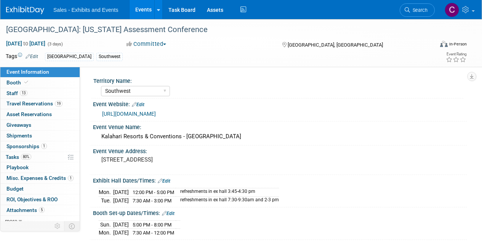
select select "Southwest"
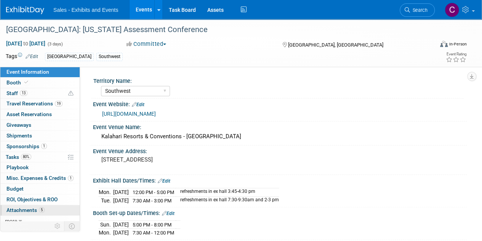
click at [26, 207] on span "Attachments 5" at bounding box center [25, 210] width 38 height 6
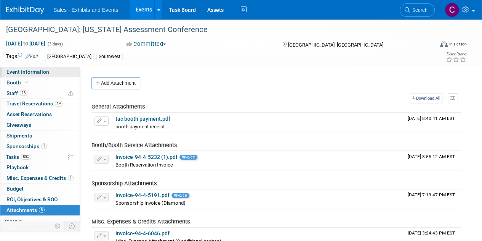
click at [8, 67] on link "Event Information" at bounding box center [39, 72] width 79 height 10
select select "Southwest"
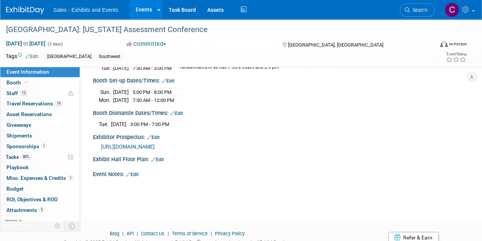
scroll to position [135, 0]
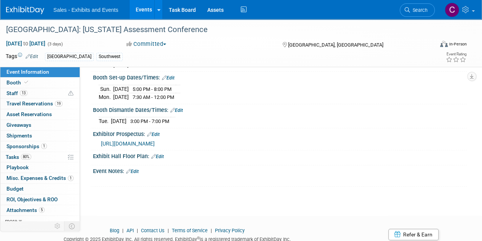
click at [139, 169] on link "Edit" at bounding box center [132, 171] width 13 height 5
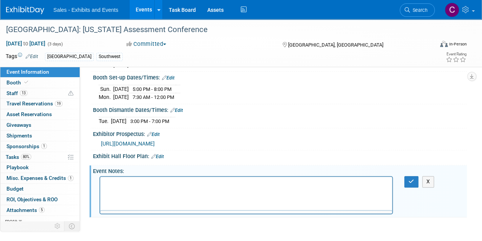
scroll to position [0, 0]
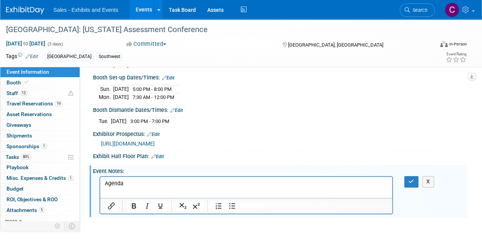
click at [116, 182] on p "Agenda" at bounding box center [246, 184] width 283 height 8
click at [111, 207] on button "Insert/edit link" at bounding box center [111, 205] width 13 height 11
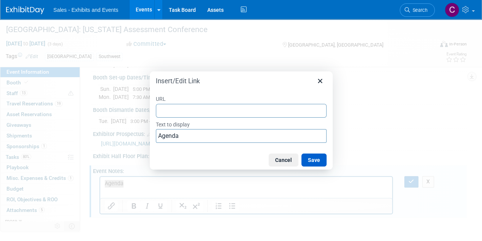
type input "https://txassessmentcon.org/wp-content/uploads/2025/04/2025-TAC-Agenda.pdf"
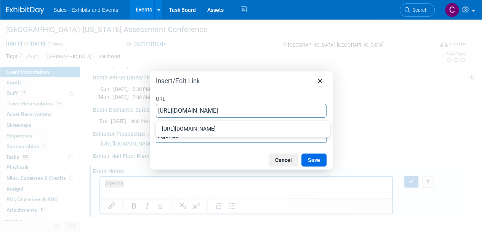
scroll to position [0, 58]
drag, startPoint x: 321, startPoint y: 165, endPoint x: 298, endPoint y: 115, distance: 55.6
click at [321, 165] on button "Save" at bounding box center [314, 159] width 25 height 13
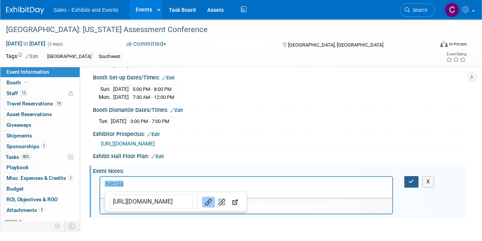
click at [405, 176] on button "button" at bounding box center [412, 181] width 14 height 11
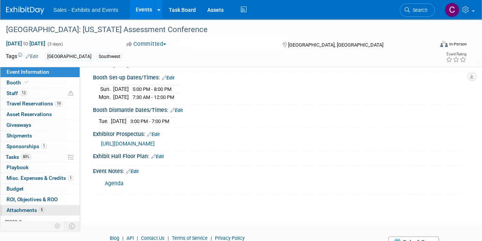
click at [21, 207] on span "Attachments 5" at bounding box center [25, 210] width 38 height 6
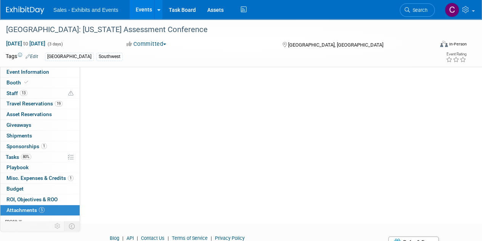
scroll to position [0, 0]
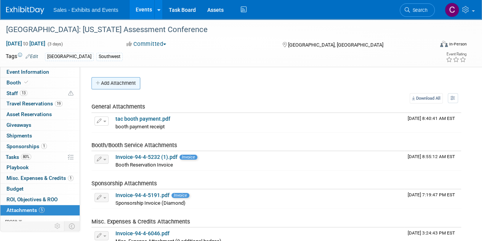
click at [110, 79] on button "Add Attachment" at bounding box center [116, 83] width 49 height 12
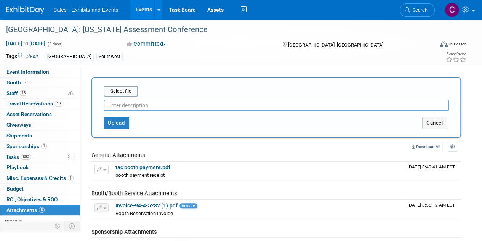
click at [125, 101] on input "text" at bounding box center [276, 105] width 345 height 11
type input "agneda"
click at [127, 90] on input "file" at bounding box center [92, 91] width 91 height 9
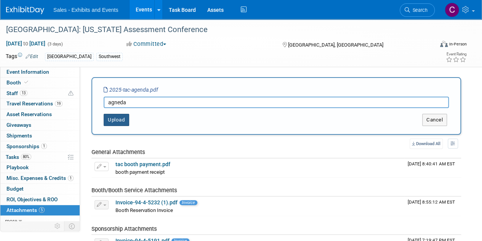
click at [120, 116] on button "Upload" at bounding box center [117, 120] width 26 height 12
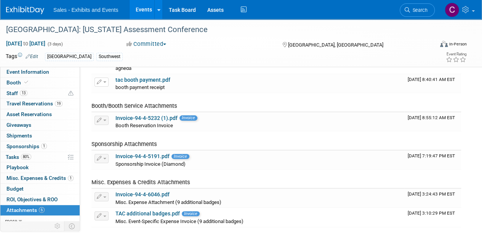
scroll to position [37, 0]
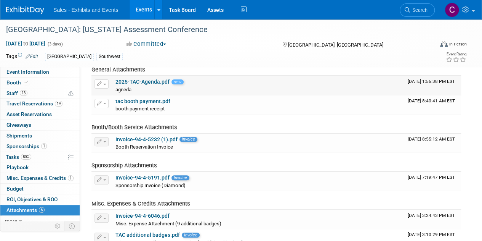
click at [104, 84] on span "button" at bounding box center [104, 85] width 3 height 2
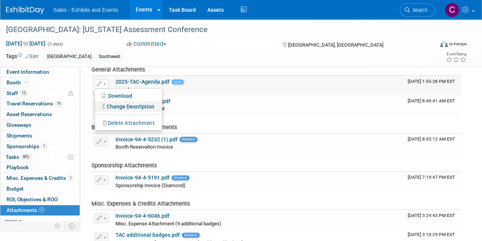
click at [152, 106] on link "Change Description" at bounding box center [128, 106] width 67 height 11
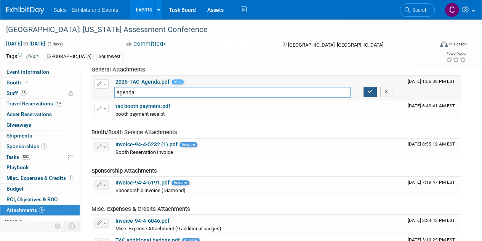
type input "agenda"
click at [368, 91] on icon "button" at bounding box center [370, 91] width 5 height 5
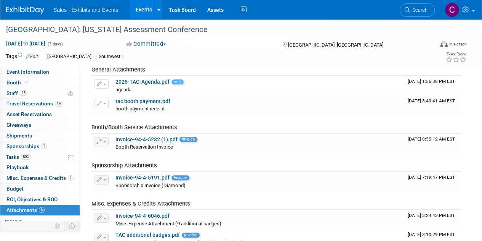
click at [138, 6] on link "Events" at bounding box center [144, 9] width 28 height 19
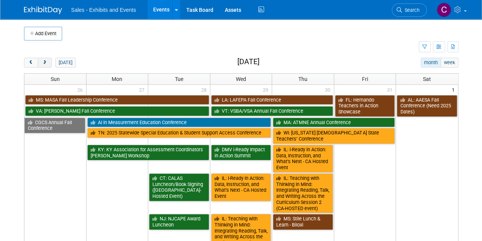
click at [46, 62] on span "next" at bounding box center [45, 62] width 6 height 5
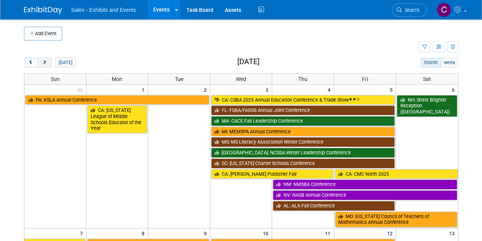
click at [46, 62] on span "next" at bounding box center [45, 62] width 6 height 5
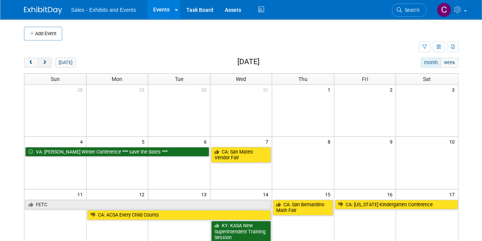
click at [46, 62] on span "next" at bounding box center [45, 62] width 6 height 5
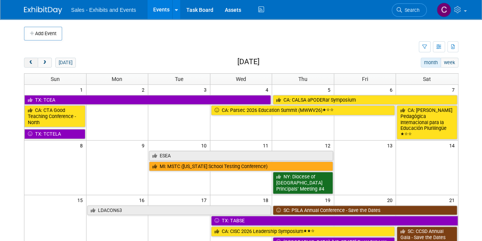
click at [32, 62] on span "prev" at bounding box center [31, 62] width 6 height 5
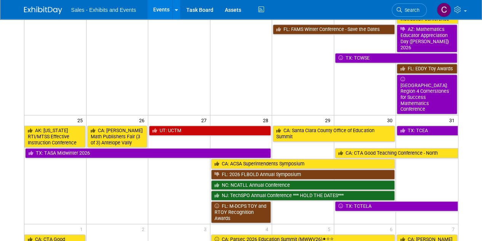
scroll to position [281, 0]
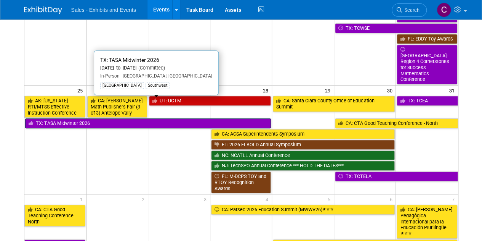
click at [87, 118] on link "TX: TASA Midwinter 2026" at bounding box center [148, 123] width 246 height 10
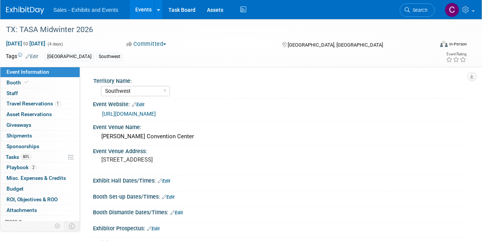
select select "Southwest"
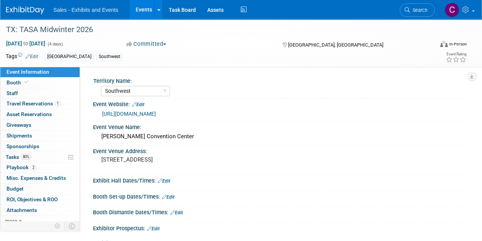
click at [142, 7] on link "Events" at bounding box center [144, 9] width 28 height 19
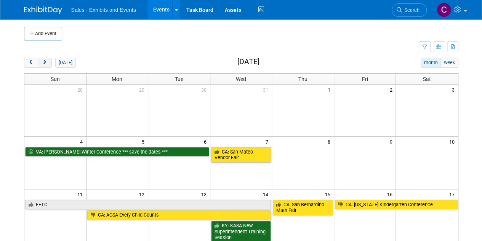
click at [45, 63] on span "next" at bounding box center [45, 62] width 6 height 5
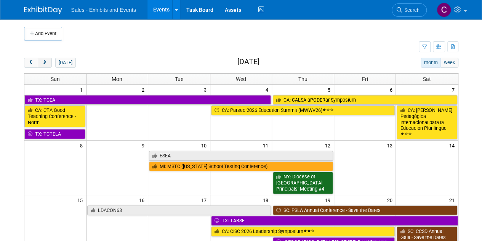
click at [45, 63] on span "next" at bounding box center [45, 62] width 6 height 5
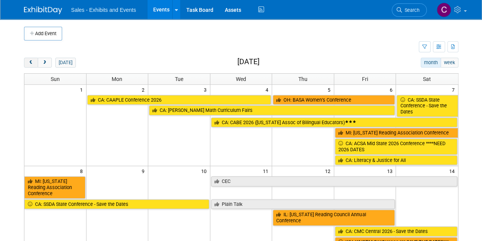
click at [26, 61] on button "prev" at bounding box center [31, 63] width 14 height 10
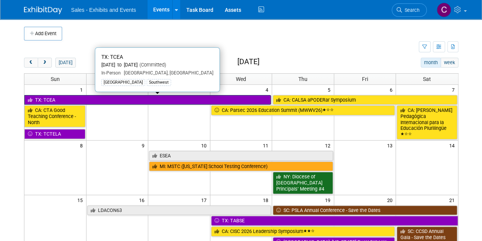
click at [99, 98] on link "TX: TCEA" at bounding box center [147, 100] width 247 height 10
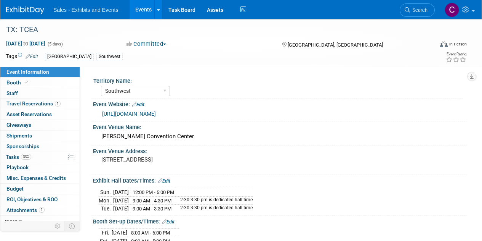
select select "Southwest"
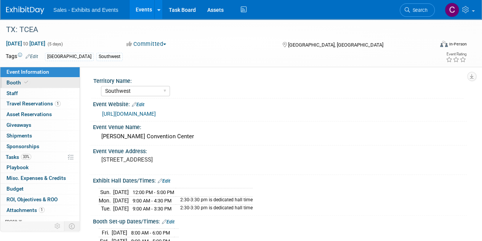
click at [32, 80] on link "Booth" at bounding box center [39, 82] width 79 height 10
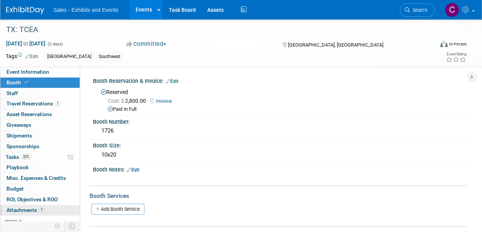
click at [18, 207] on span "Attachments 1" at bounding box center [25, 210] width 38 height 6
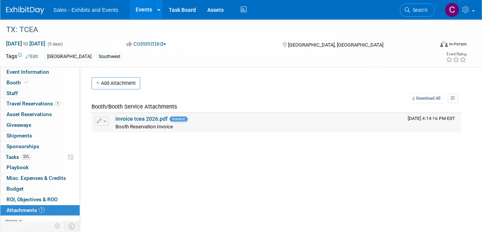
click at [129, 117] on link "invoice tcea 2026.pdf" at bounding box center [142, 119] width 52 height 6
